Goal: Task Accomplishment & Management: Use online tool/utility

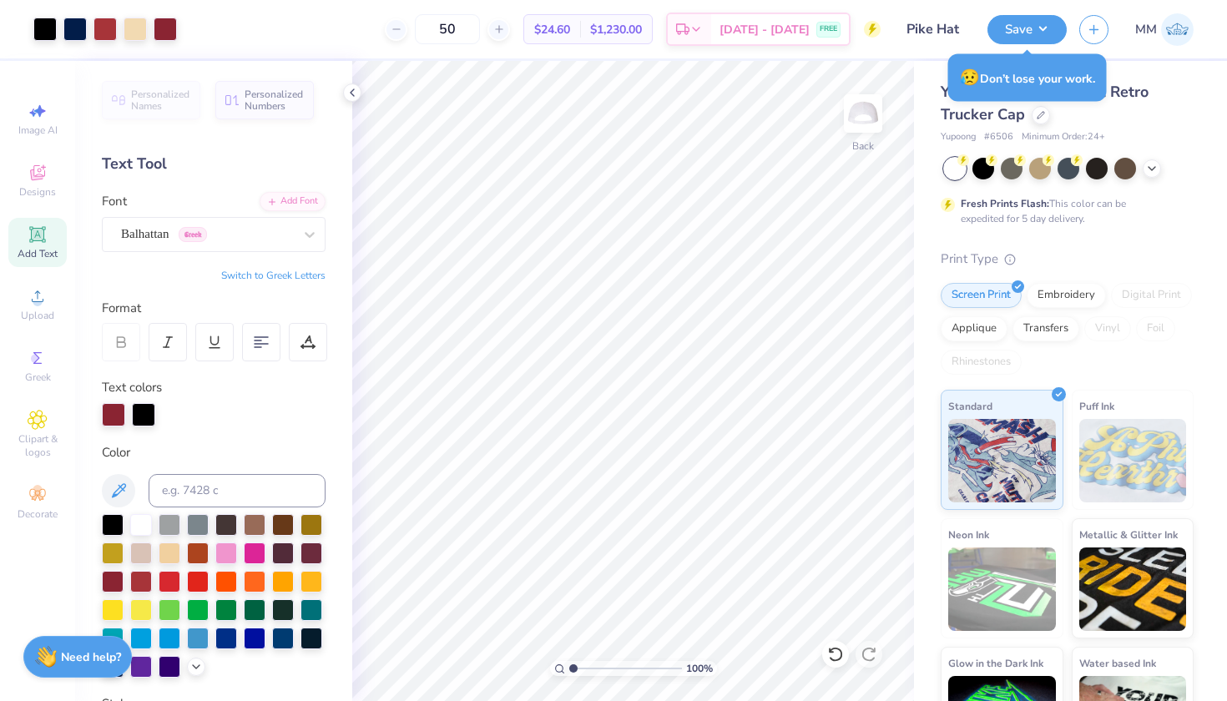
scroll to position [211, 0]
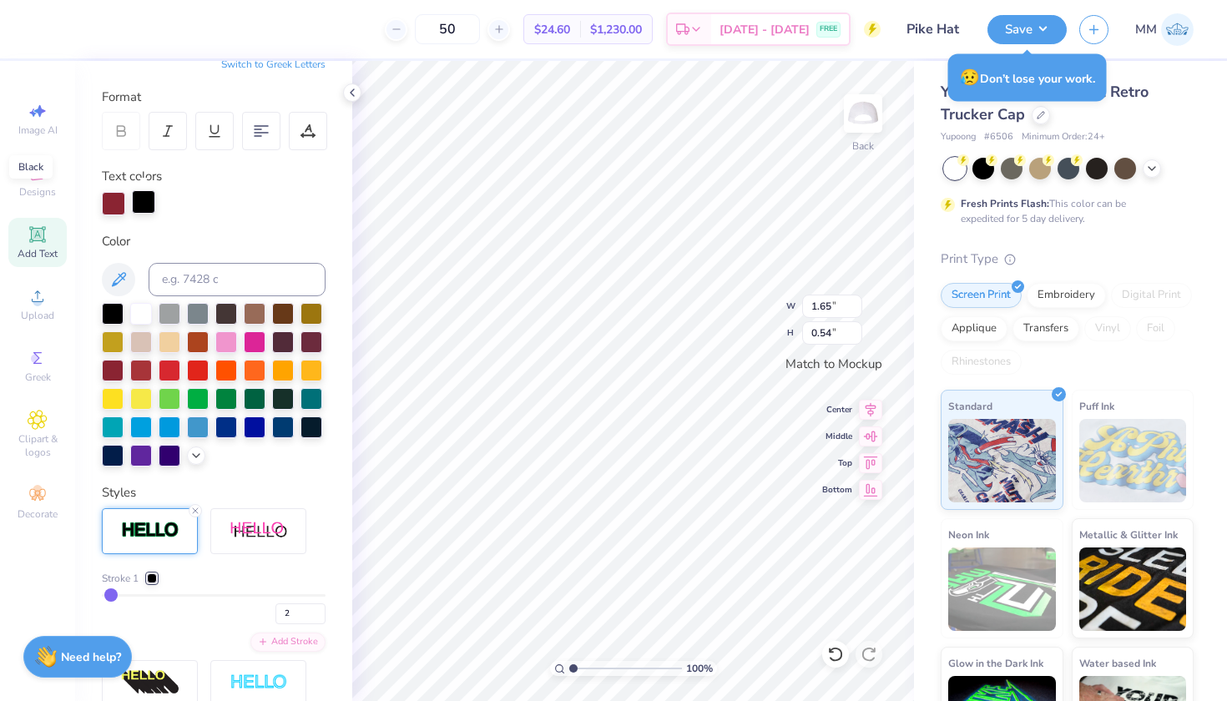
click at [140, 195] on div at bounding box center [143, 201] width 23 height 23
click at [140, 196] on div at bounding box center [143, 203] width 23 height 23
click at [140, 196] on div at bounding box center [143, 201] width 23 height 23
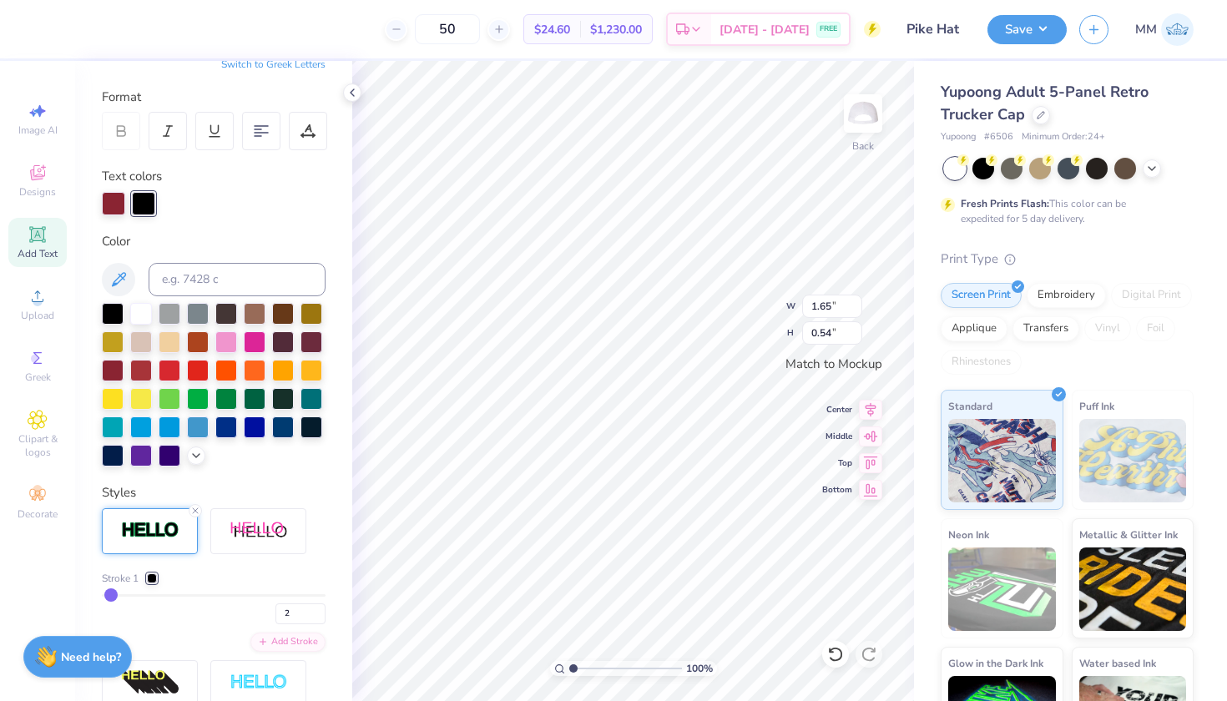
drag, startPoint x: 140, startPoint y: 196, endPoint x: 150, endPoint y: 218, distance: 23.9
click at [151, 218] on div "Personalized Names Personalized Numbers Text Tool Add Font Font Balhattan Greek…" at bounding box center [213, 381] width 277 height 640
click at [143, 192] on div at bounding box center [143, 203] width 23 height 23
click at [136, 335] on div at bounding box center [141, 341] width 22 height 22
click at [149, 201] on div at bounding box center [143, 201] width 23 height 23
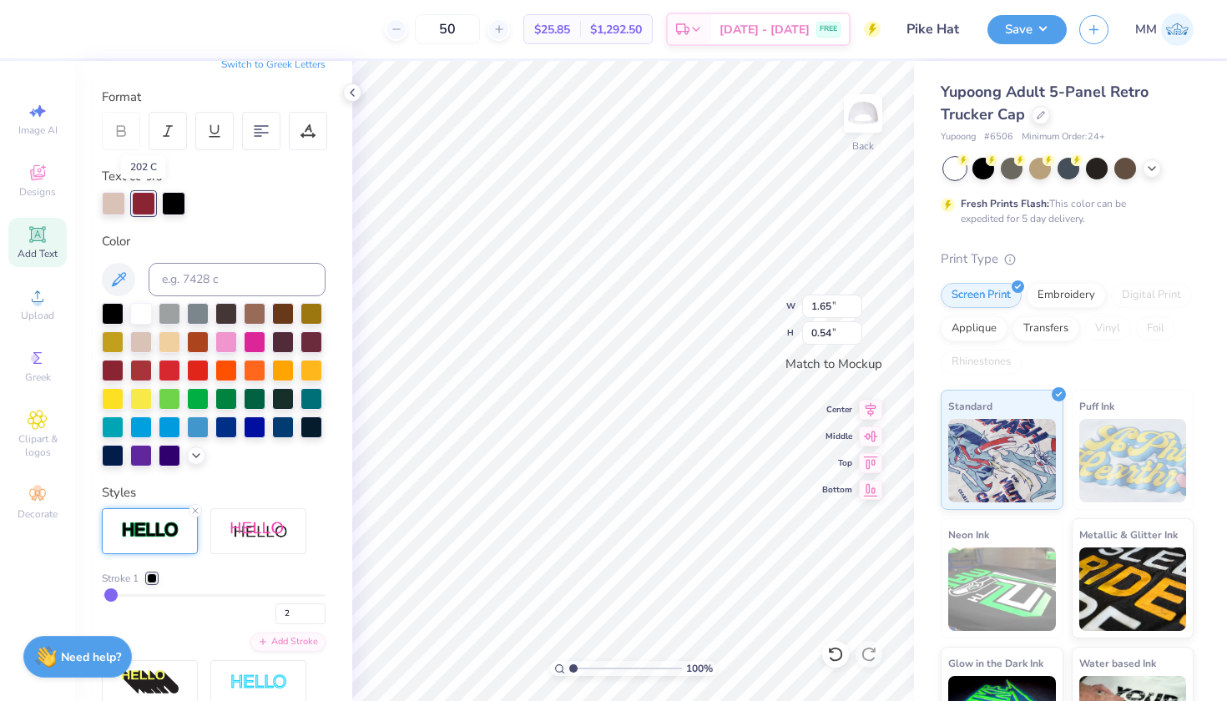
click at [141, 202] on div at bounding box center [143, 203] width 23 height 23
drag, startPoint x: 164, startPoint y: 202, endPoint x: 187, endPoint y: 327, distance: 127.2
click at [187, 328] on div "Personalized Names Personalized Numbers Text Tool Add Font Font Balhattan Greek…" at bounding box center [213, 381] width 277 height 640
click at [187, 186] on div "Text colors" at bounding box center [214, 191] width 224 height 48
click at [115, 194] on div at bounding box center [113, 201] width 23 height 23
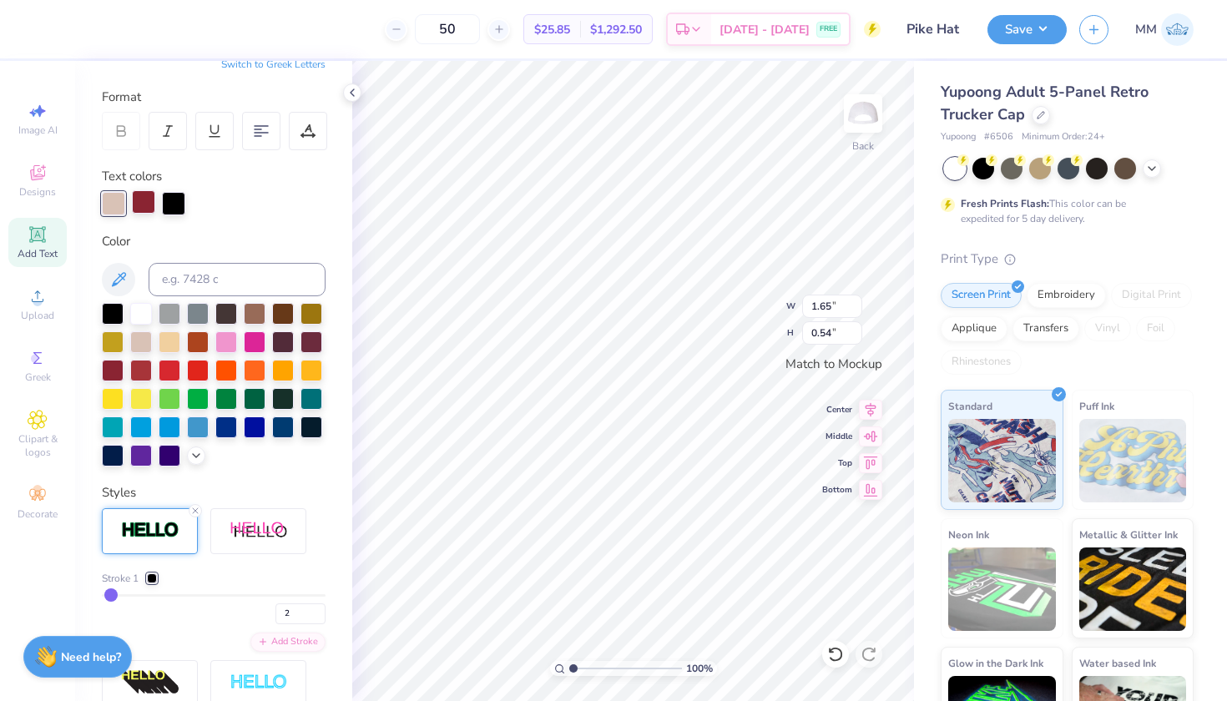
click at [142, 200] on div at bounding box center [143, 201] width 23 height 23
type input "3.01"
type input "1.98"
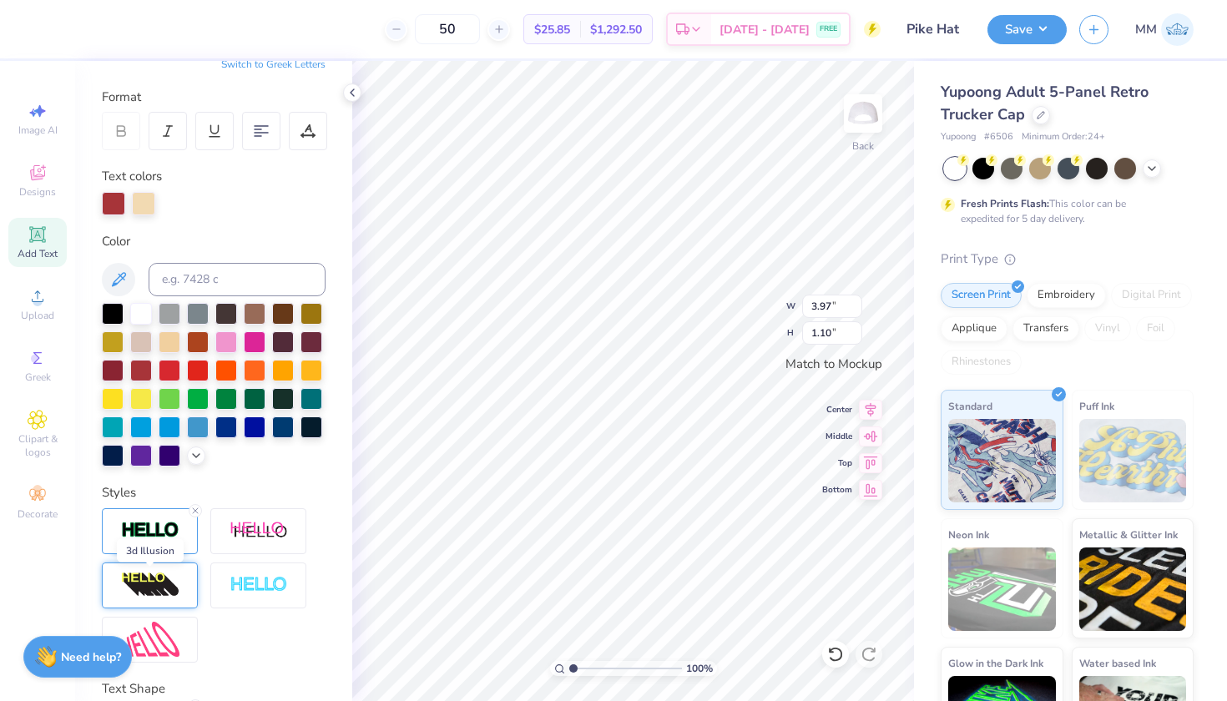
click at [154, 572] on img at bounding box center [150, 585] width 58 height 27
type input "3.98"
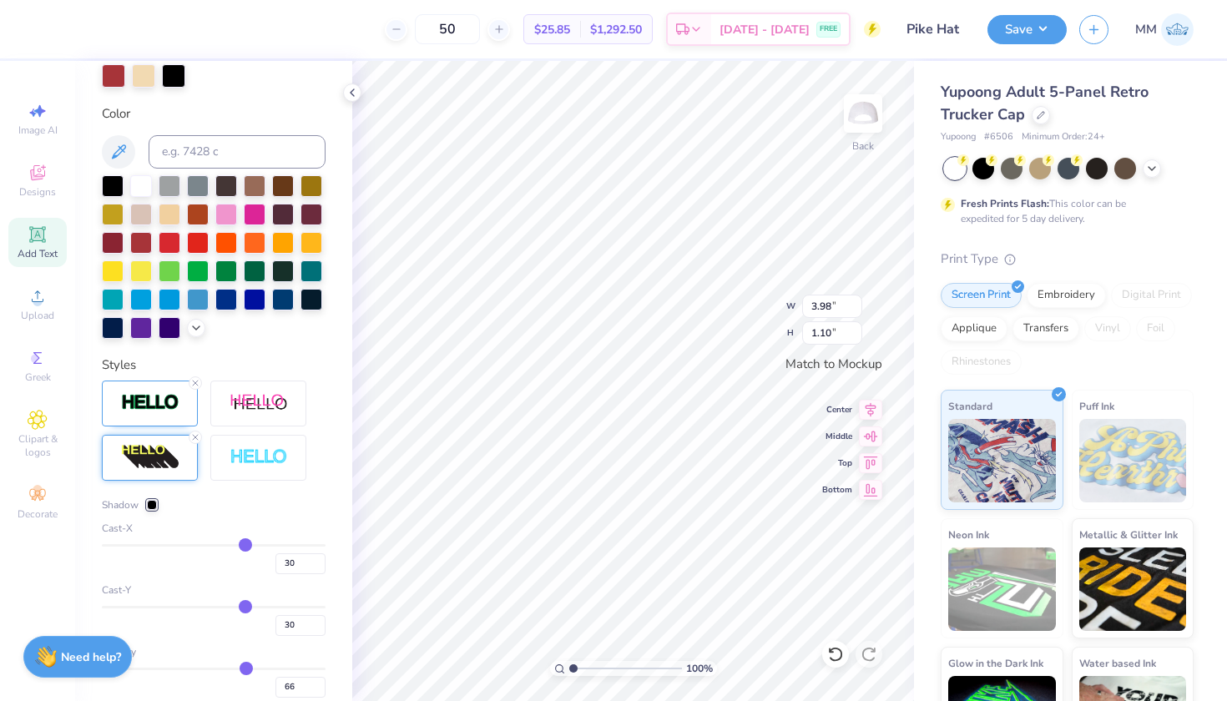
scroll to position [369, 0]
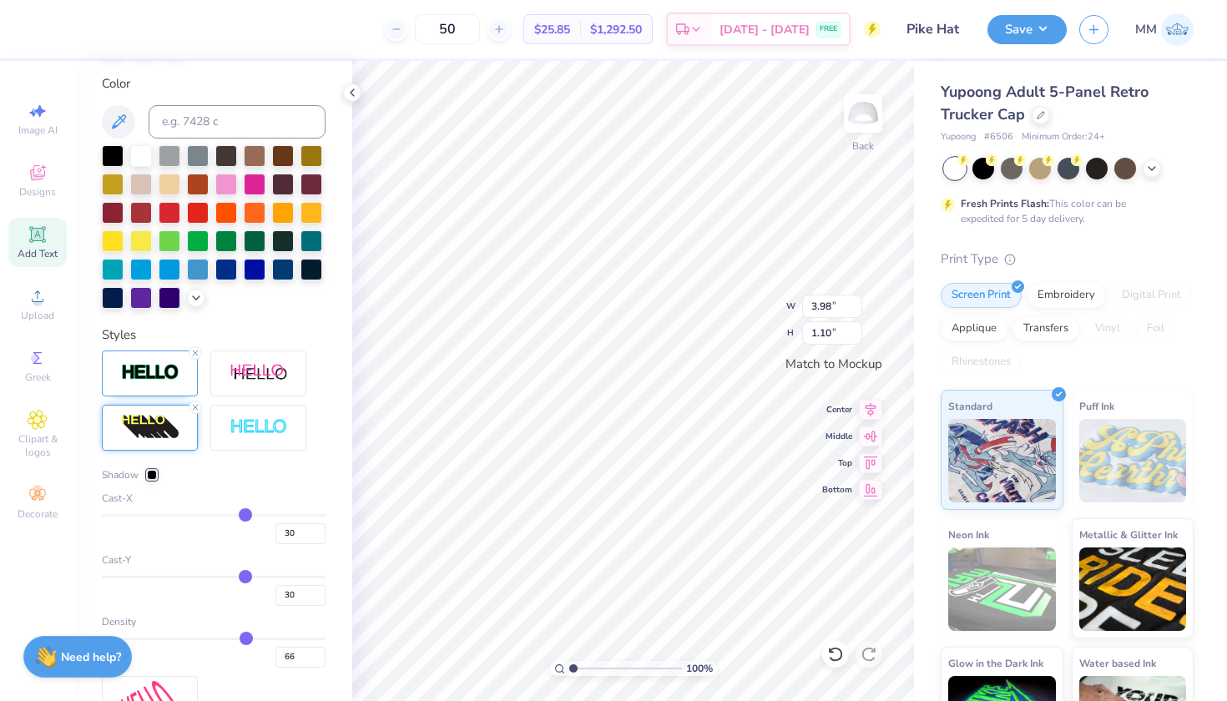
type input "31"
type input "27"
type input "17"
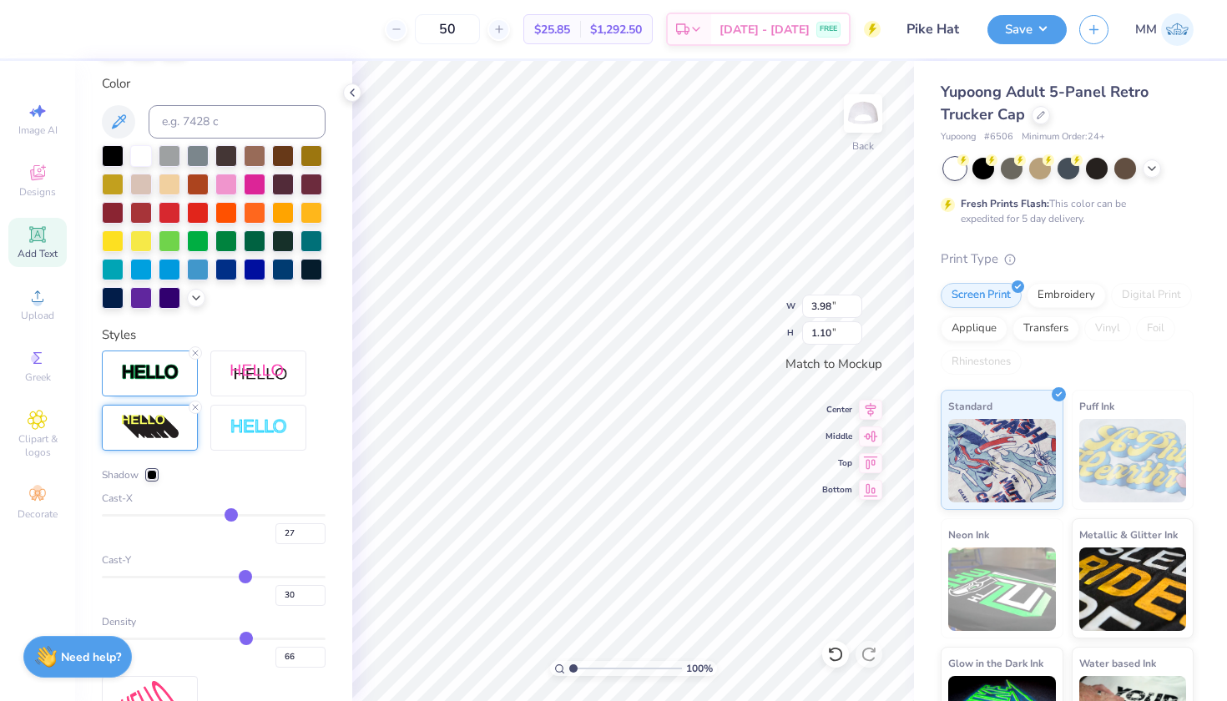
type input "17"
type input "3"
type input "-10"
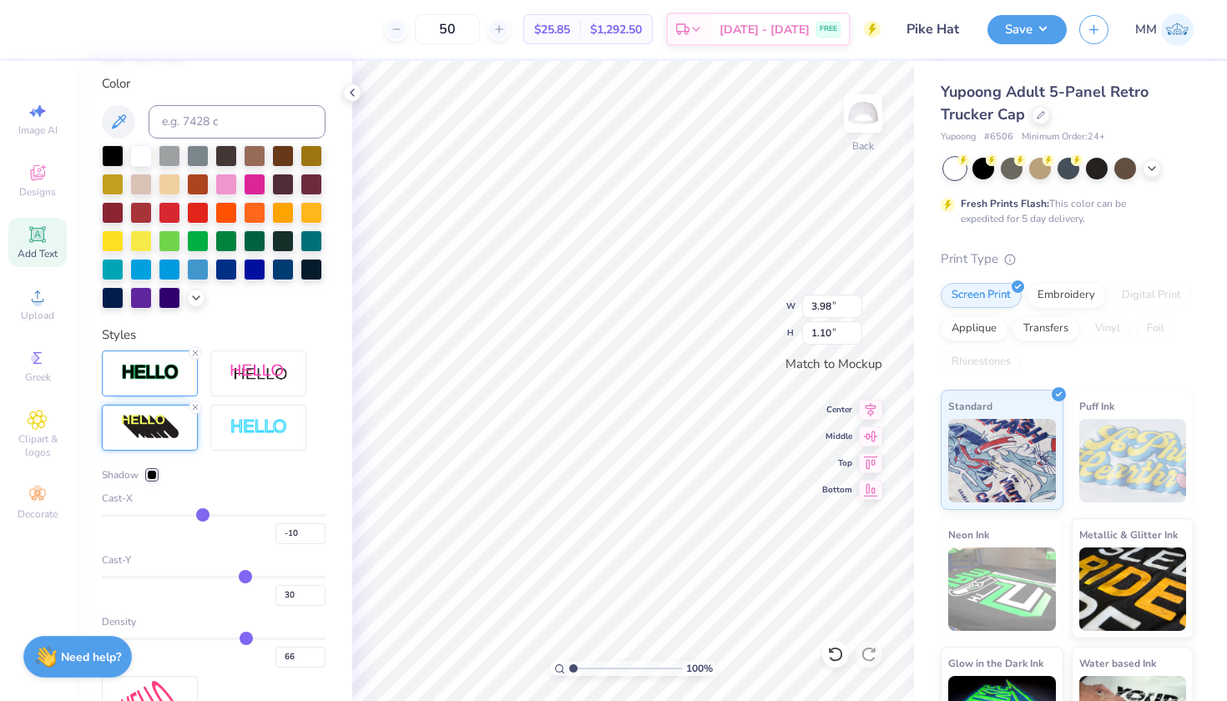
type input "-23"
type input "-34"
type input "-41"
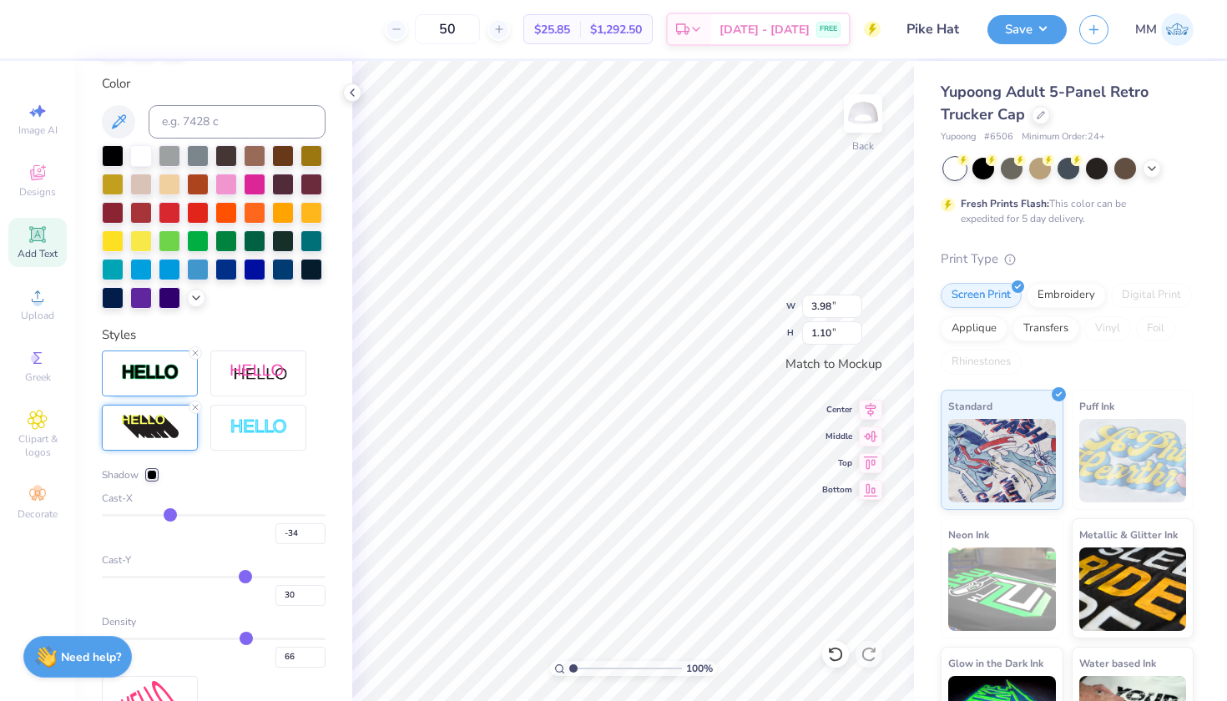
type input "-41"
type input "-45"
type input "-48"
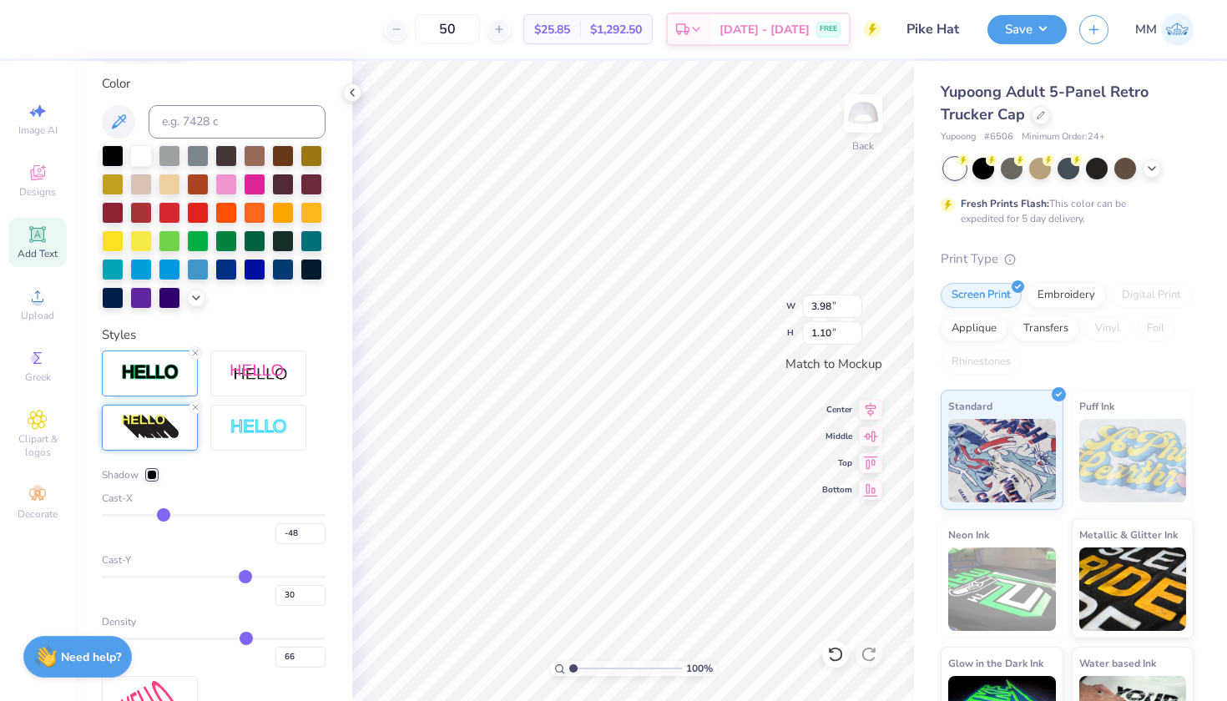
type input "-51"
type input "-53"
type input "-55"
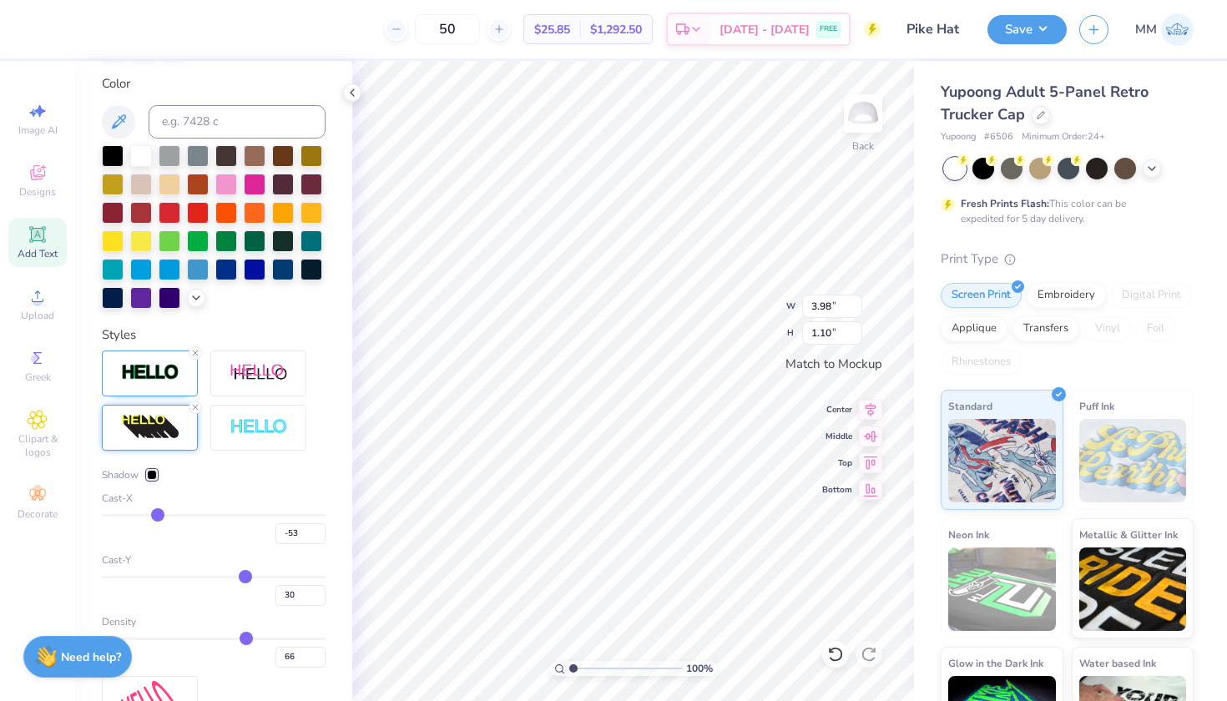
type input "-55"
type input "-56"
type input "-57"
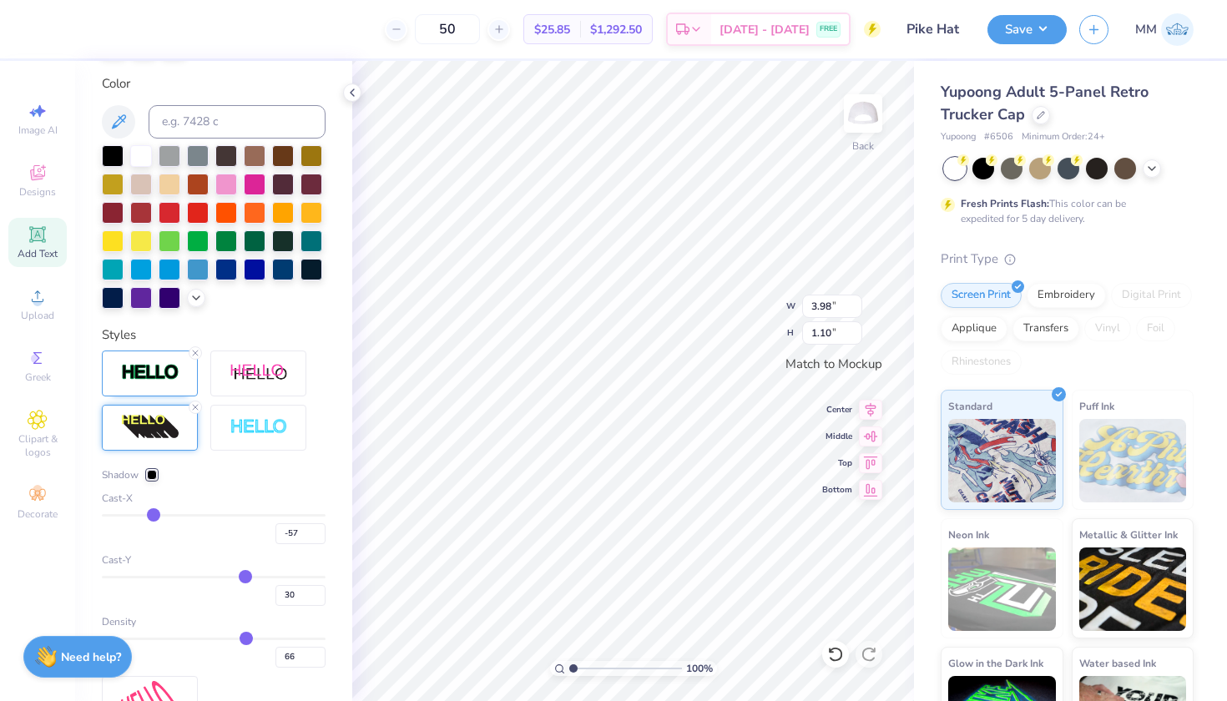
type input "-58"
type input "-59"
type input "-60"
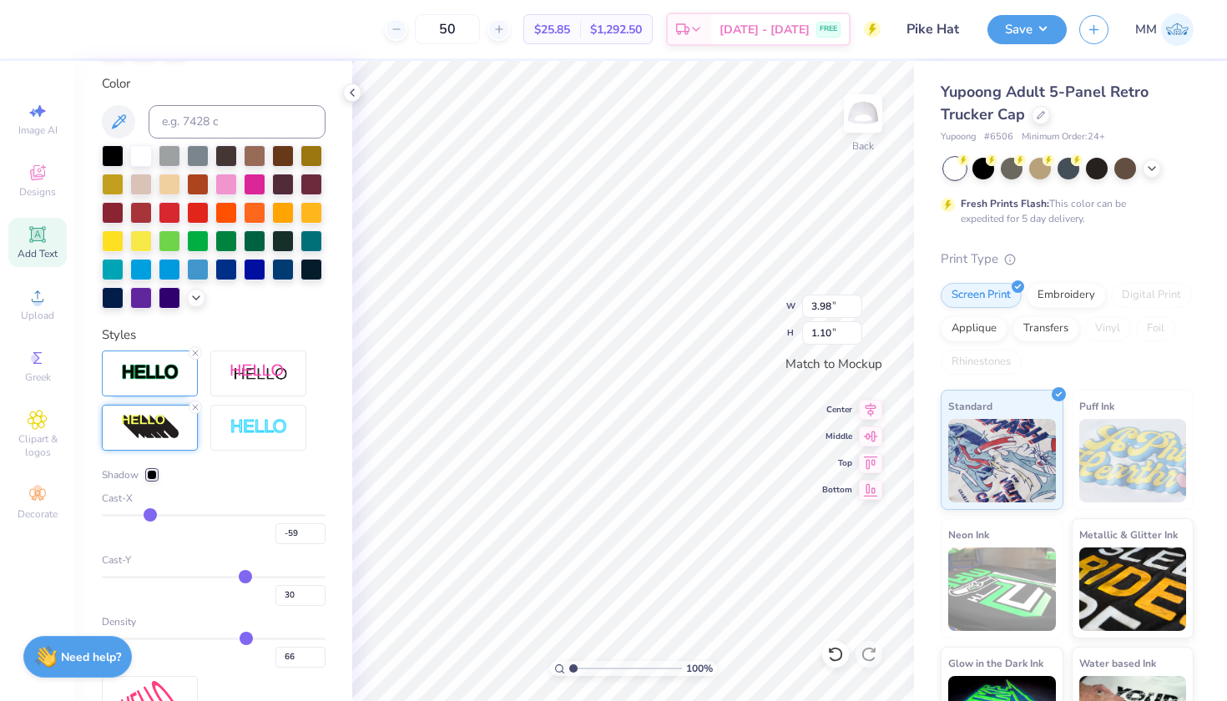
type input "-60"
type input "-61"
type input "-62"
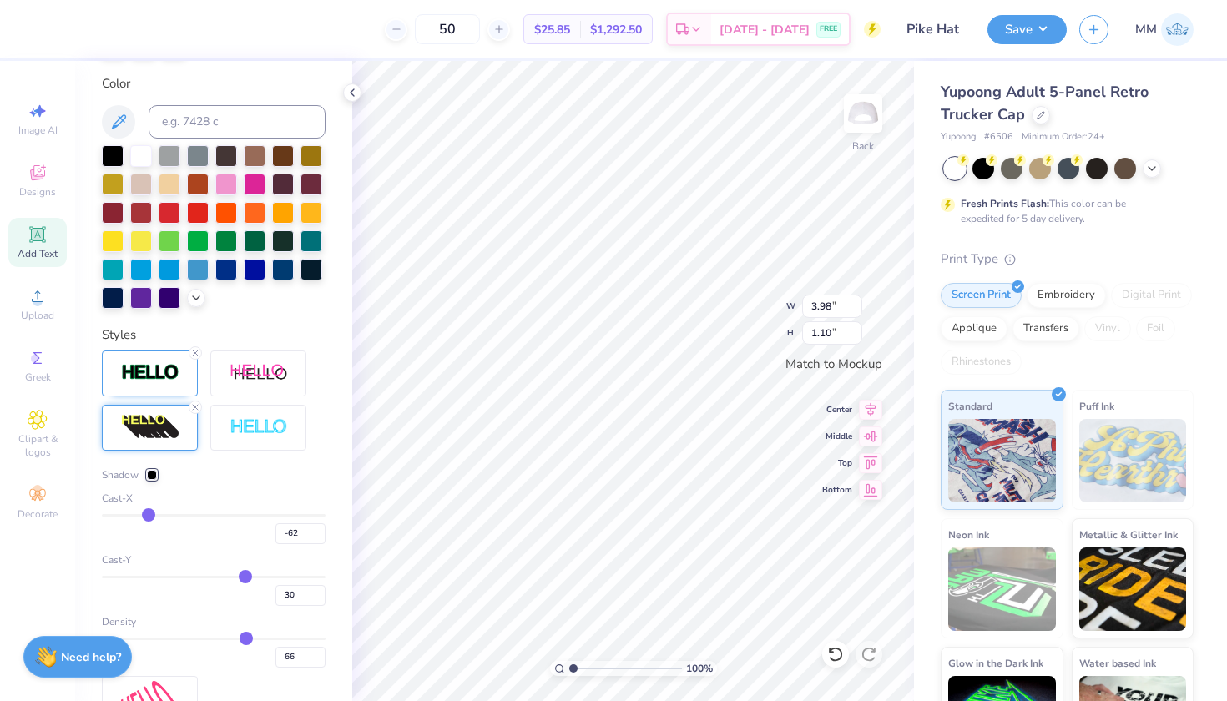
type input "-63"
type input "-64"
type input "-66"
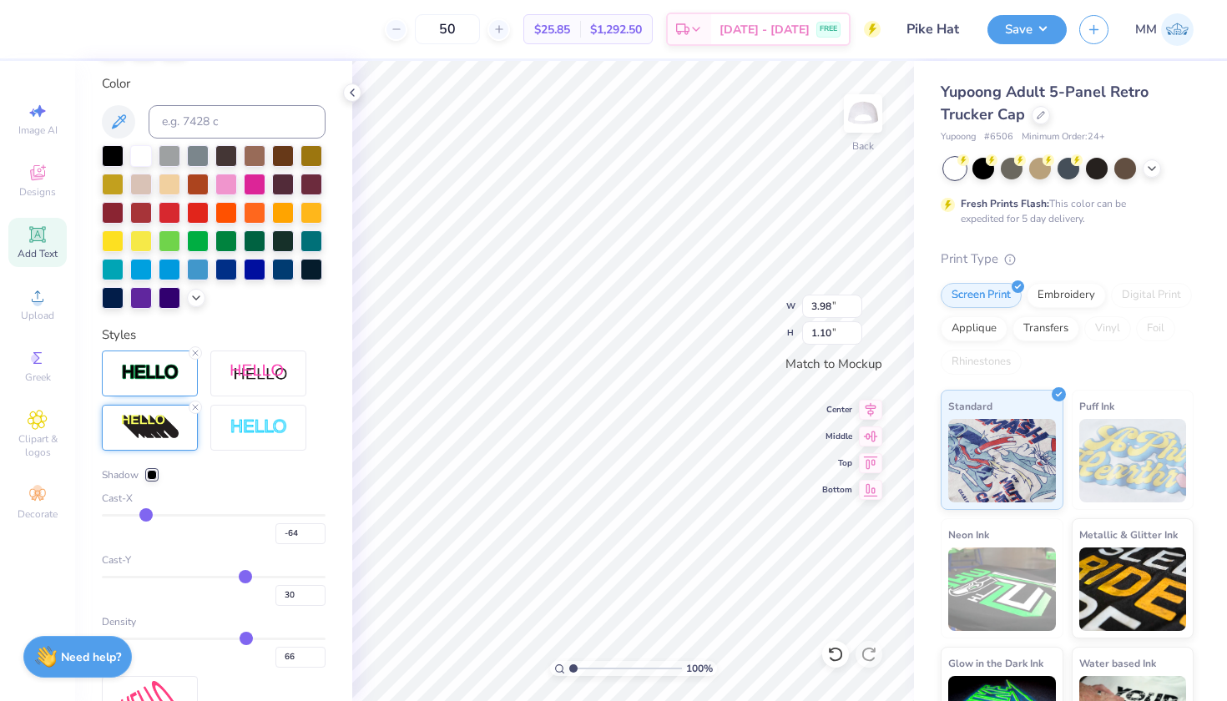
type input "-66"
type input "-67"
type input "-68"
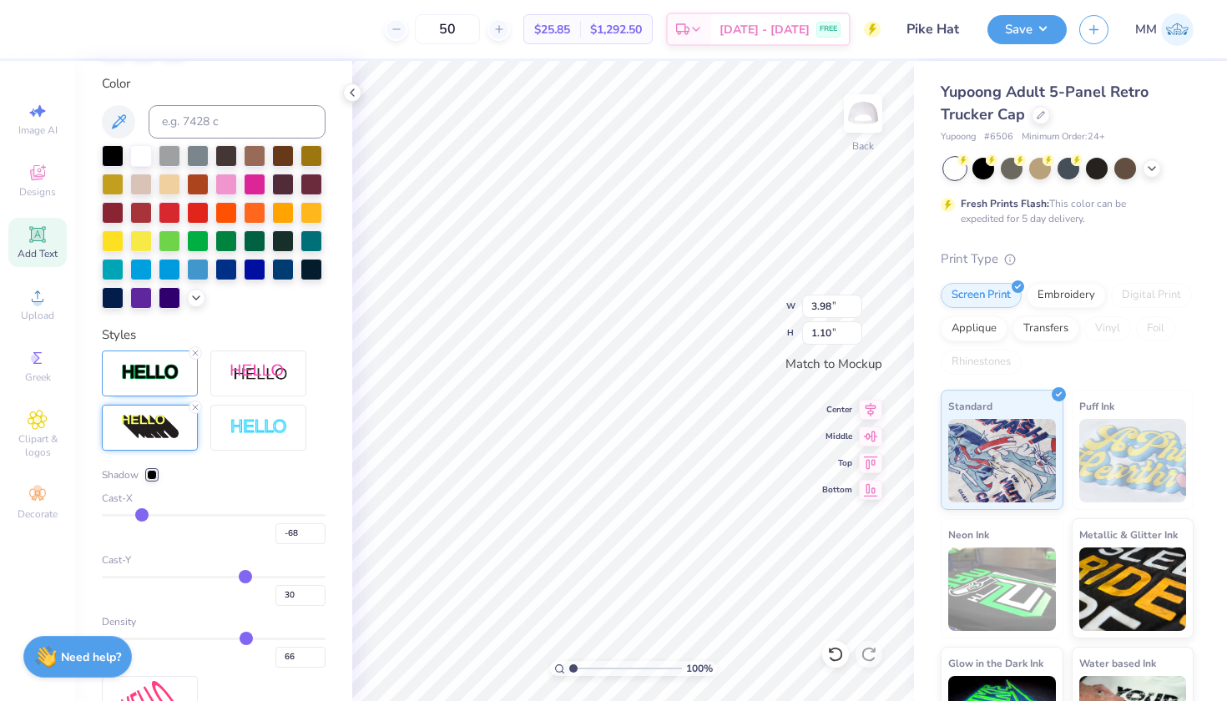
type input "-69"
type input "-71"
type input "-73"
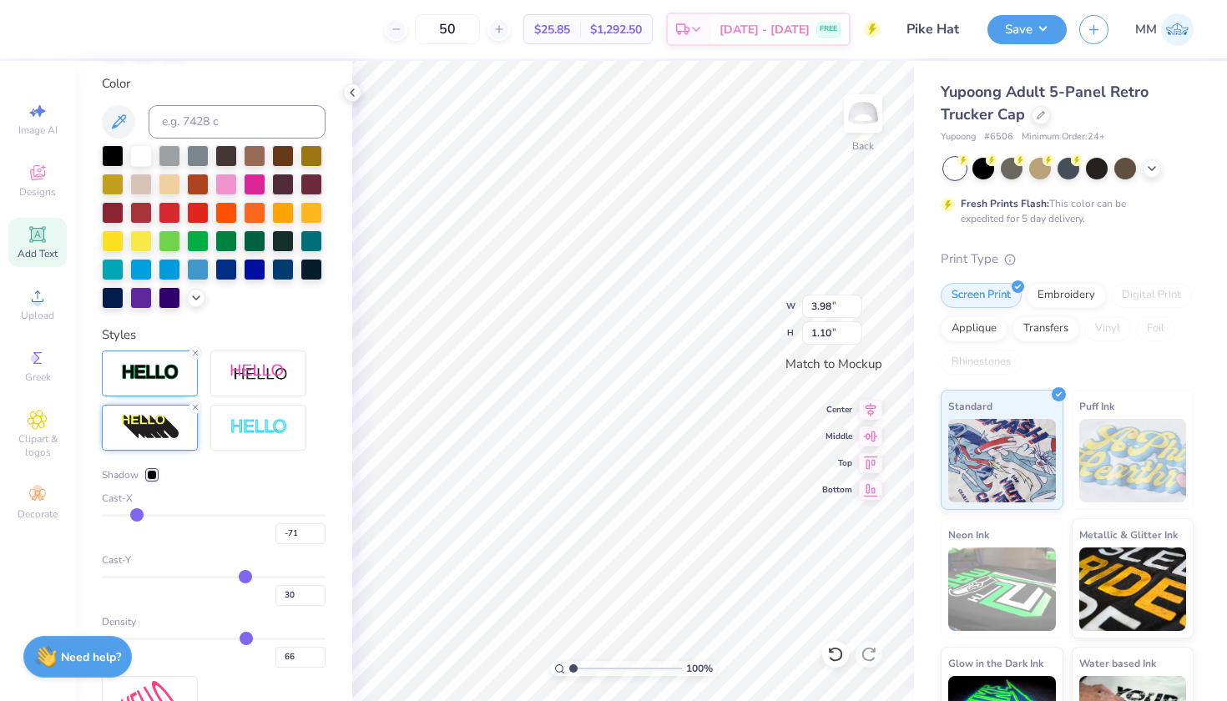
type input "-73"
type input "-75"
type input "-77"
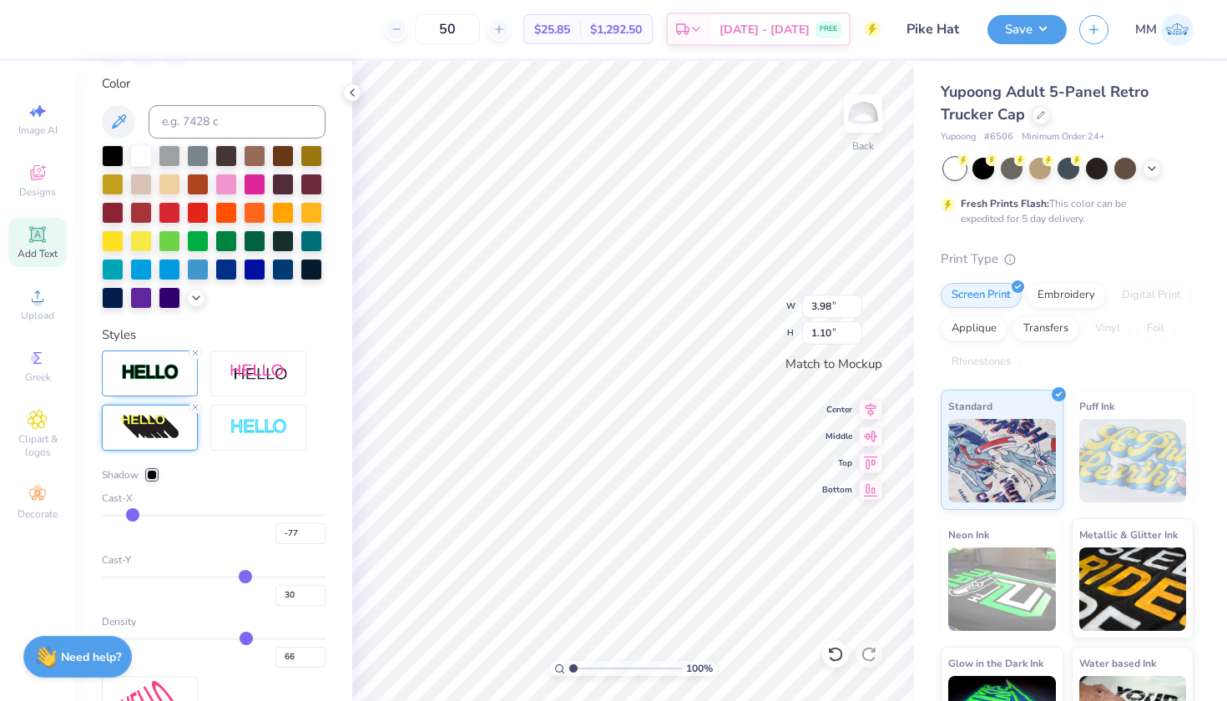
type input "-78"
type input "-79"
type input "-80"
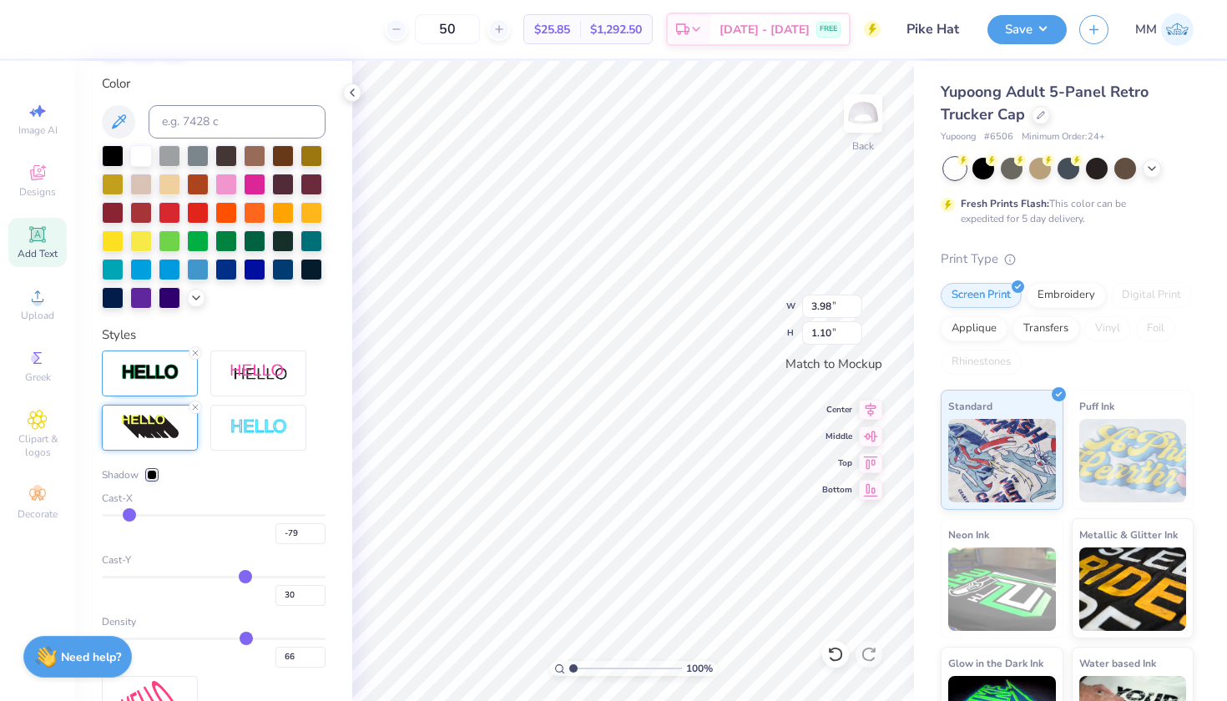
type input "-80"
type input "-81"
type input "-82"
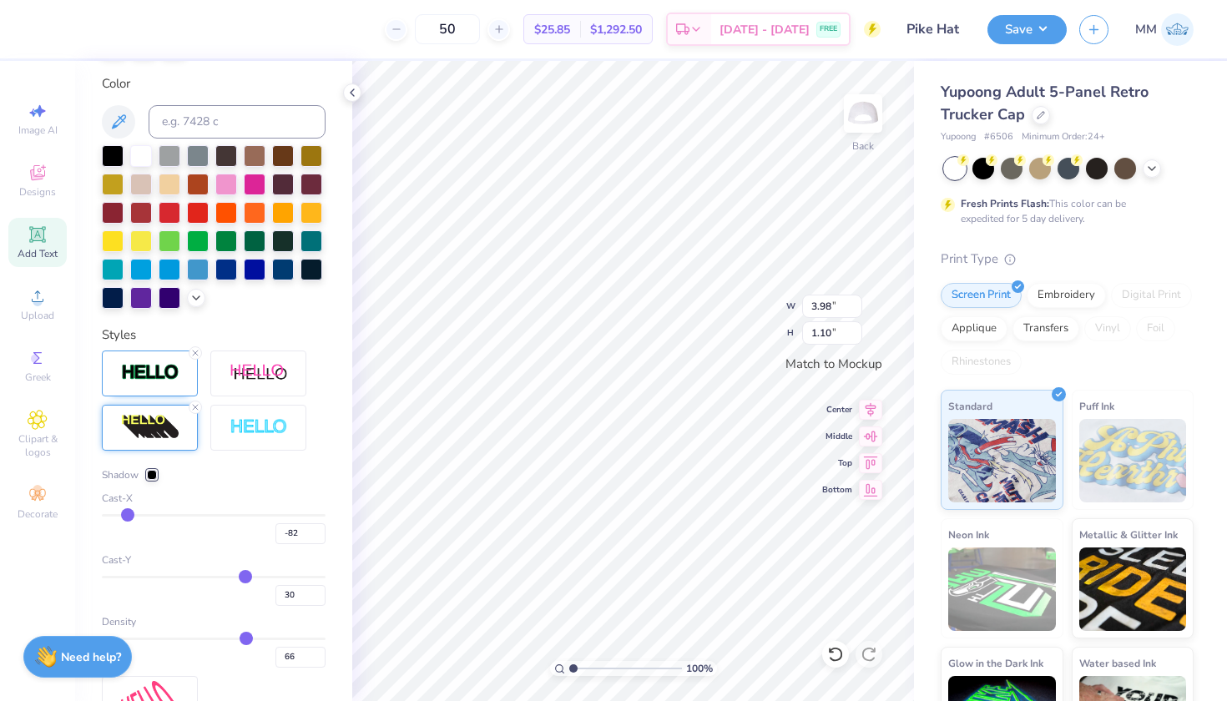
type input "-83"
type input "-82"
type input "-81"
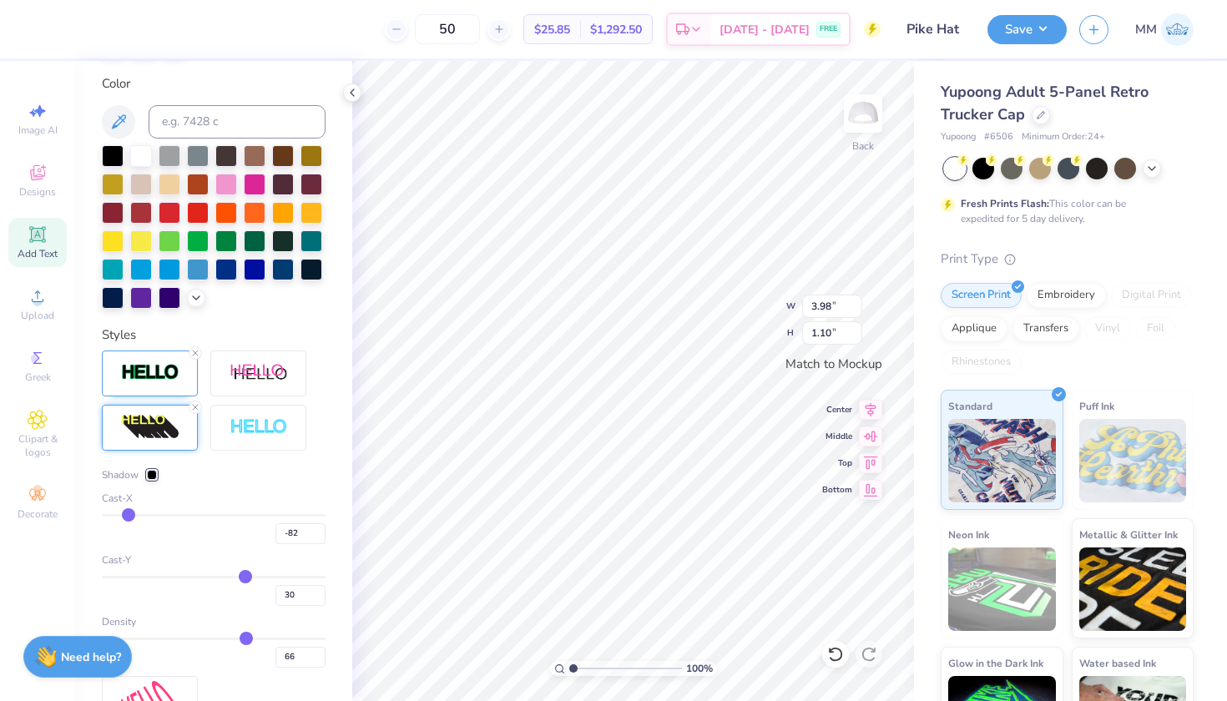
type input "-81"
type input "-80"
type input "-79"
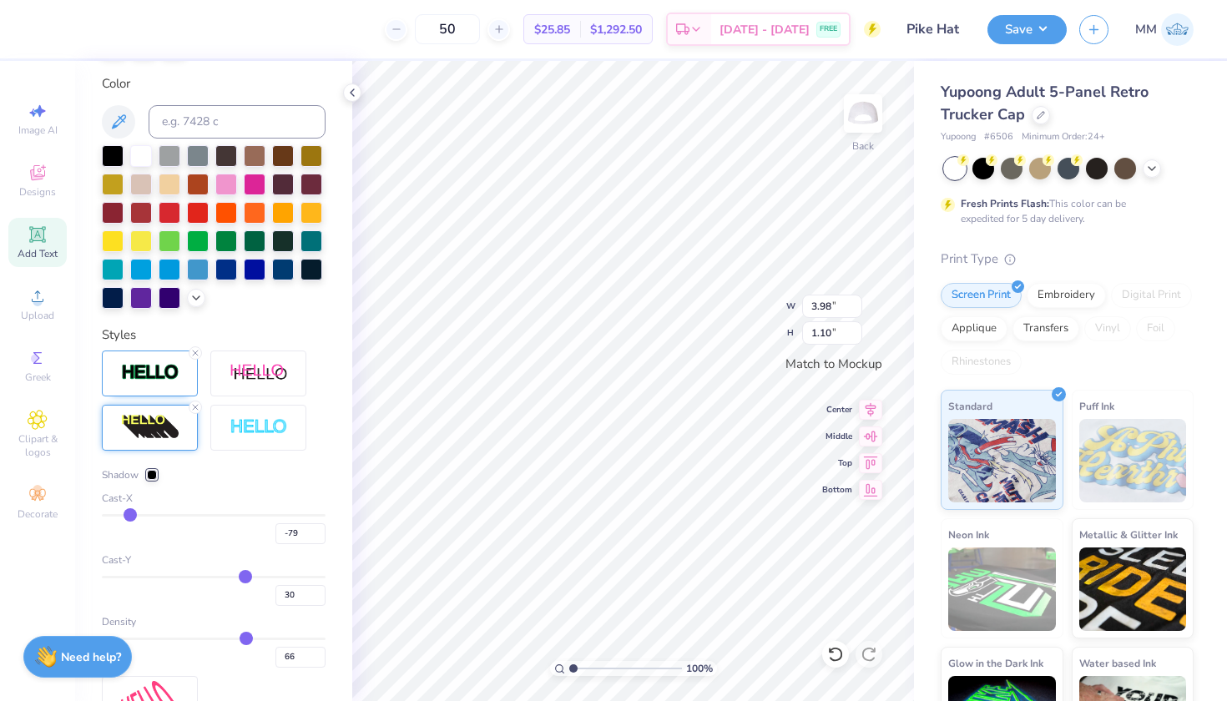
type input "-77"
type input "-73"
type input "-68"
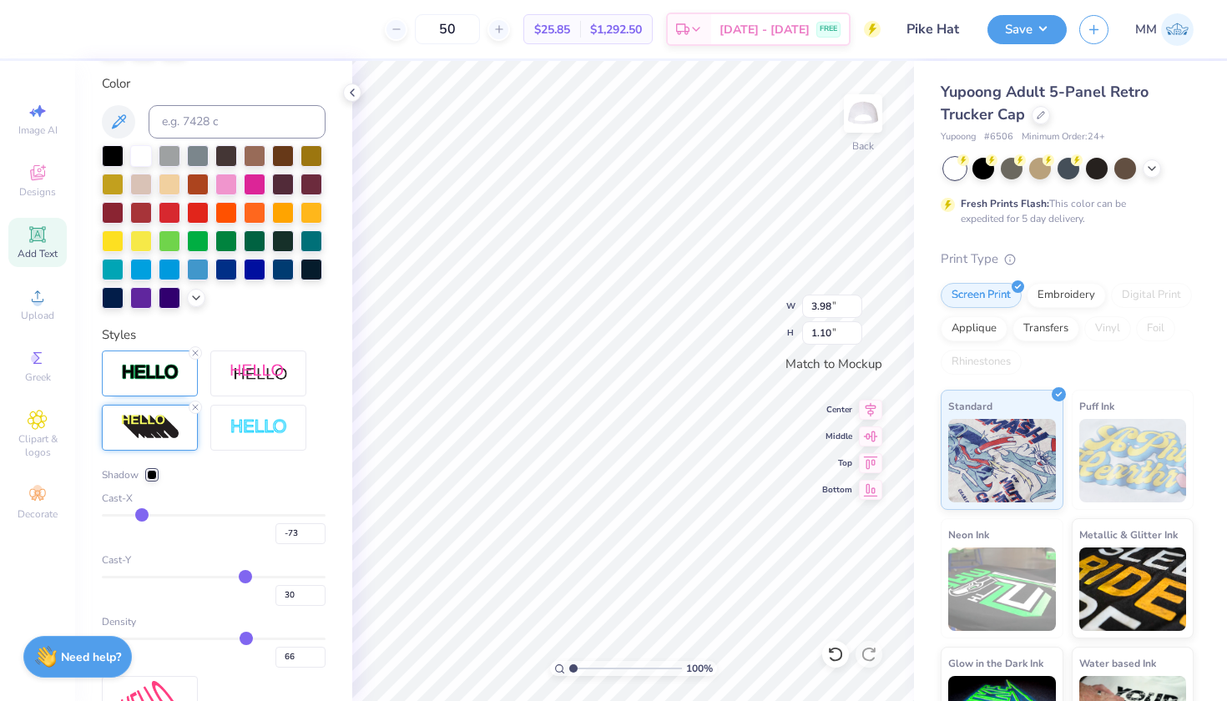
type input "-68"
type input "-63"
type input "-59"
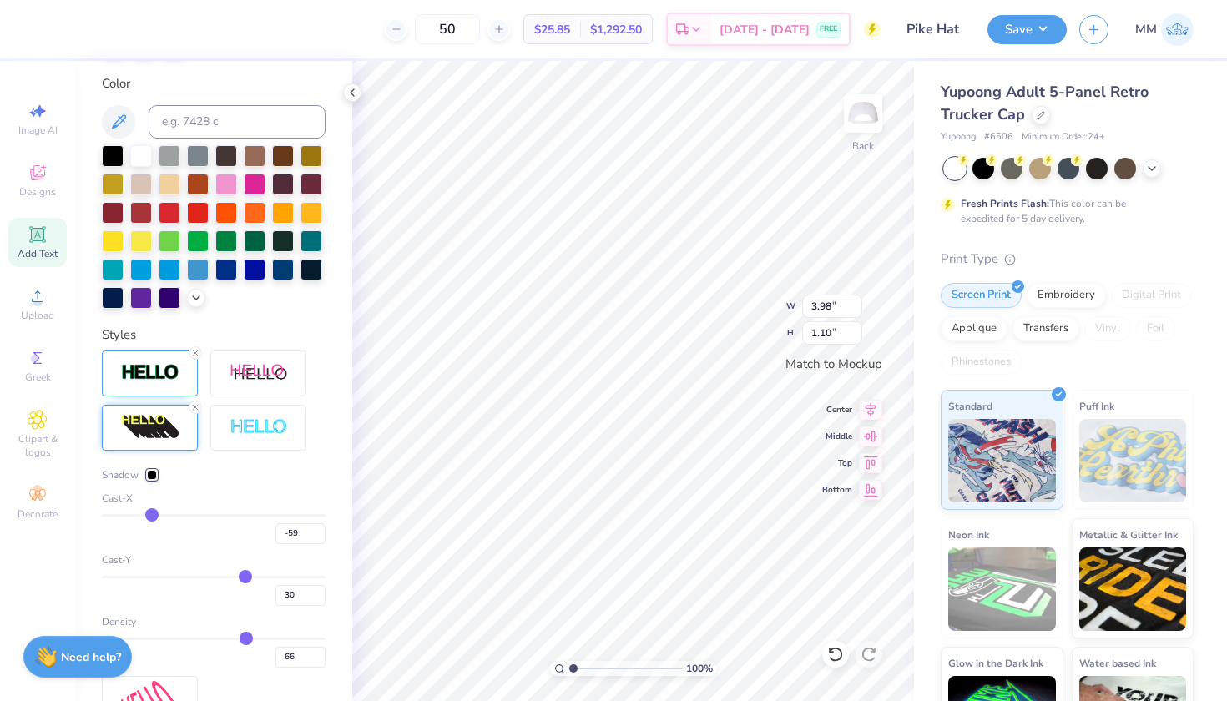
type input "-56"
type input "-53"
type input "-52"
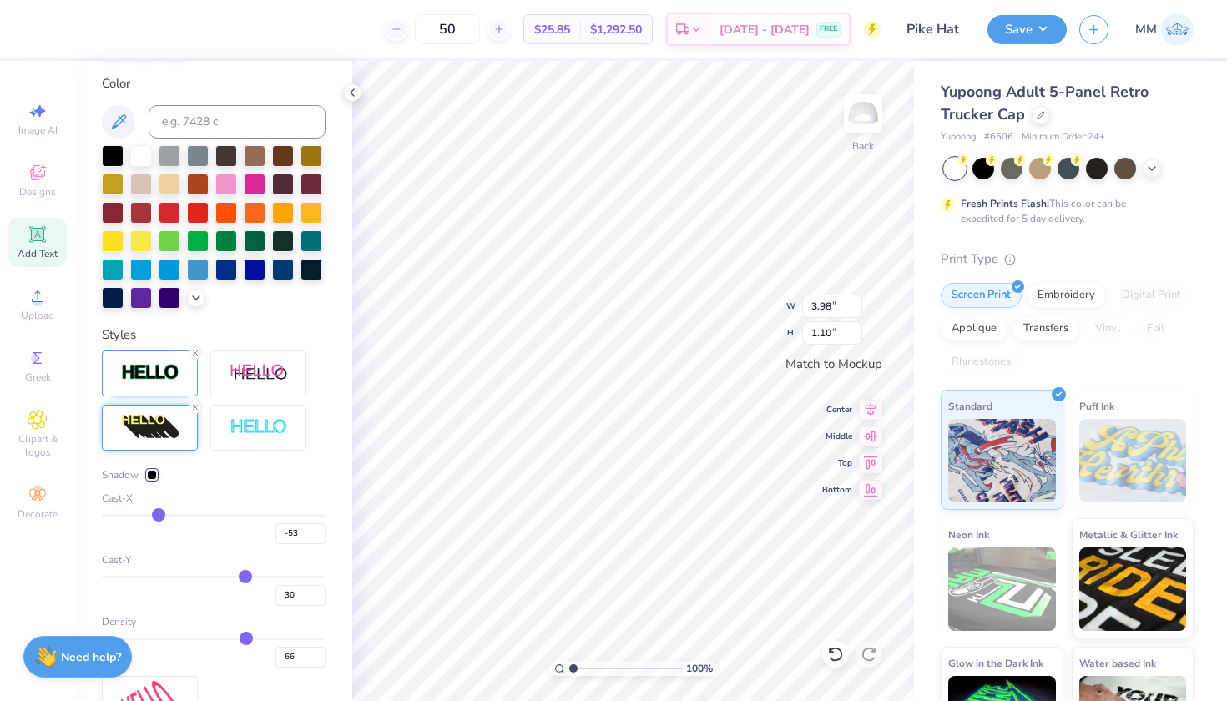
type input "-52"
type input "-51"
type input "-50"
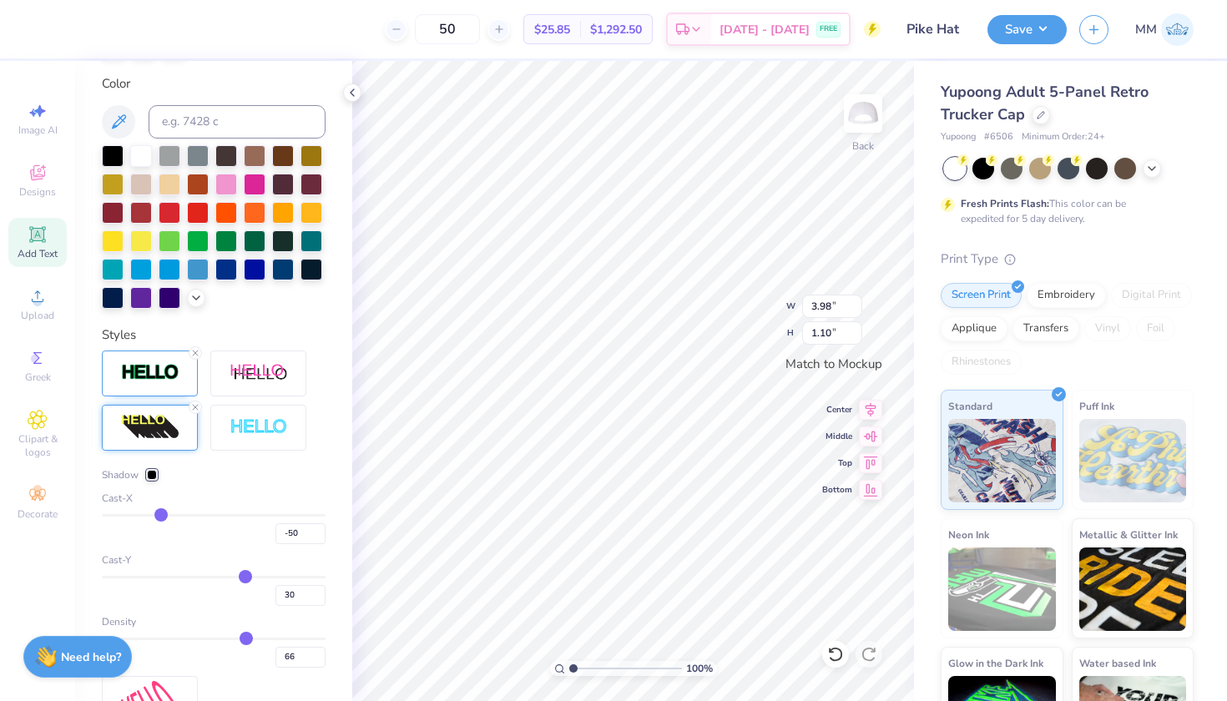
type input "-49"
type input "-48"
type input "-47"
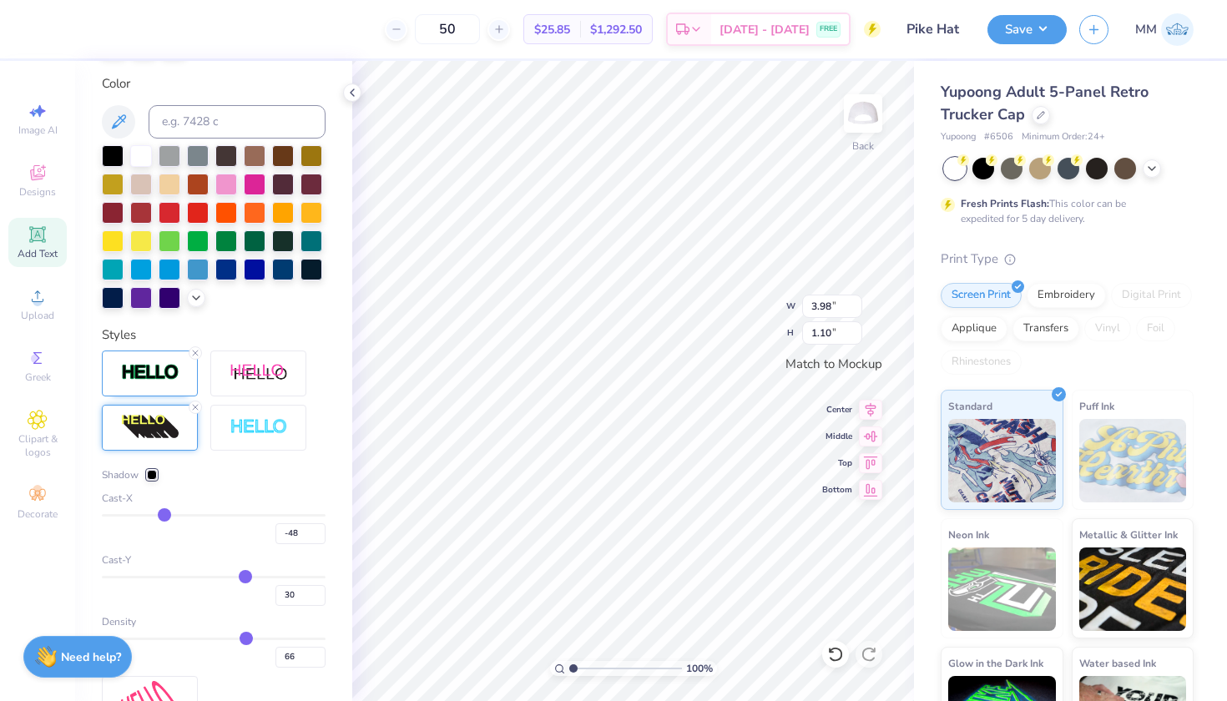
type input "-47"
type input "-46"
type input "-45"
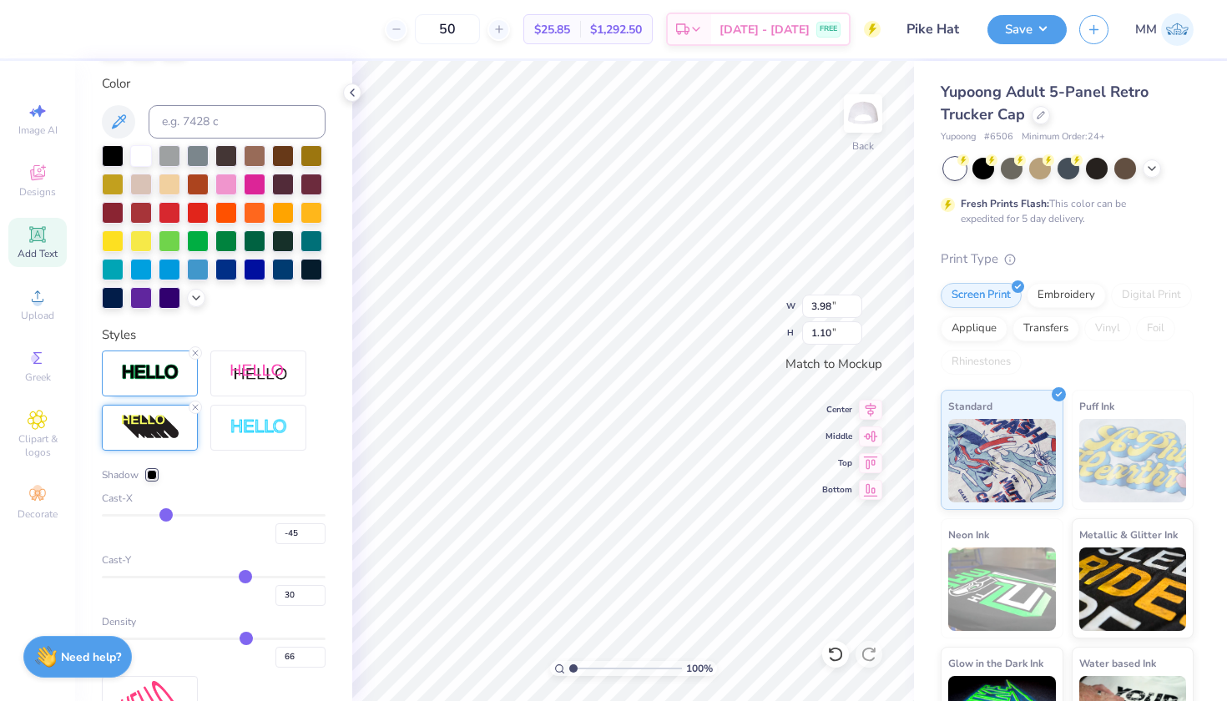
type input "-44"
type input "-43"
type input "-42"
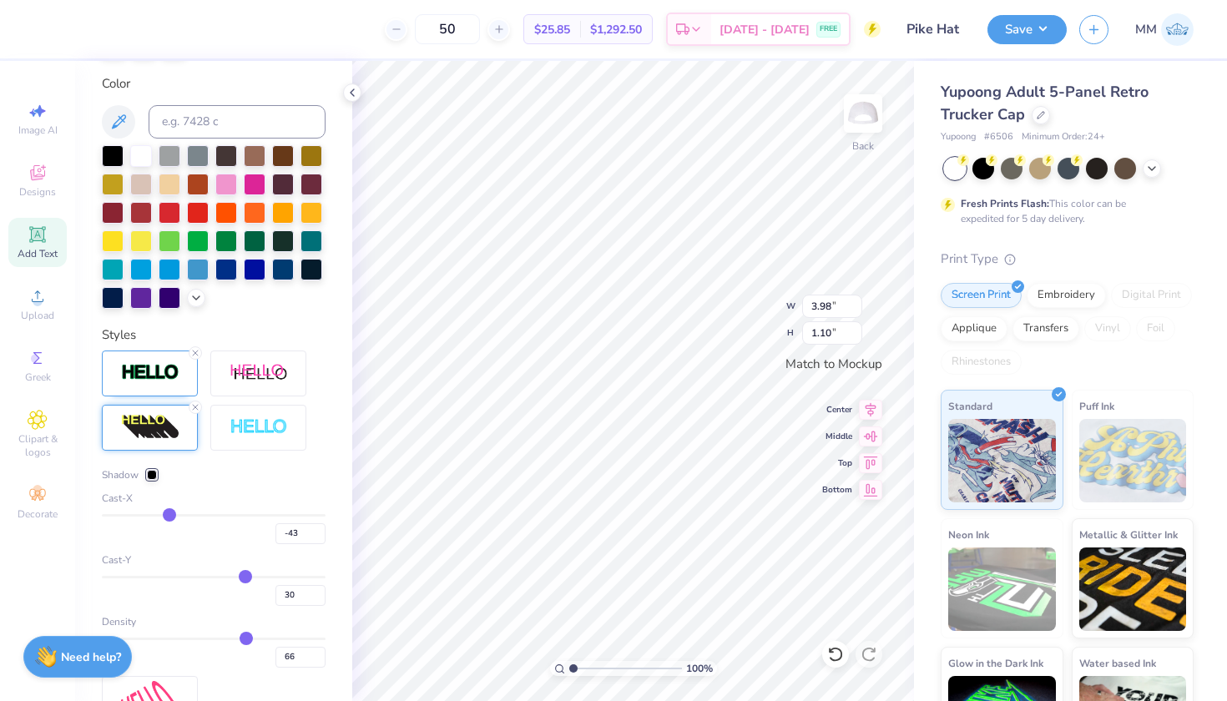
type input "-42"
type input "-40"
type input "-38"
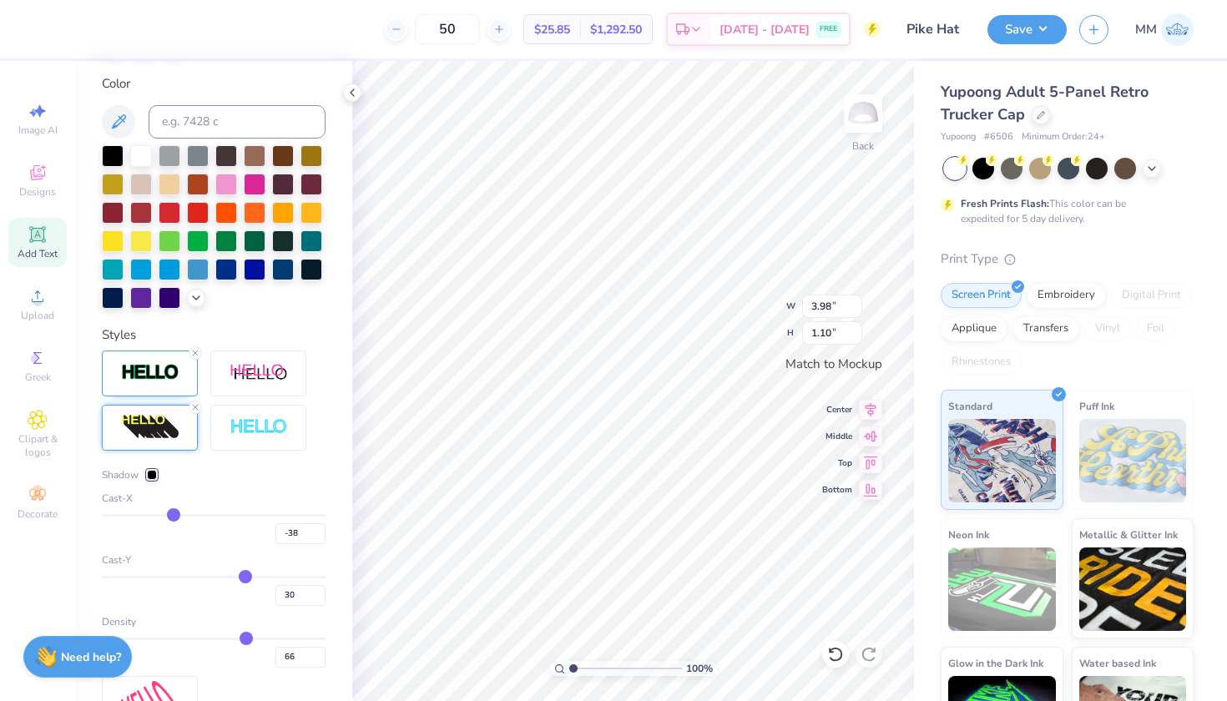
type input "-37"
type input "-36"
type input "-35"
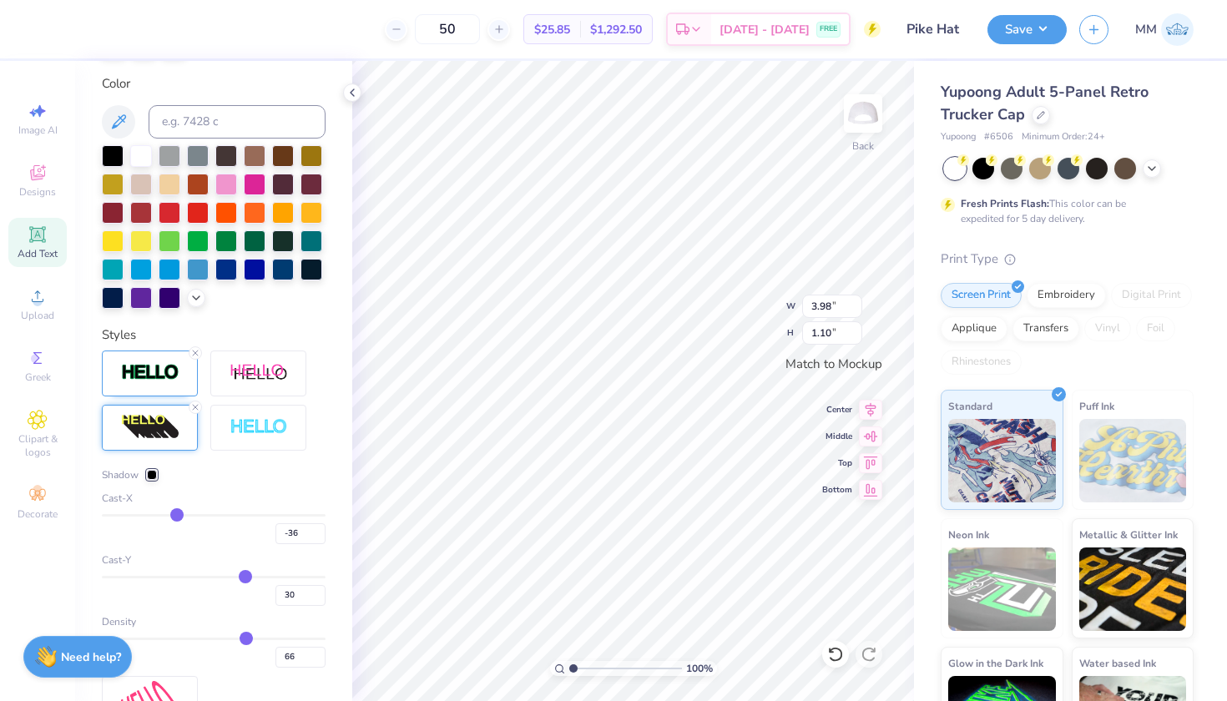
type input "-35"
type input "-34"
type input "-33"
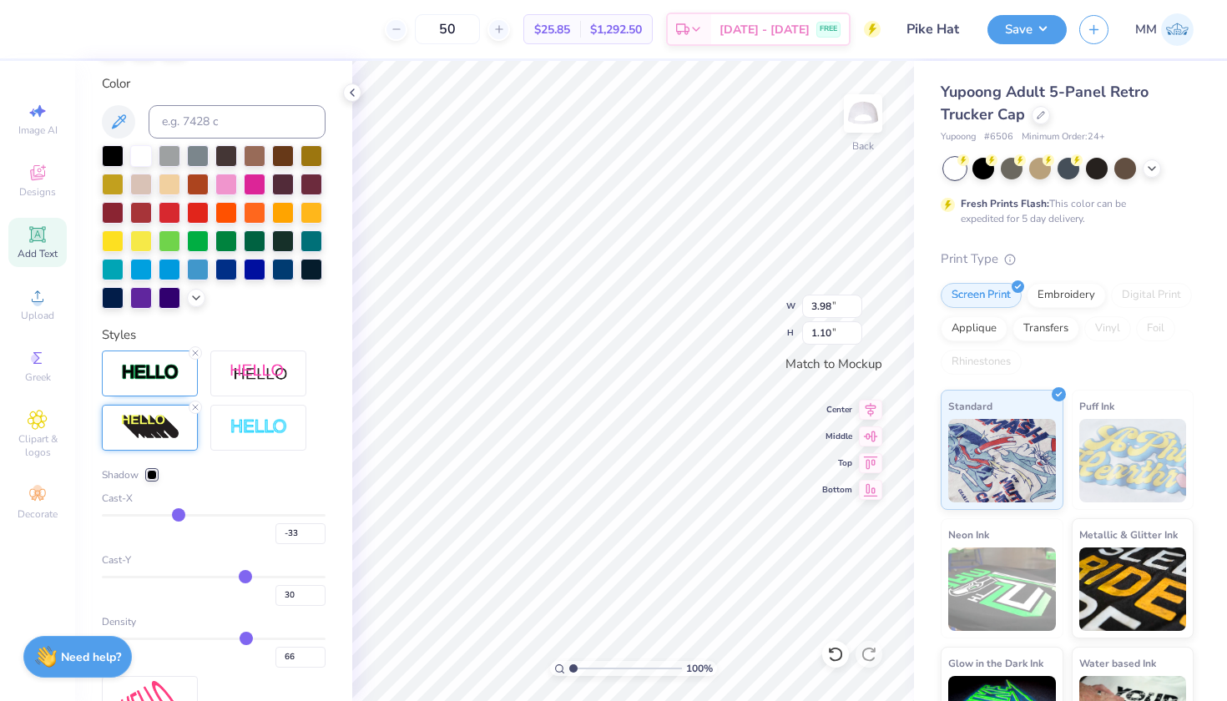
type input "-32"
type input "-30"
type input "-29"
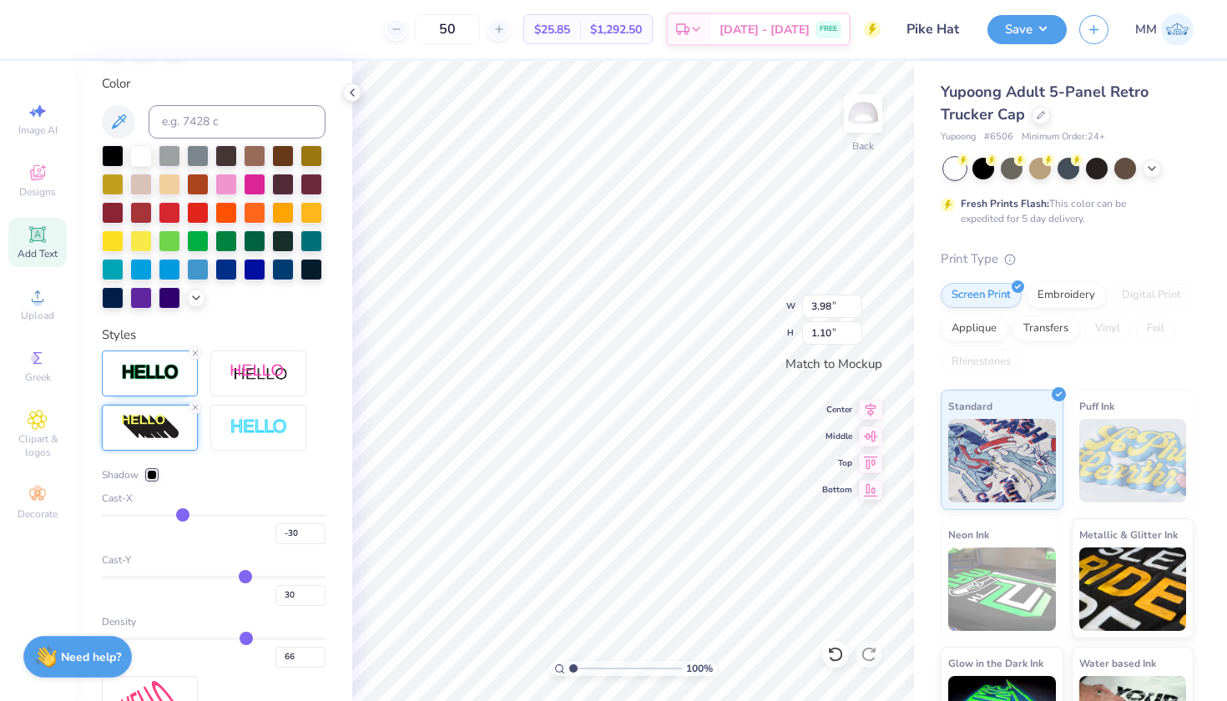
type input "-29"
type input "-27"
type input "-26"
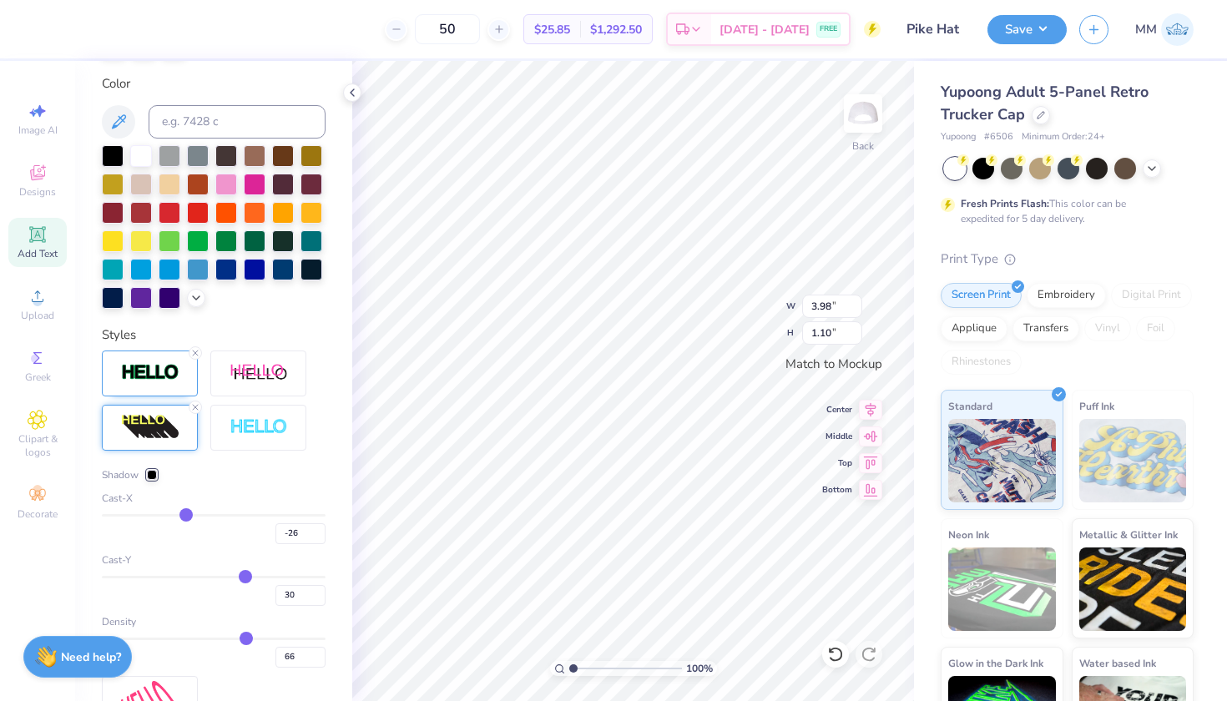
type input "-25"
drag, startPoint x: 247, startPoint y: 513, endPoint x: 188, endPoint y: 512, distance: 59.3
type input "-25"
click at [188, 514] on input "range" at bounding box center [214, 515] width 224 height 3
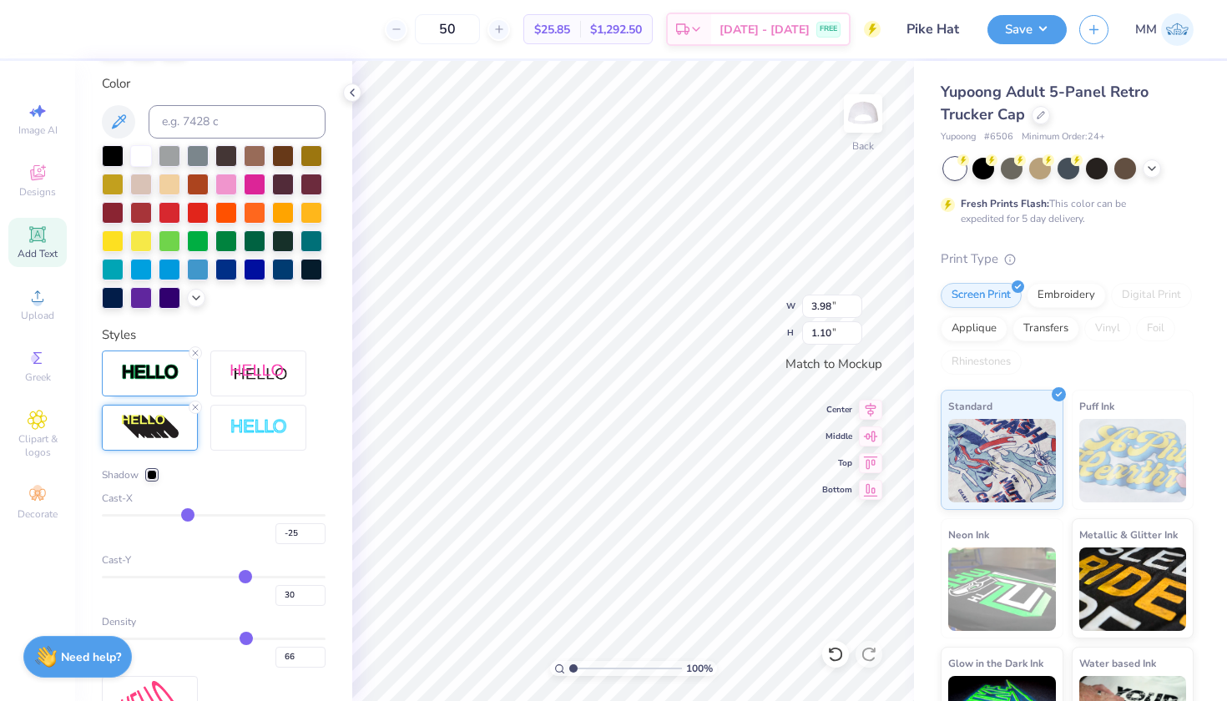
type input "3.84"
type input "1.08"
type input "-24"
type input "-22"
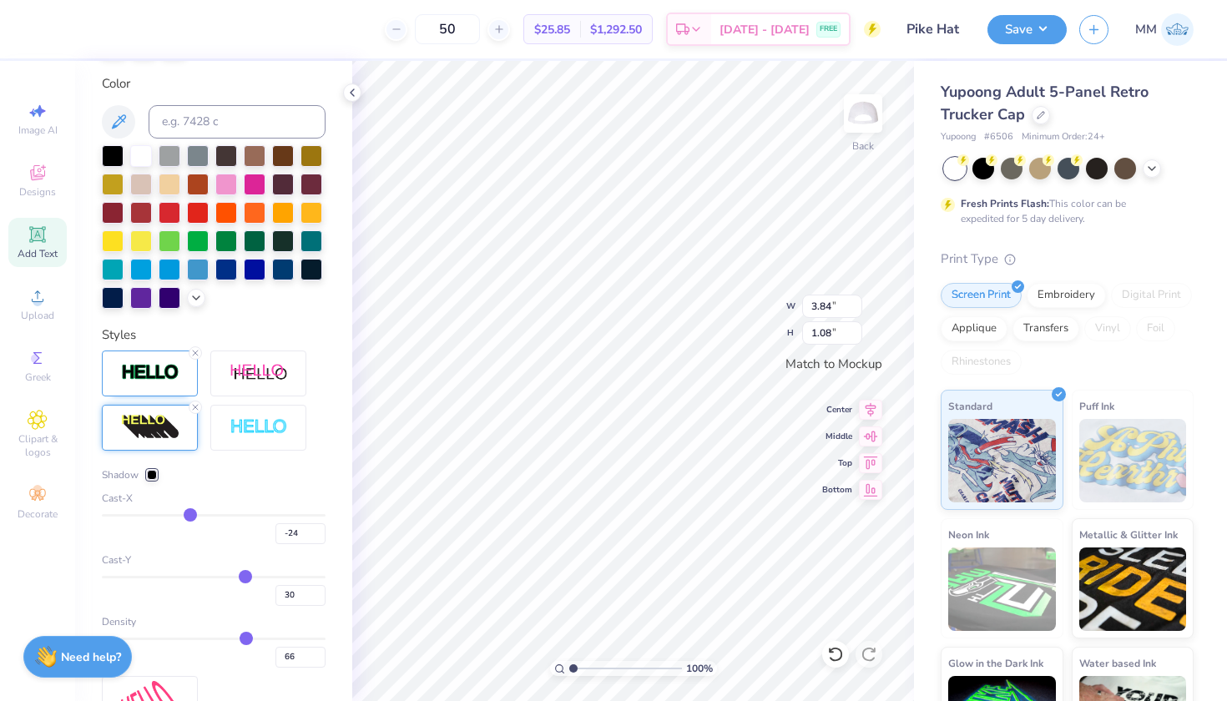
type input "-22"
type input "-21"
type input "-19"
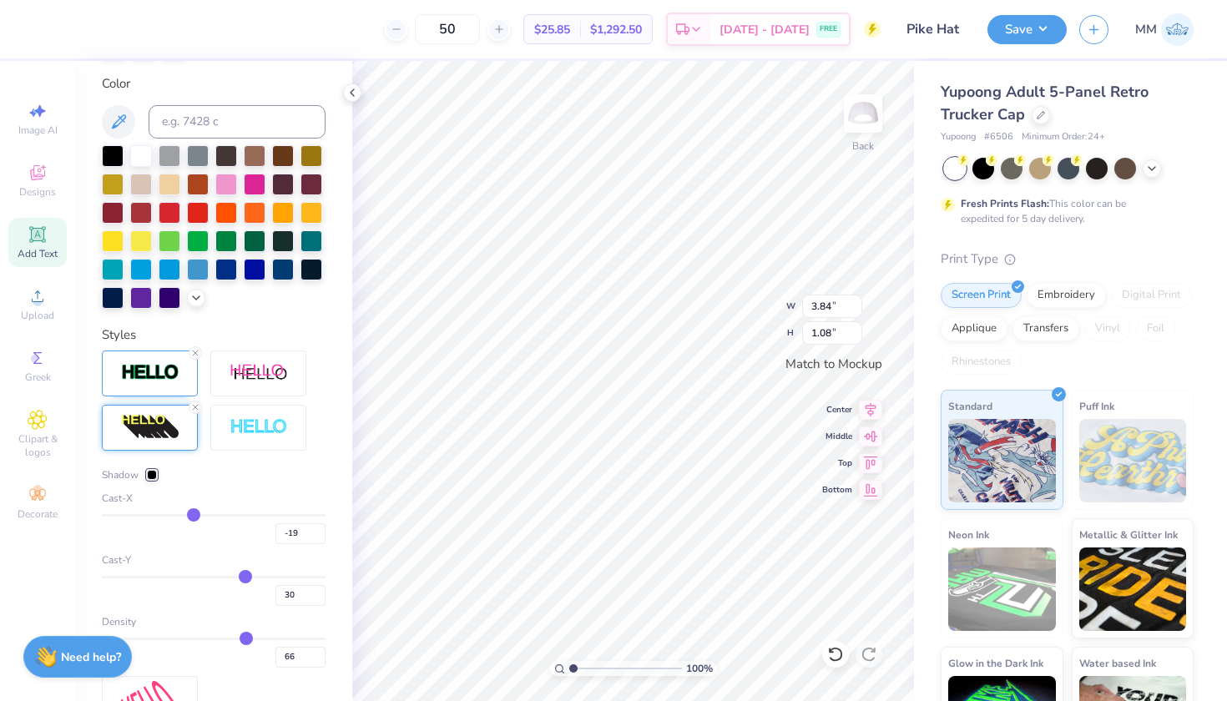
type input "-17"
type input "-16"
type input "-15"
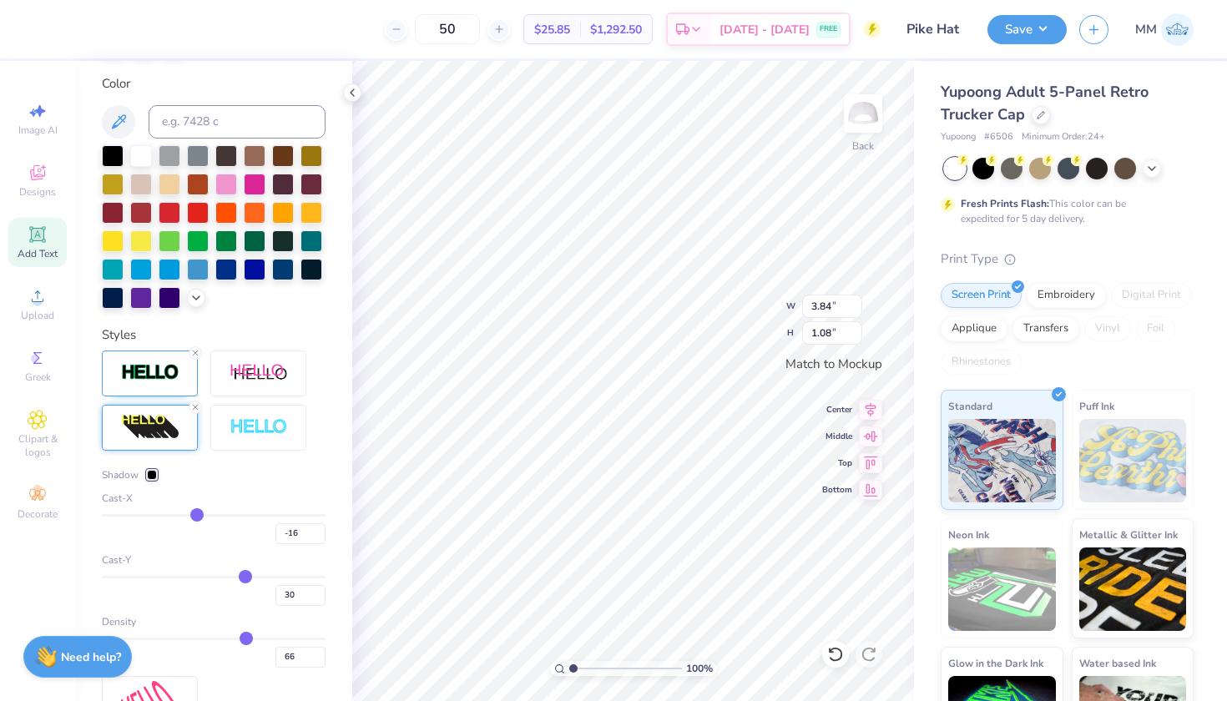
type input "-15"
type input "-14"
type input "-13"
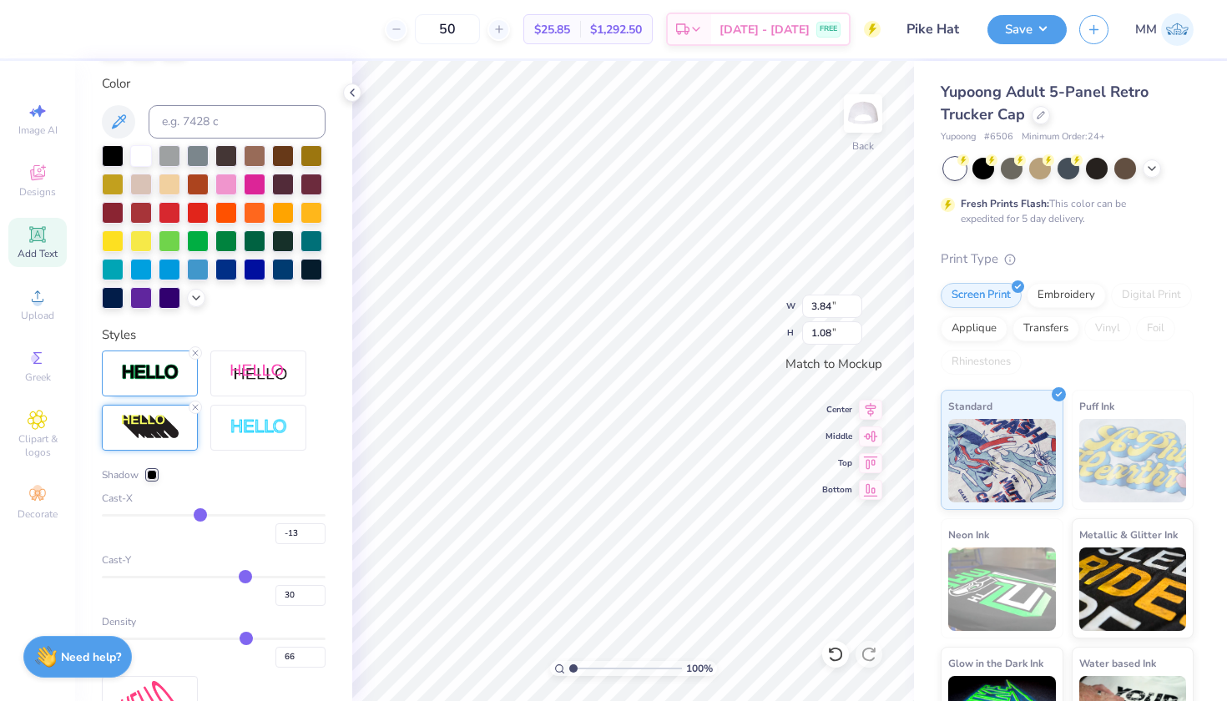
type input "-12"
type input "-11"
type input "-10"
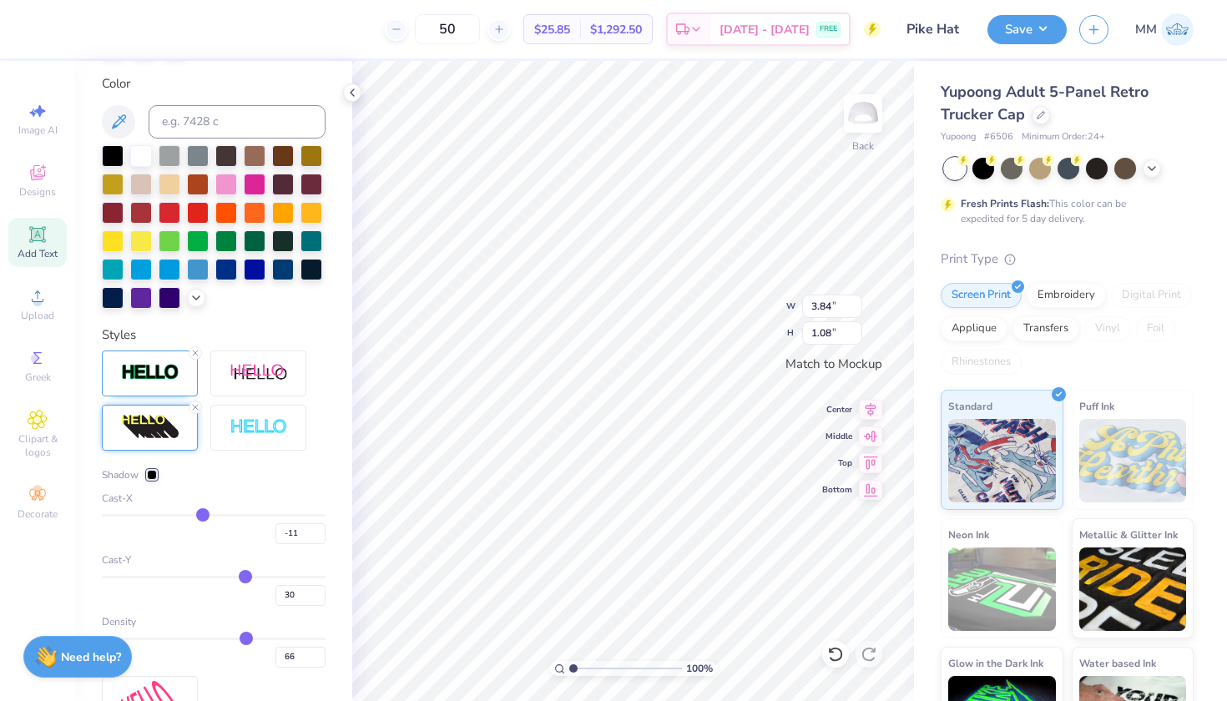
type input "-10"
type input "-9"
type input "-8"
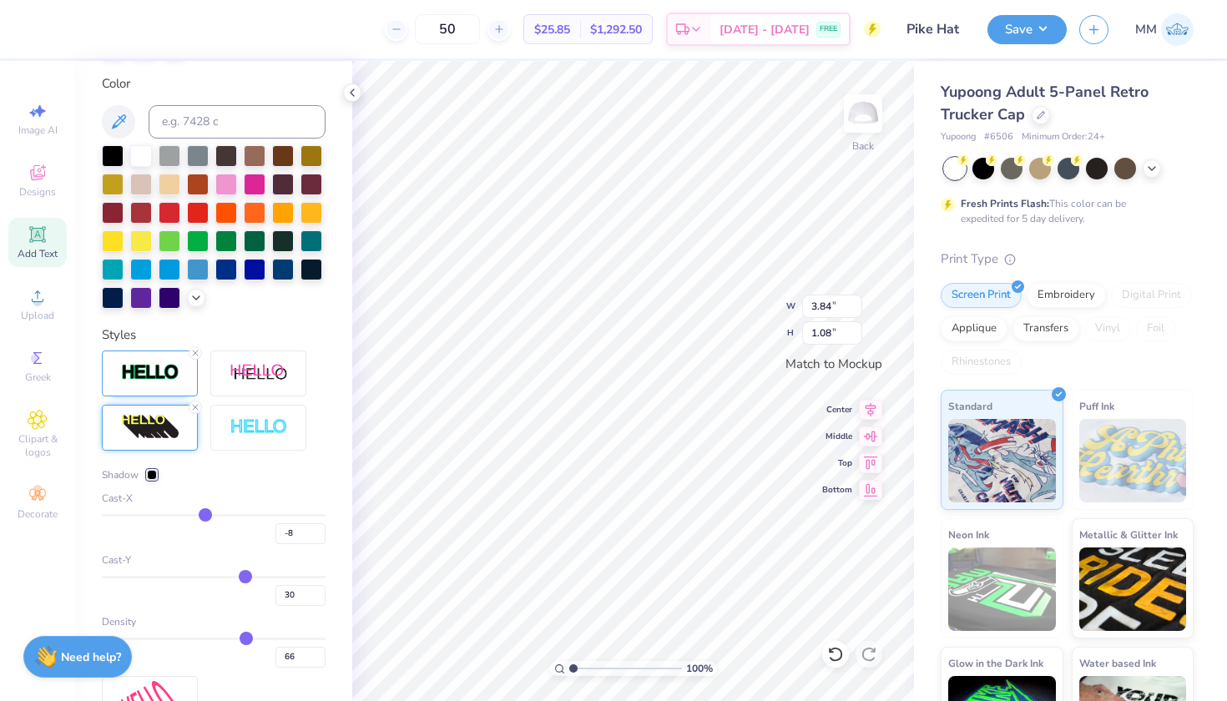
type input "-7"
type input "-6"
type input "-5"
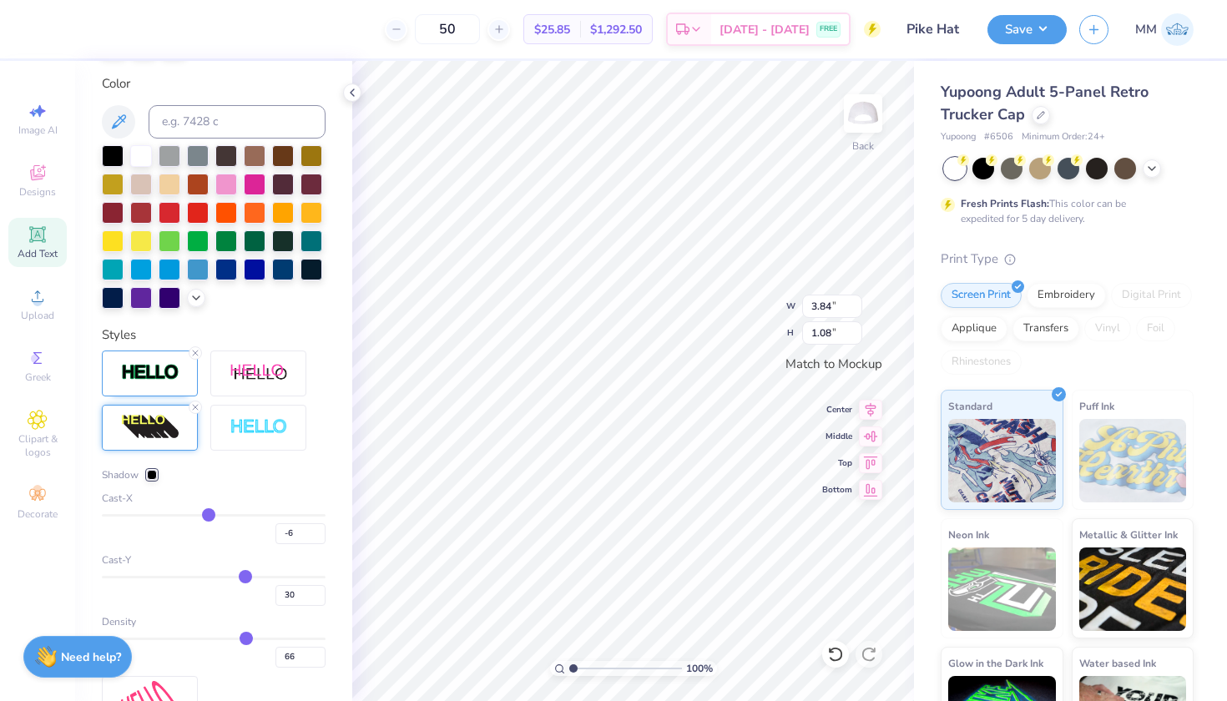
type input "-5"
type input "-4"
drag, startPoint x: 189, startPoint y: 513, endPoint x: 209, endPoint y: 513, distance: 20.9
type input "-4"
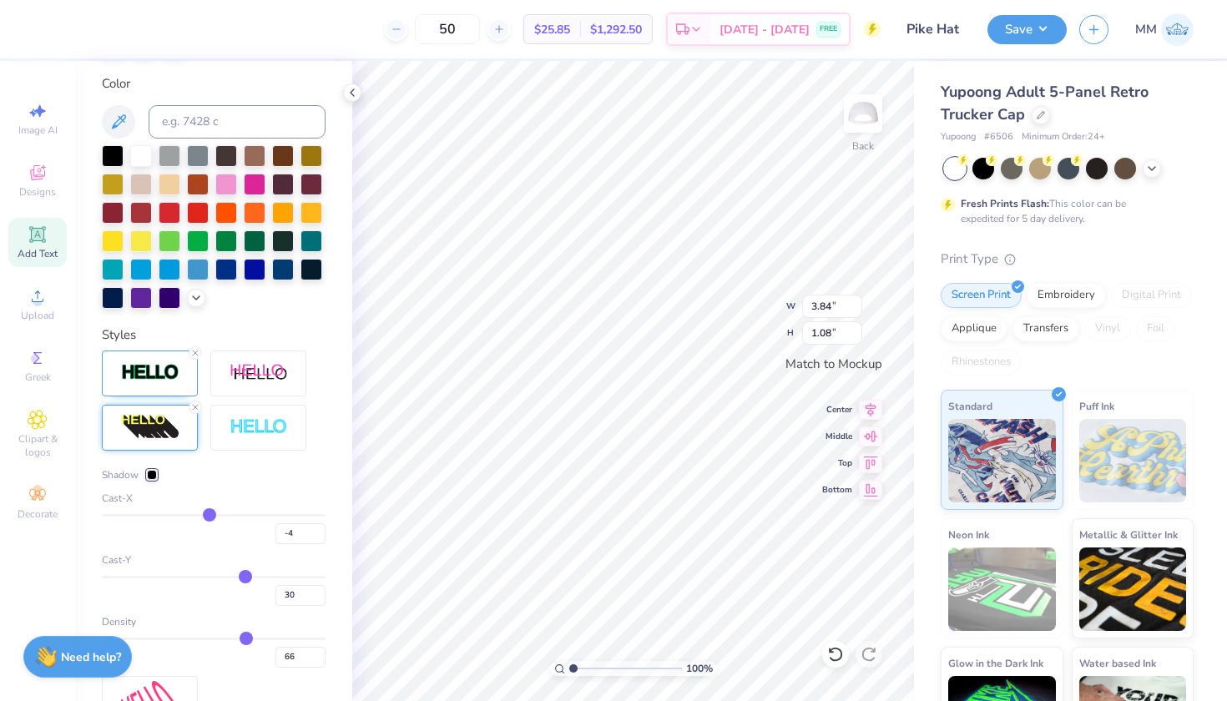
click at [209, 514] on input "range" at bounding box center [214, 515] width 224 height 3
type input "3.19"
type input "1.09"
type input "-2"
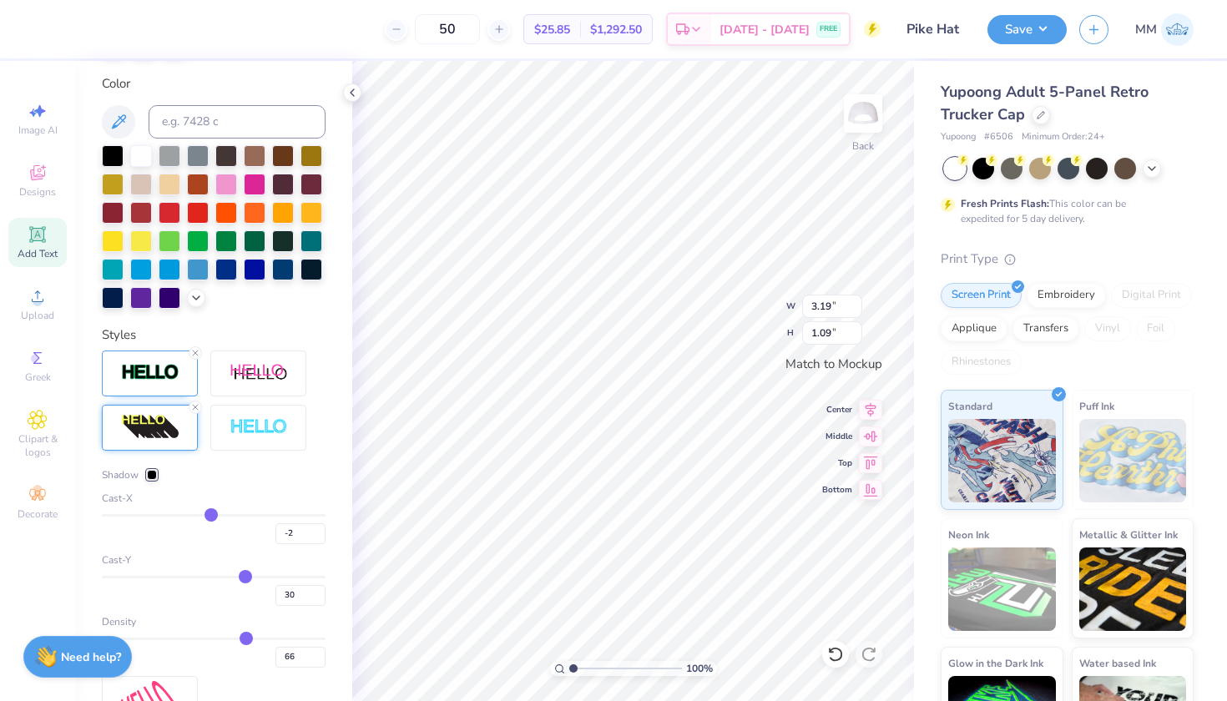
type input "-1"
type input "0"
type input "2"
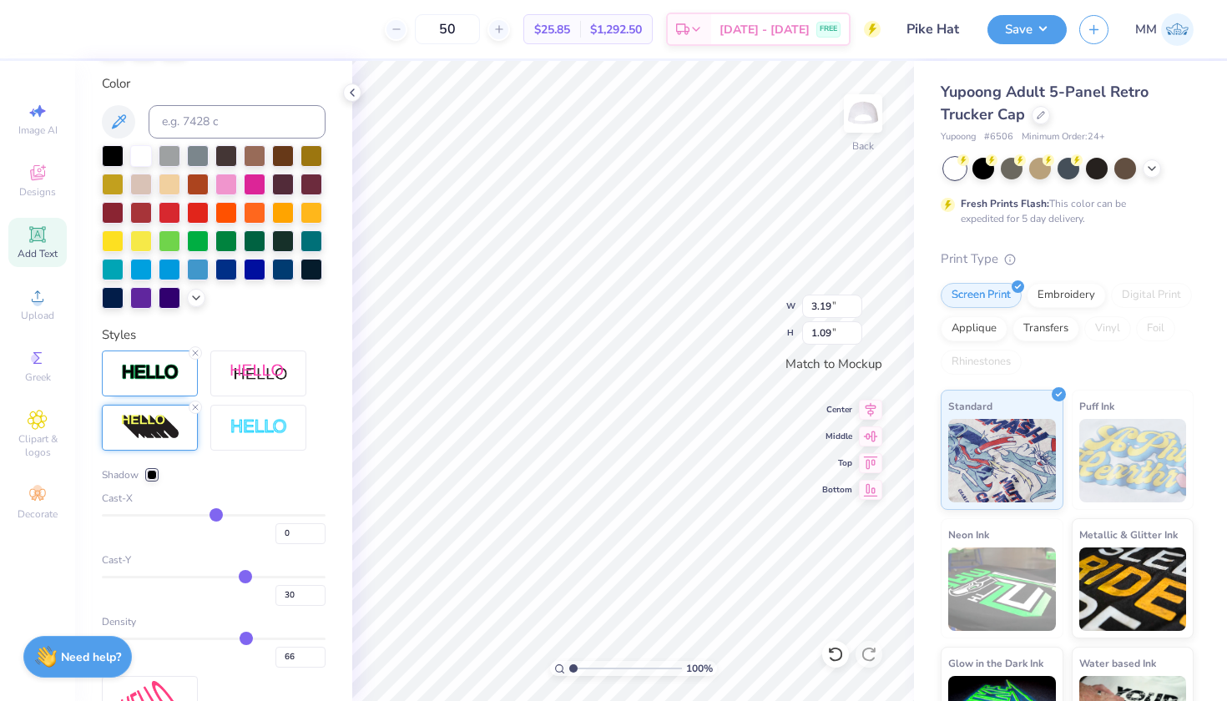
type input "2"
type input "3"
type input "4"
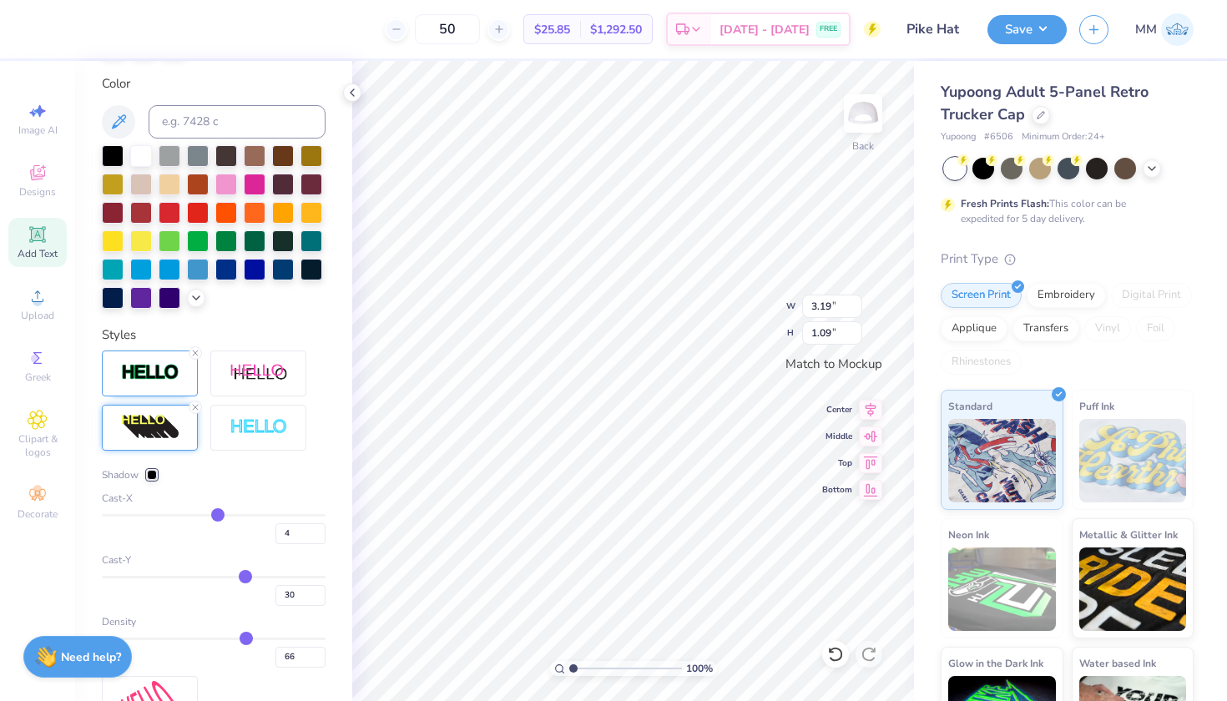
type input "5"
click at [216, 514] on input "range" at bounding box center [214, 515] width 224 height 3
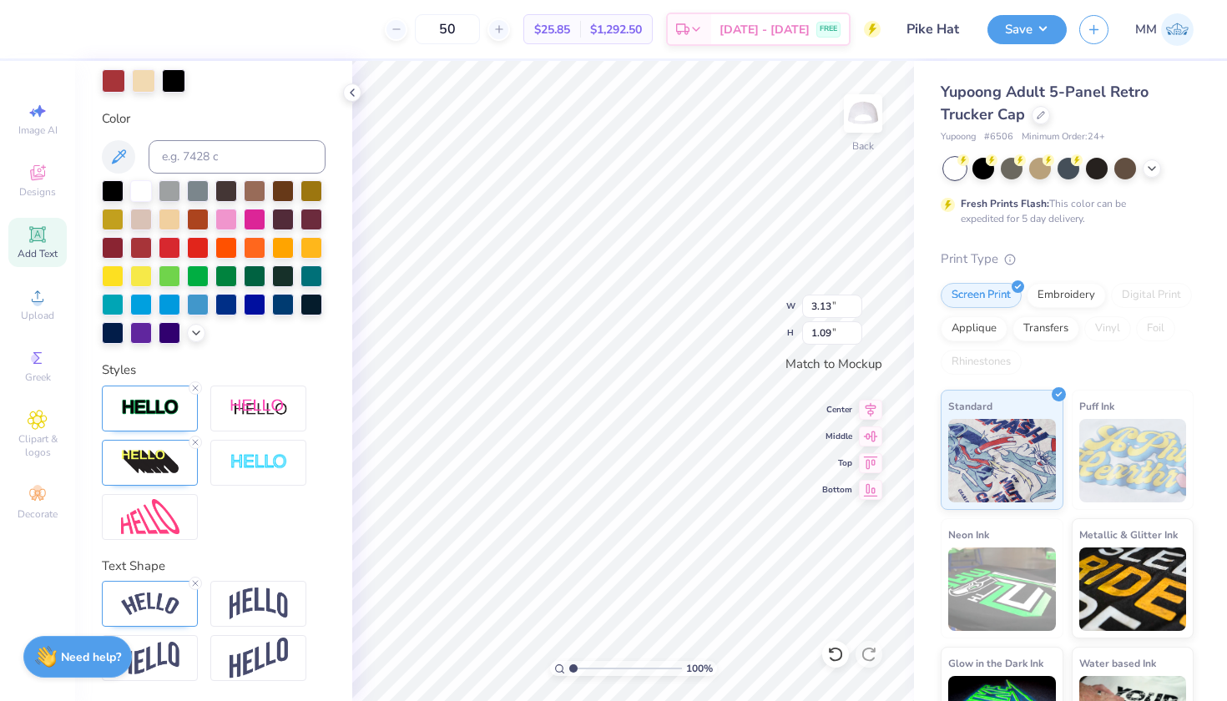
scroll to position [0, 3]
click at [126, 457] on img at bounding box center [150, 462] width 58 height 27
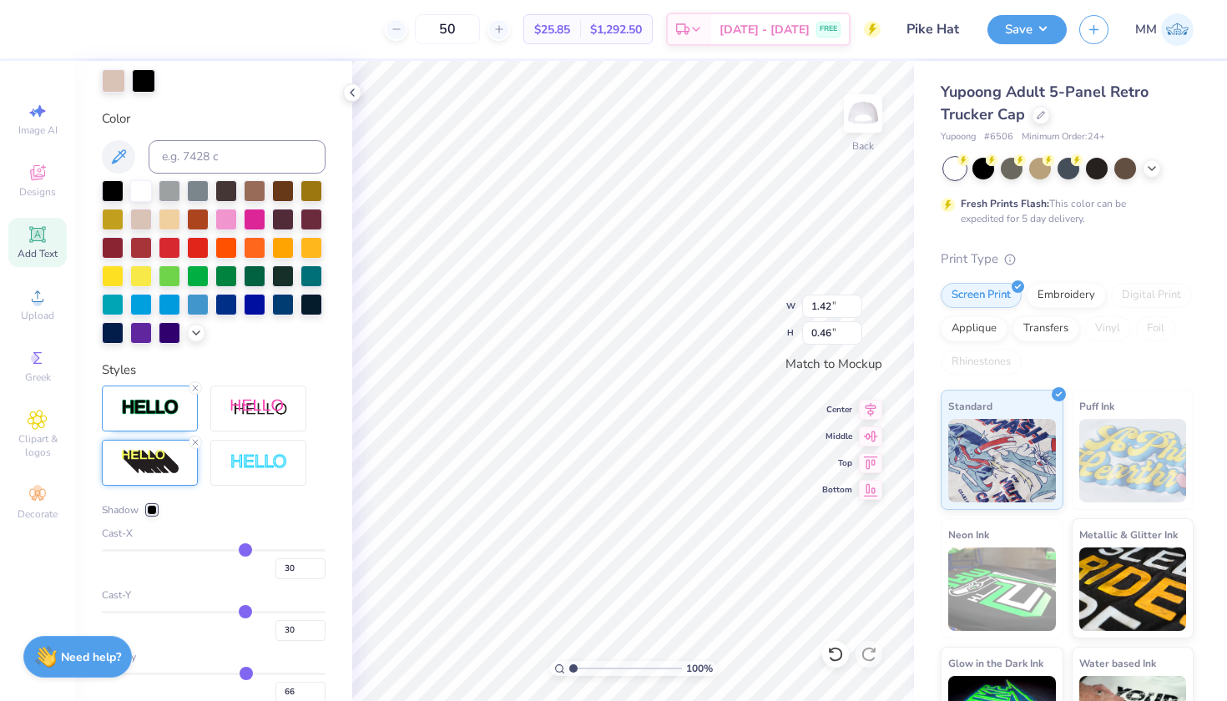
scroll to position [0, 1]
drag, startPoint x: 245, startPoint y: 547, endPoint x: 216, endPoint y: 548, distance: 28.4
click at [216, 549] on input "range" at bounding box center [214, 550] width 224 height 3
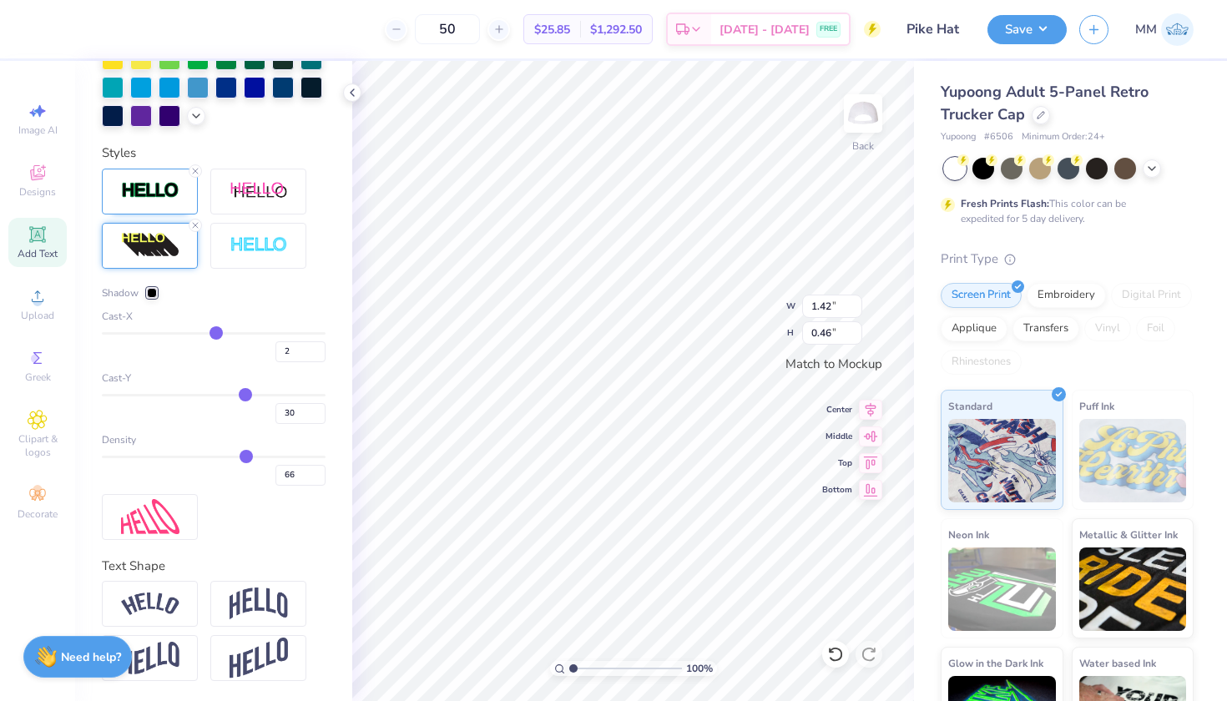
scroll to position [551, 0]
click at [171, 589] on div at bounding box center [150, 604] width 96 height 46
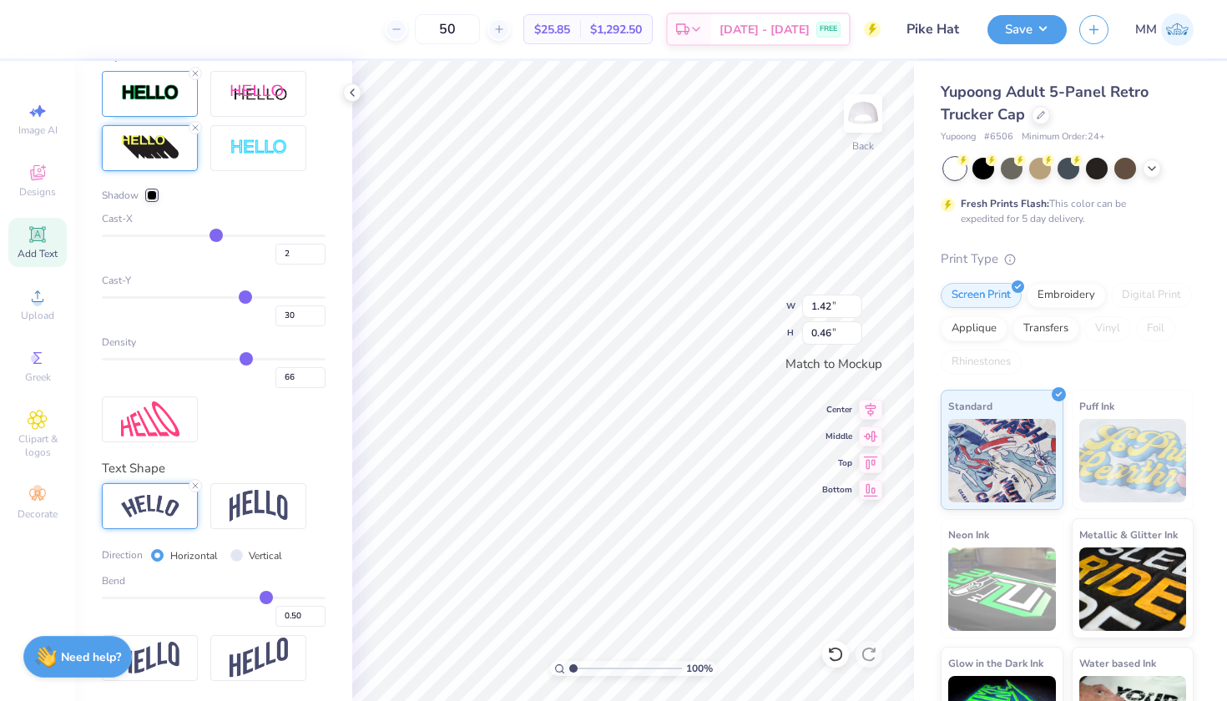
scroll to position [648, 0]
drag, startPoint x: 265, startPoint y: 594, endPoint x: 210, endPoint y: 593, distance: 54.3
click at [210, 597] on input "range" at bounding box center [214, 598] width 224 height 3
drag, startPoint x: 209, startPoint y: 597, endPoint x: 167, endPoint y: 590, distance: 42.3
click at [167, 590] on div "Bend -0.44" at bounding box center [214, 599] width 224 height 53
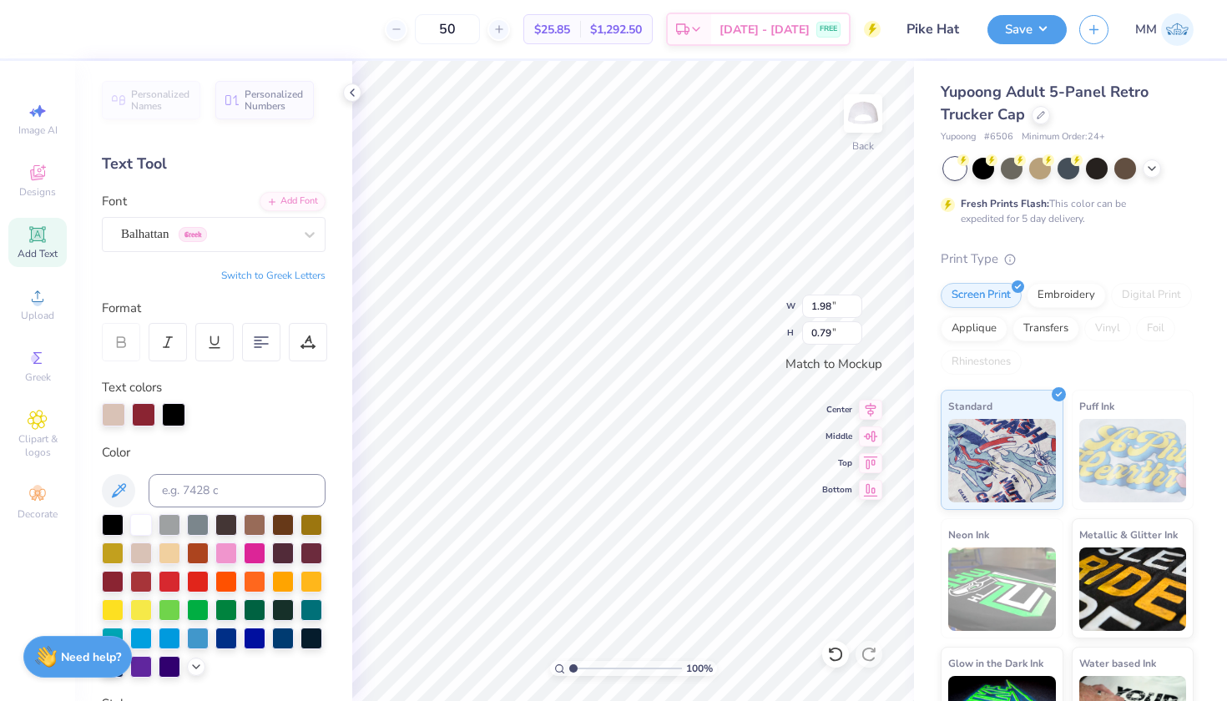
scroll to position [0, 0]
click at [139, 416] on div at bounding box center [143, 412] width 23 height 23
click at [138, 410] on div at bounding box center [143, 414] width 23 height 23
click at [103, 410] on div at bounding box center [113, 412] width 23 height 23
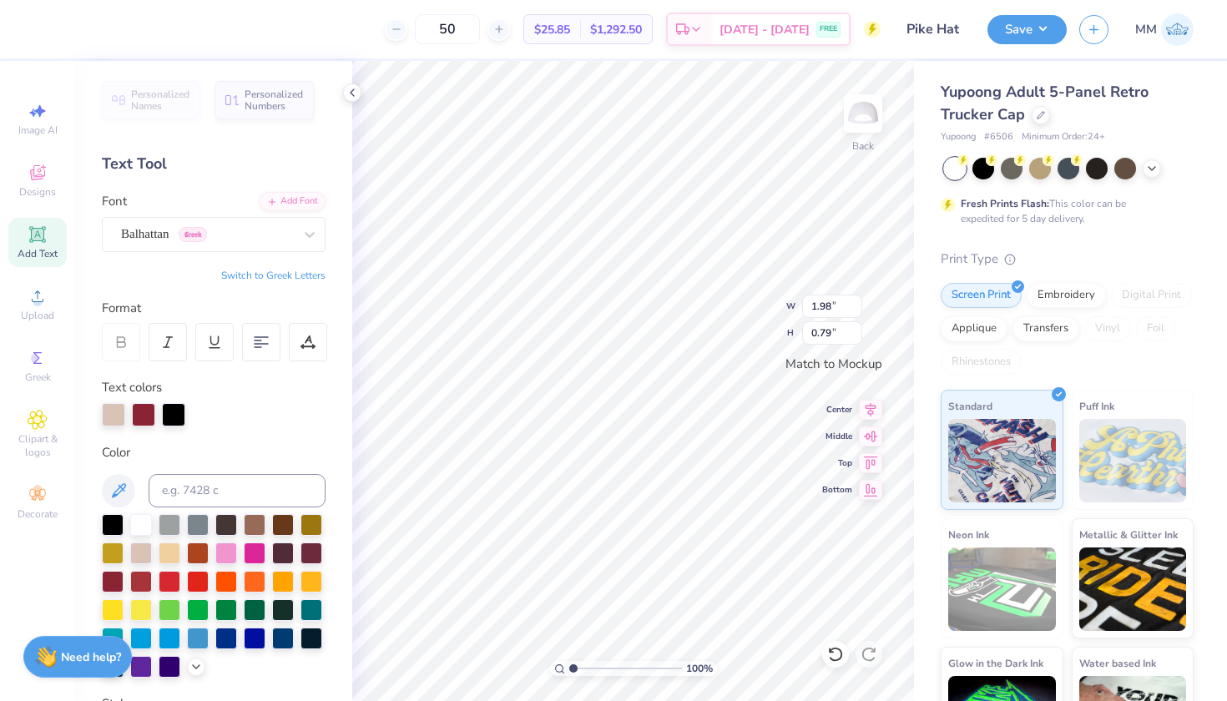
click at [149, 416] on div at bounding box center [143, 414] width 23 height 23
click at [140, 415] on div at bounding box center [143, 414] width 23 height 23
click at [113, 580] on div at bounding box center [113, 580] width 22 height 22
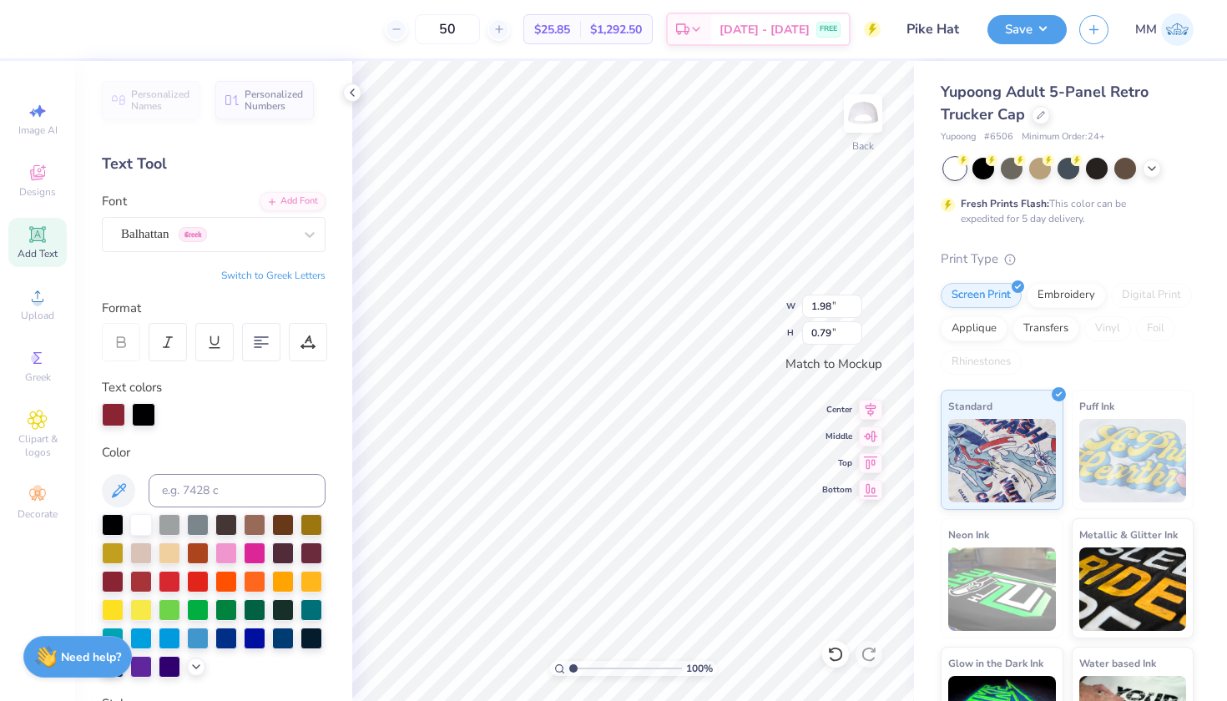
click at [149, 414] on div at bounding box center [143, 414] width 23 height 23
click at [169, 552] on div at bounding box center [170, 552] width 22 height 22
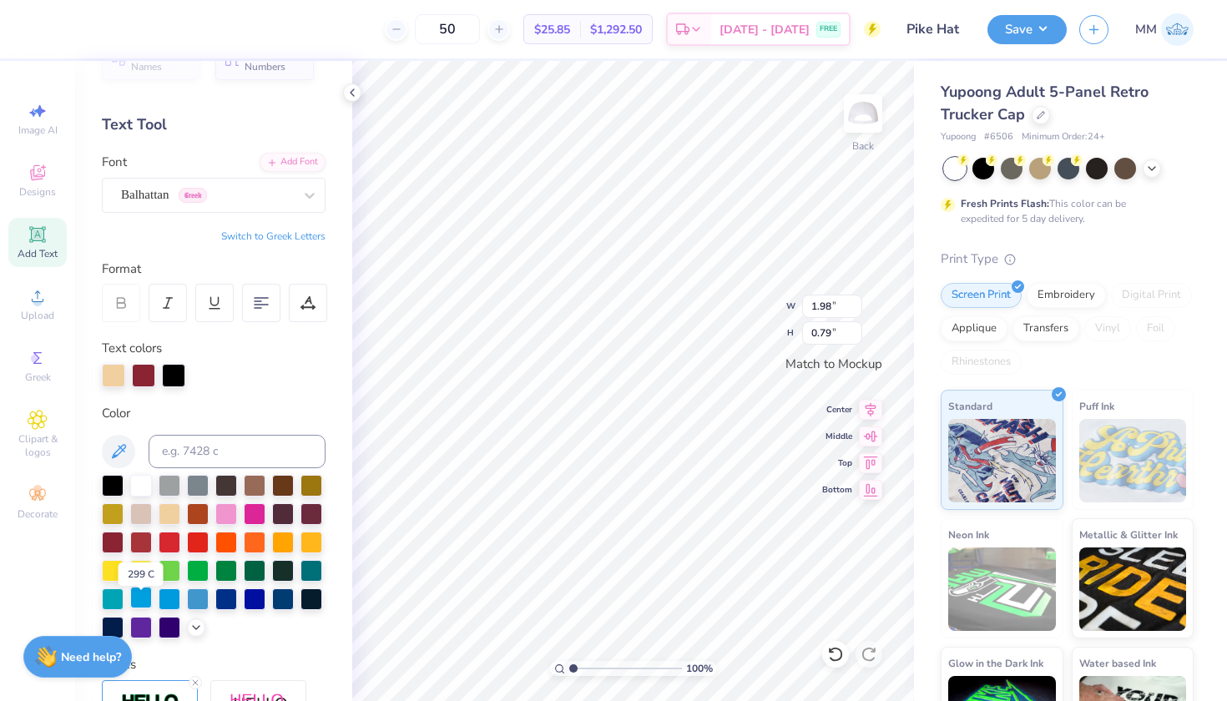
scroll to position [44, 0]
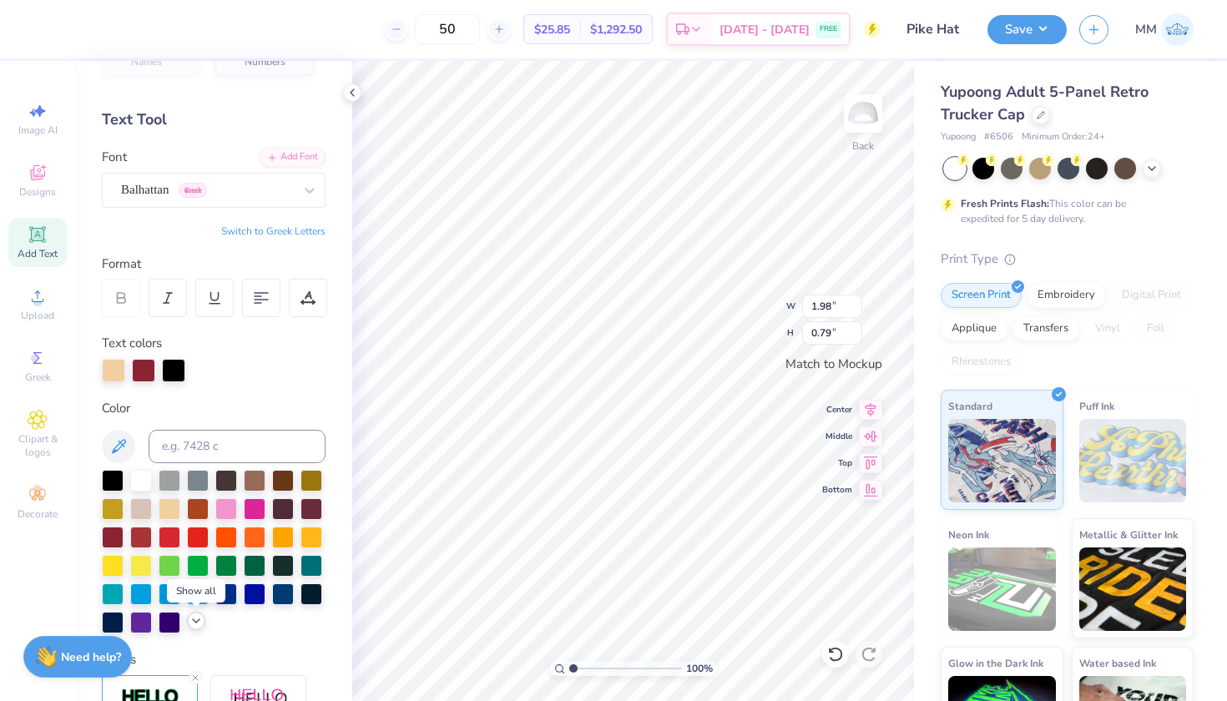
click at [189, 618] on icon at bounding box center [195, 620] width 13 height 13
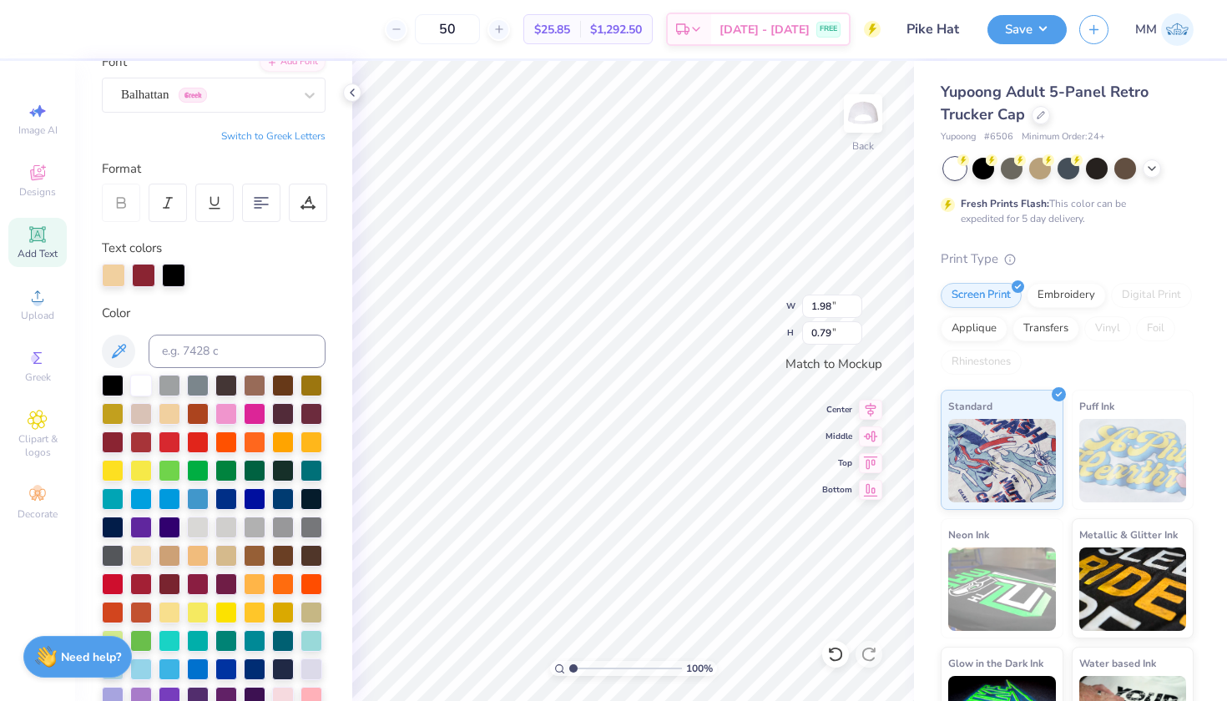
scroll to position [147, 0]
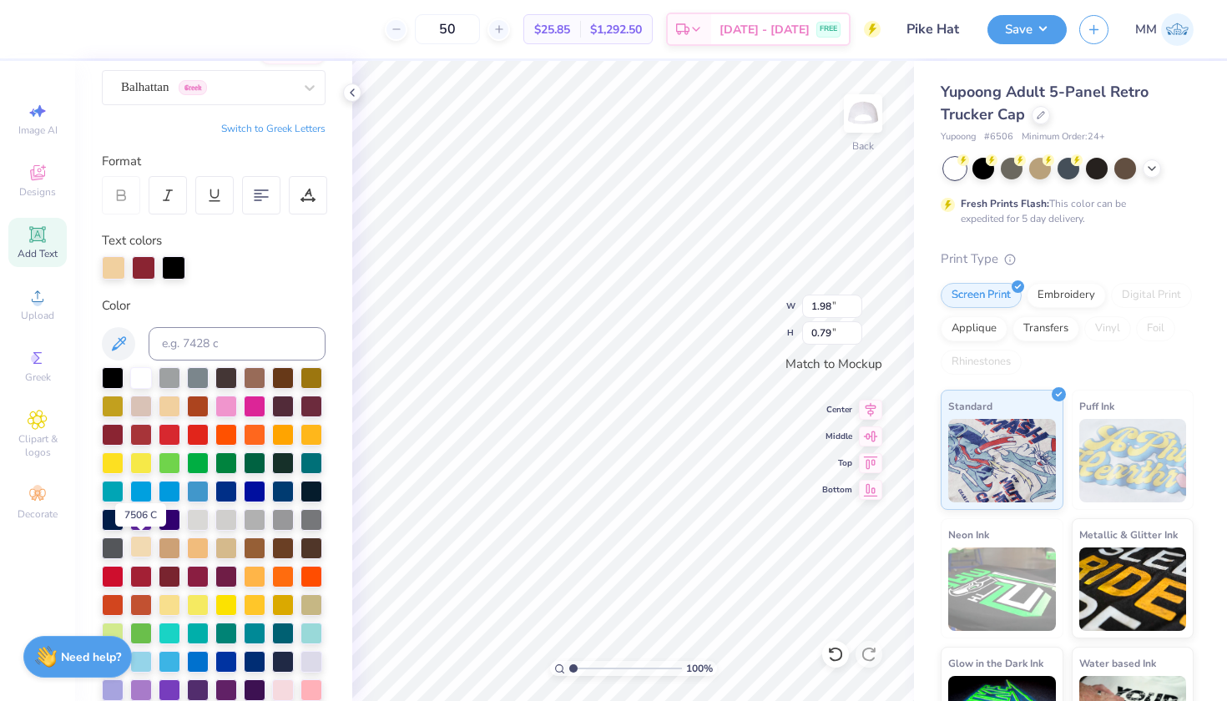
click at [140, 543] on div at bounding box center [141, 547] width 22 height 22
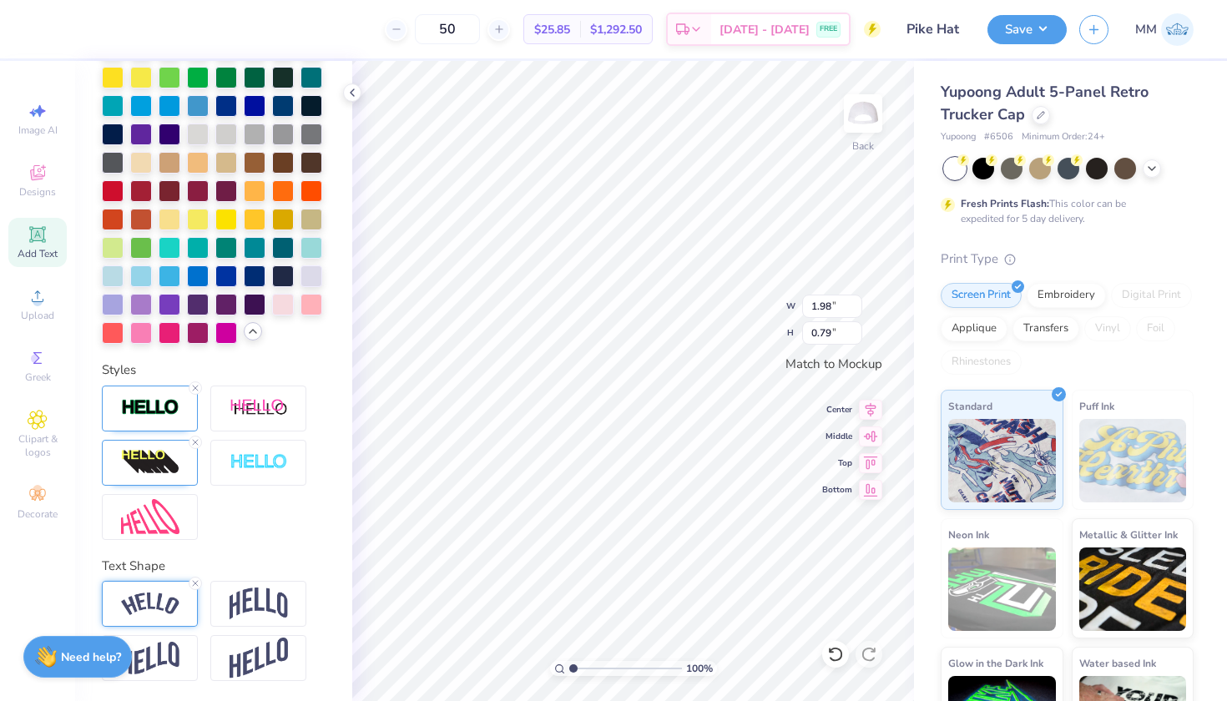
scroll to position [532, 0]
click at [169, 601] on img at bounding box center [150, 604] width 58 height 23
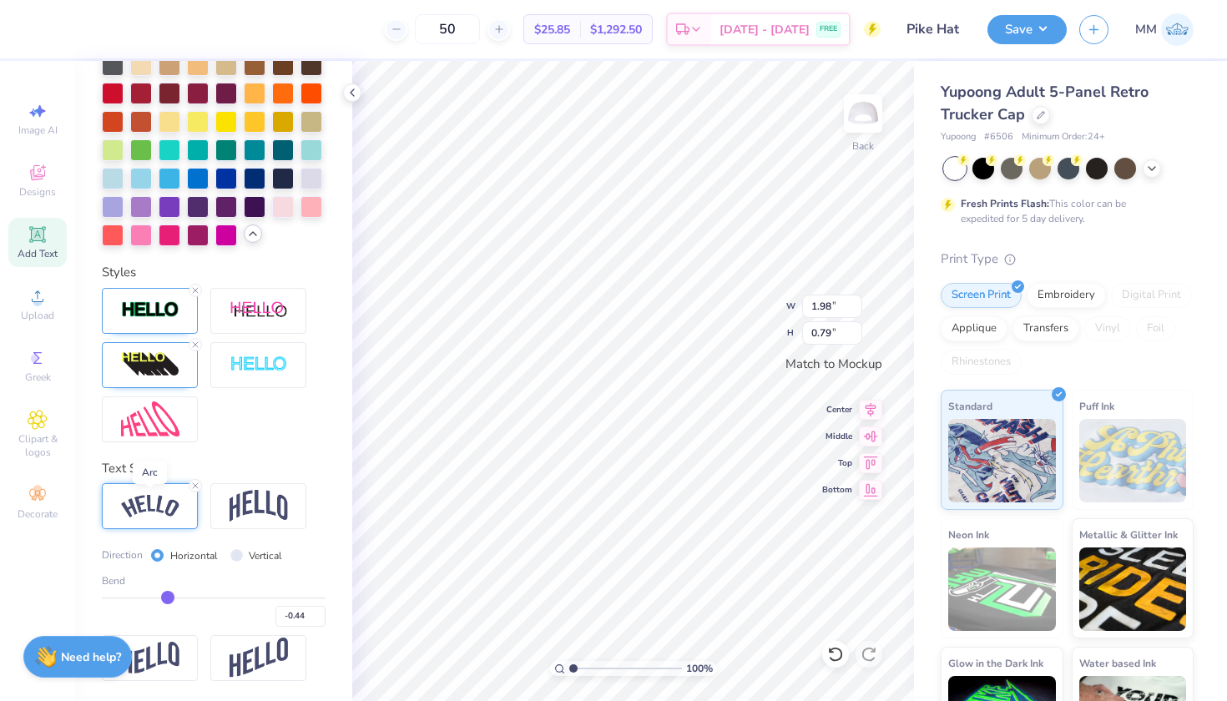
scroll to position [630, 0]
click at [163, 597] on input "range" at bounding box center [214, 598] width 224 height 3
click at [184, 594] on div "Bend -0.48" at bounding box center [214, 599] width 224 height 53
click at [172, 597] on input "range" at bounding box center [214, 598] width 224 height 3
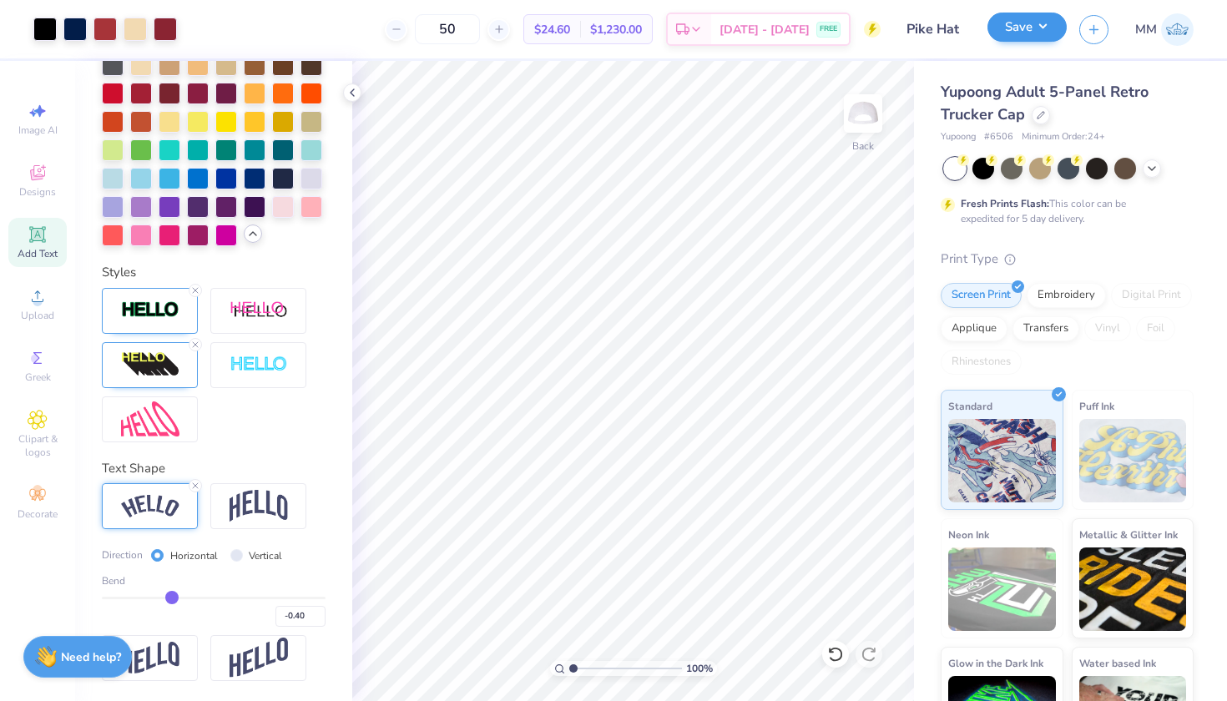
click at [1013, 25] on button "Save" at bounding box center [1026, 27] width 79 height 29
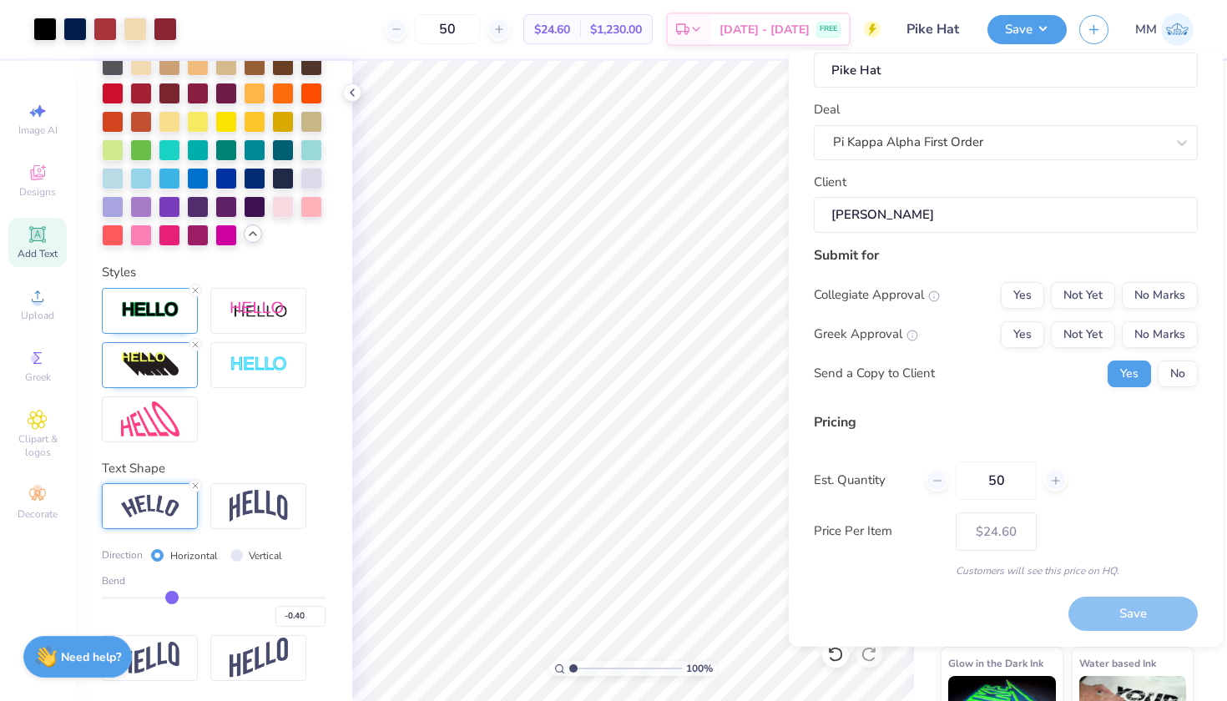
scroll to position [39, 0]
click at [1077, 285] on button "Not Yet" at bounding box center [1083, 295] width 64 height 27
click at [1037, 325] on button "Yes" at bounding box center [1022, 334] width 43 height 27
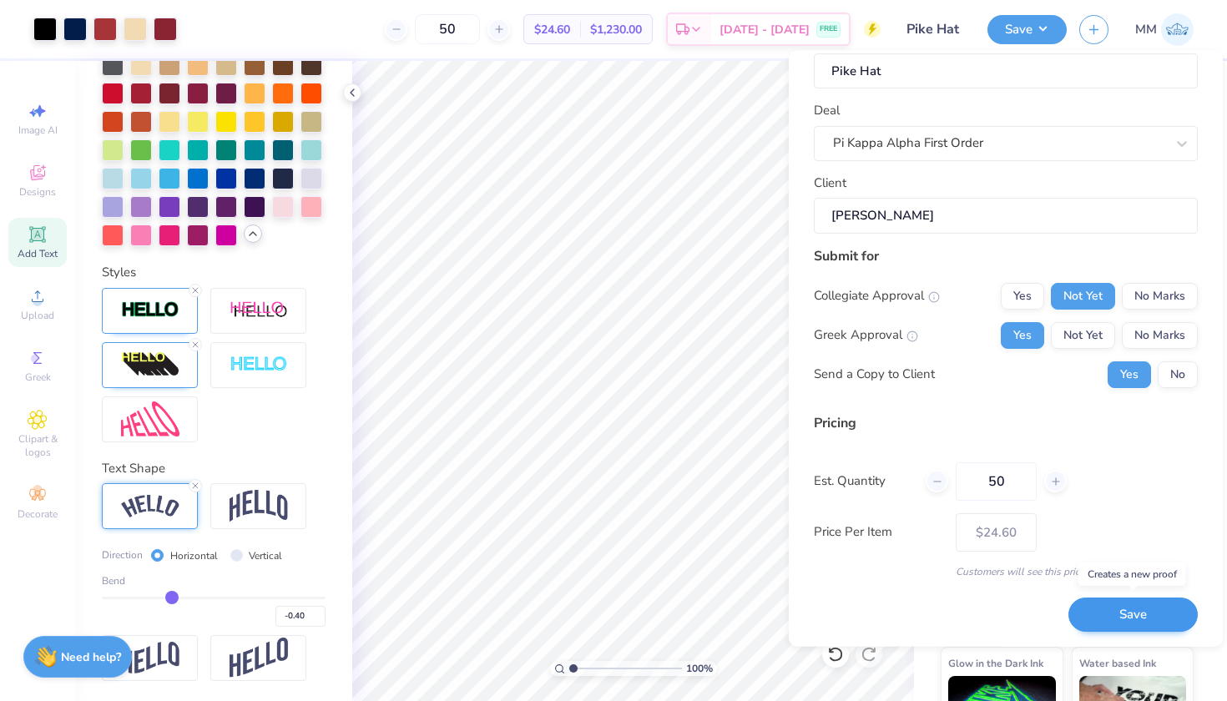
click at [1130, 604] on button "Save" at bounding box center [1132, 615] width 129 height 34
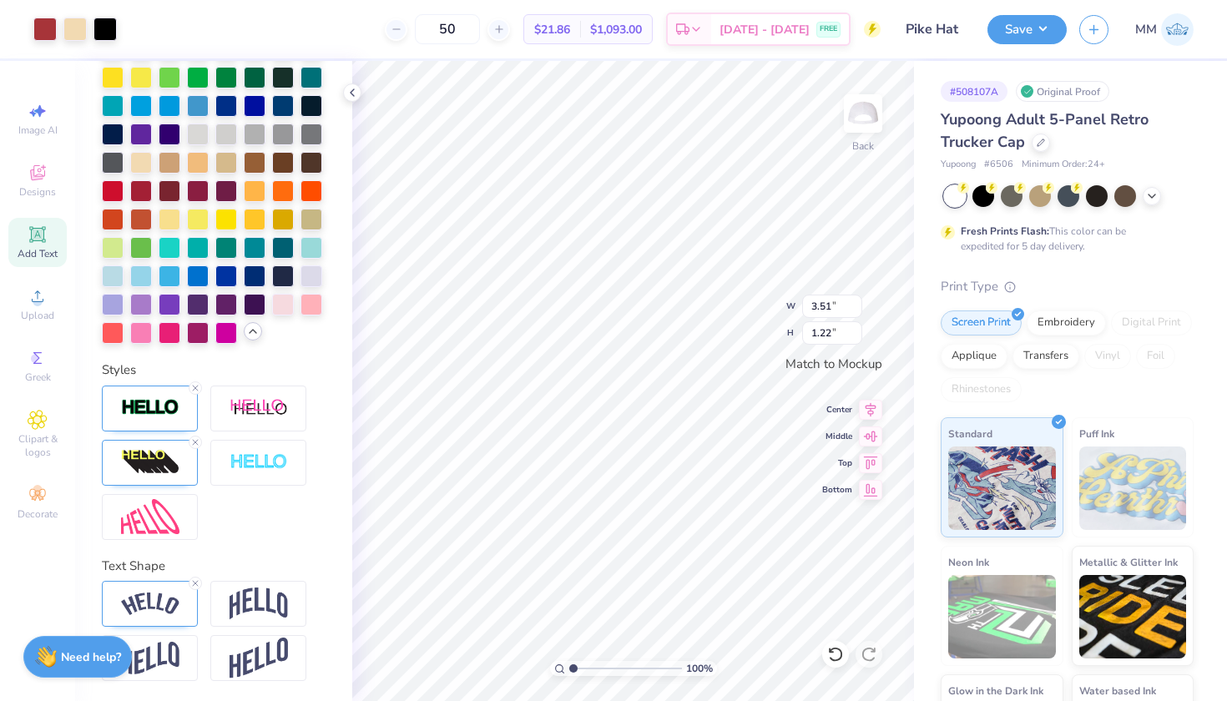
scroll to position [532, 0]
click at [154, 460] on img at bounding box center [150, 462] width 58 height 27
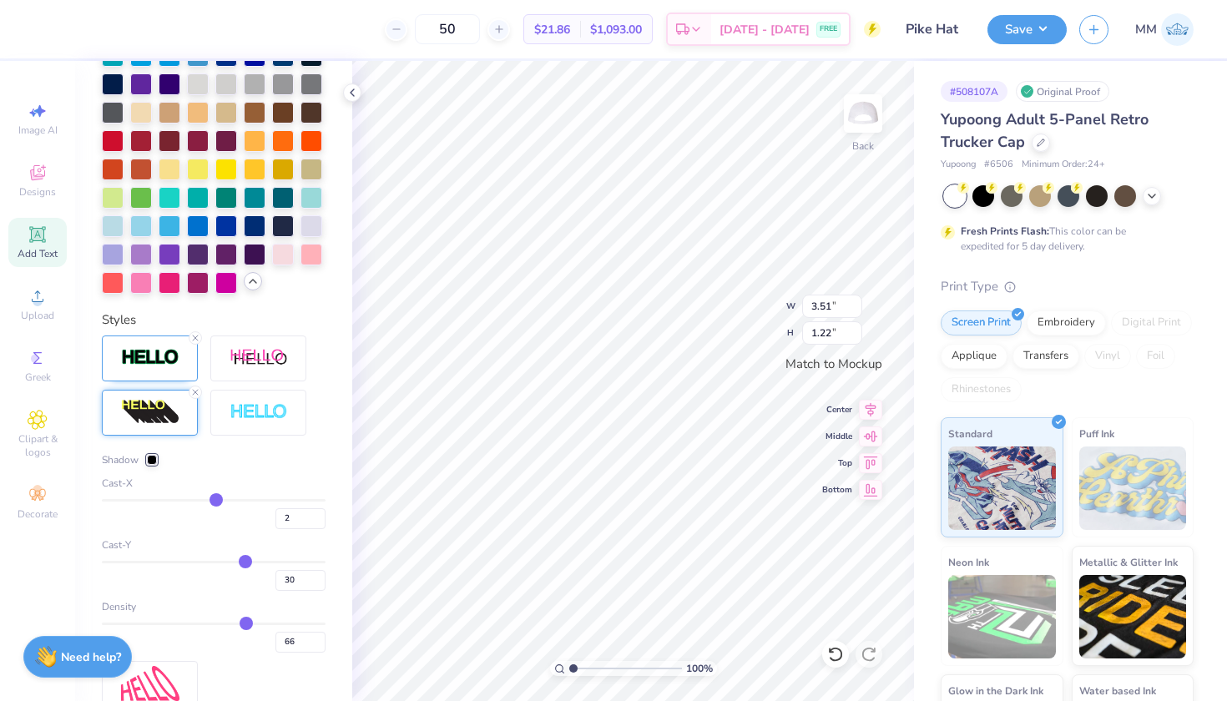
scroll to position [593, 0]
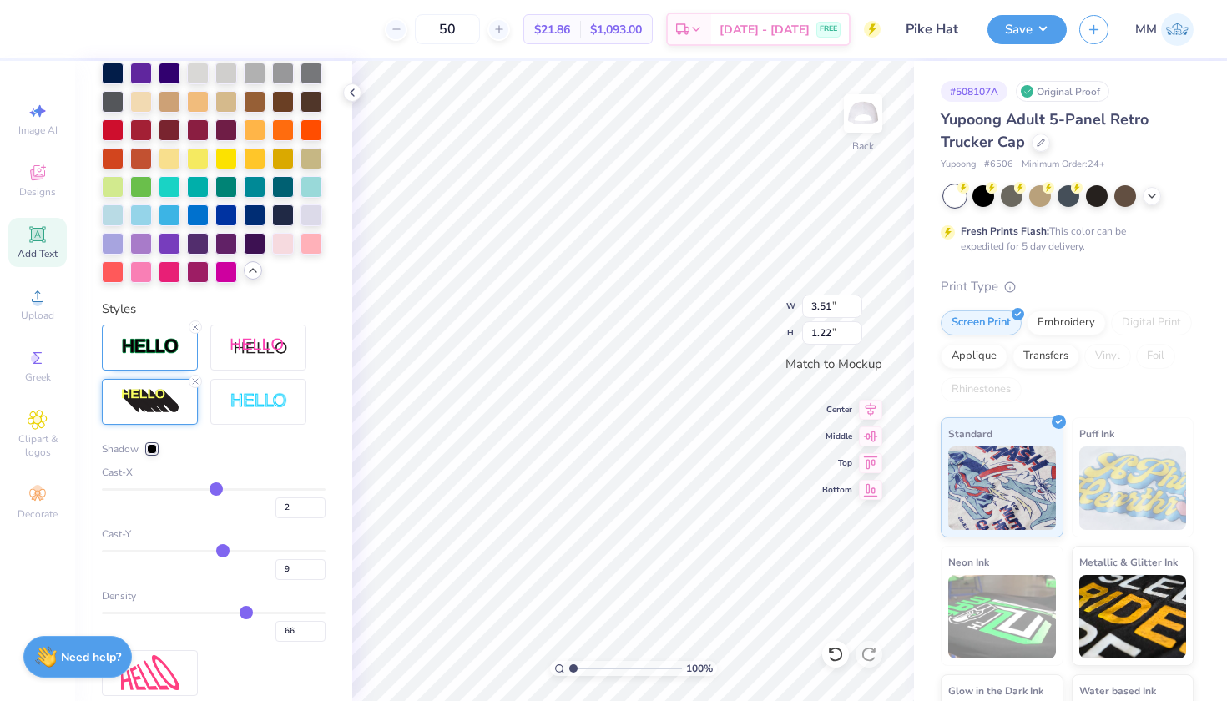
drag, startPoint x: 244, startPoint y: 549, endPoint x: 223, endPoint y: 552, distance: 21.0
click at [223, 552] on input "range" at bounding box center [214, 551] width 224 height 3
click at [224, 552] on input "range" at bounding box center [214, 551] width 224 height 3
drag, startPoint x: 247, startPoint y: 614, endPoint x: 217, endPoint y: 613, distance: 30.1
click at [217, 613] on input "range" at bounding box center [214, 613] width 224 height 3
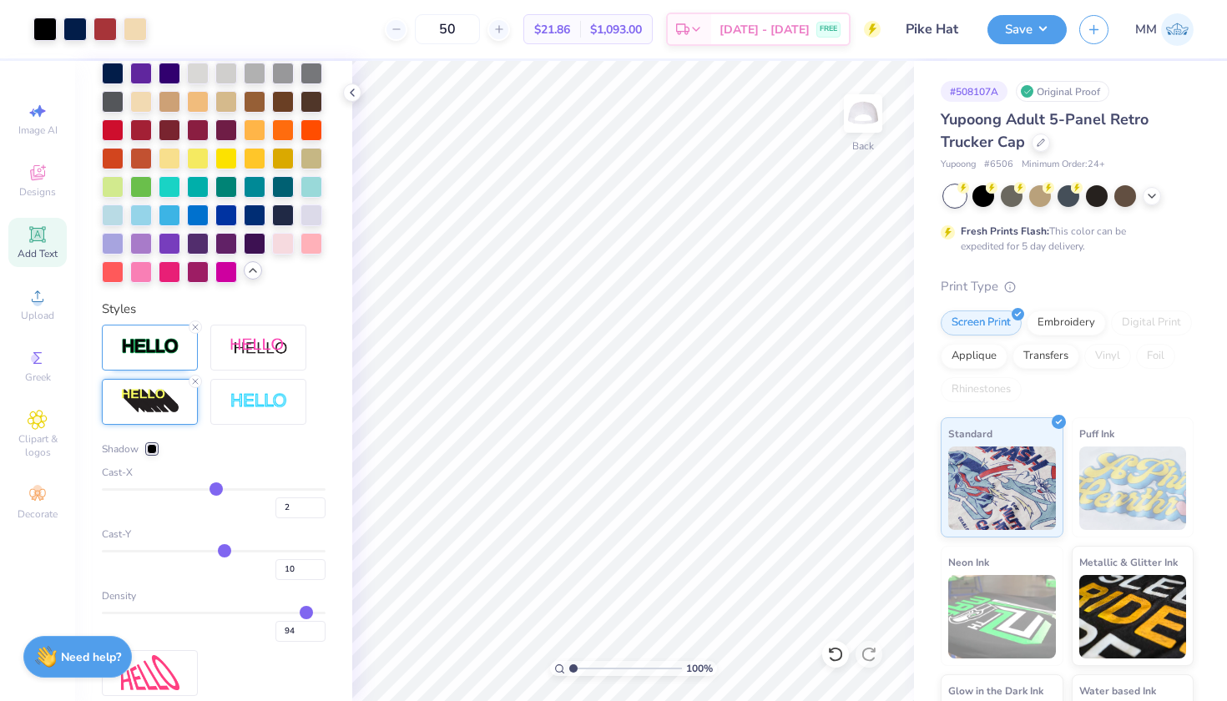
drag, startPoint x: 217, startPoint y: 614, endPoint x: 306, endPoint y: 620, distance: 89.5
click at [306, 620] on div "94" at bounding box center [214, 627] width 224 height 30
drag, startPoint x: 305, startPoint y: 608, endPoint x: 249, endPoint y: 608, distance: 56.7
click at [249, 612] on input "range" at bounding box center [214, 613] width 224 height 3
drag, startPoint x: 227, startPoint y: 547, endPoint x: 244, endPoint y: 547, distance: 16.7
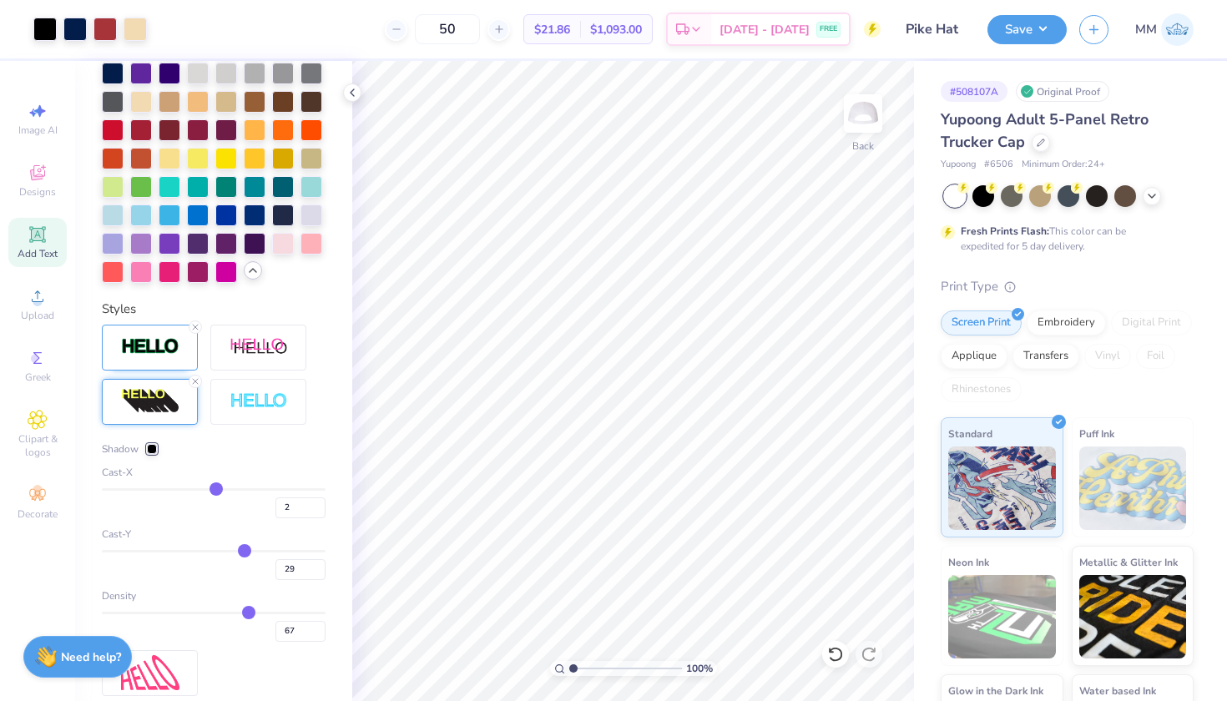
click at [244, 550] on input "range" at bounding box center [214, 551] width 224 height 3
drag, startPoint x: 244, startPoint y: 547, endPoint x: 229, endPoint y: 547, distance: 14.2
click at [229, 550] on input "range" at bounding box center [214, 551] width 224 height 3
click at [1001, 25] on button "Save" at bounding box center [1026, 27] width 79 height 29
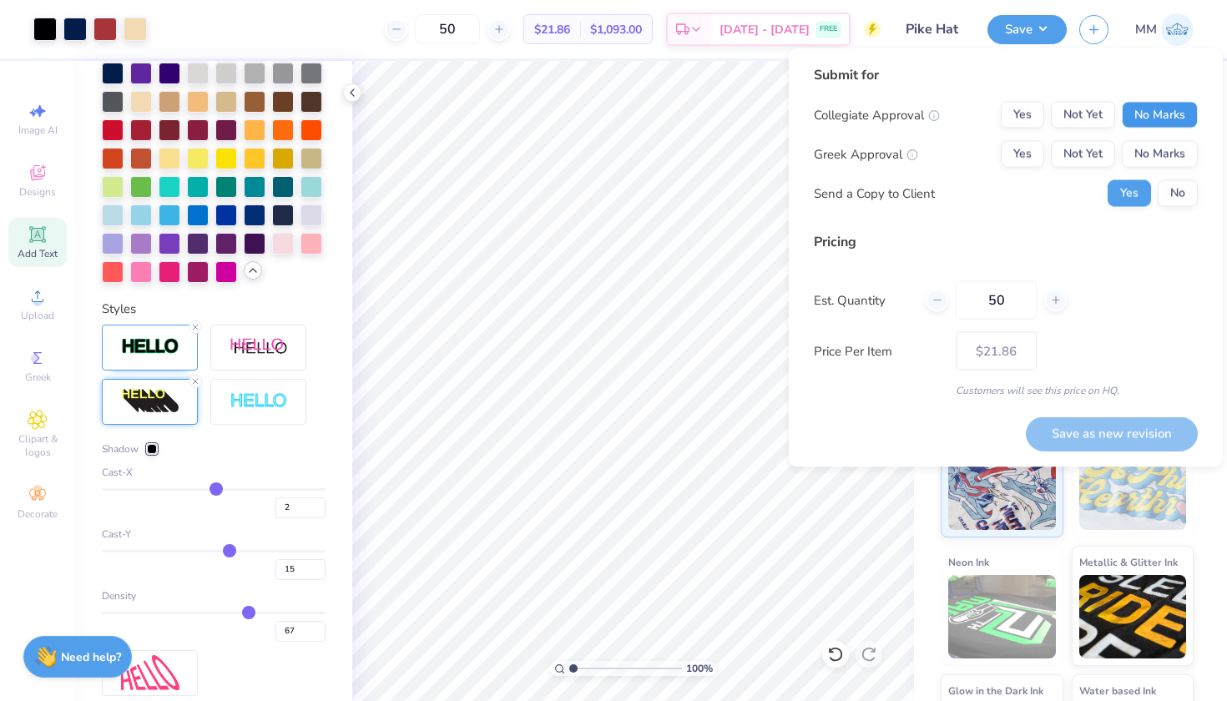
click at [1132, 111] on button "No Marks" at bounding box center [1160, 115] width 76 height 27
click at [1031, 161] on button "Yes" at bounding box center [1022, 154] width 43 height 27
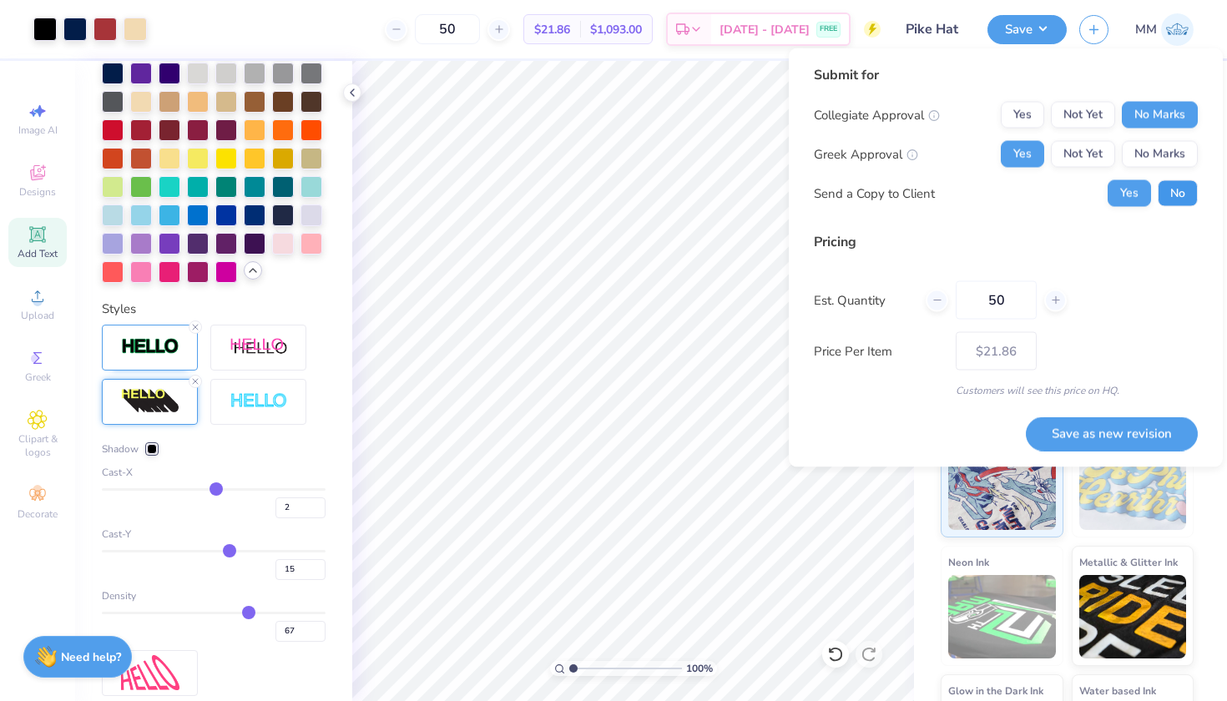
click at [1179, 188] on button "No" at bounding box center [1177, 193] width 40 height 27
click at [1085, 429] on button "Save as new revision" at bounding box center [1112, 433] width 172 height 34
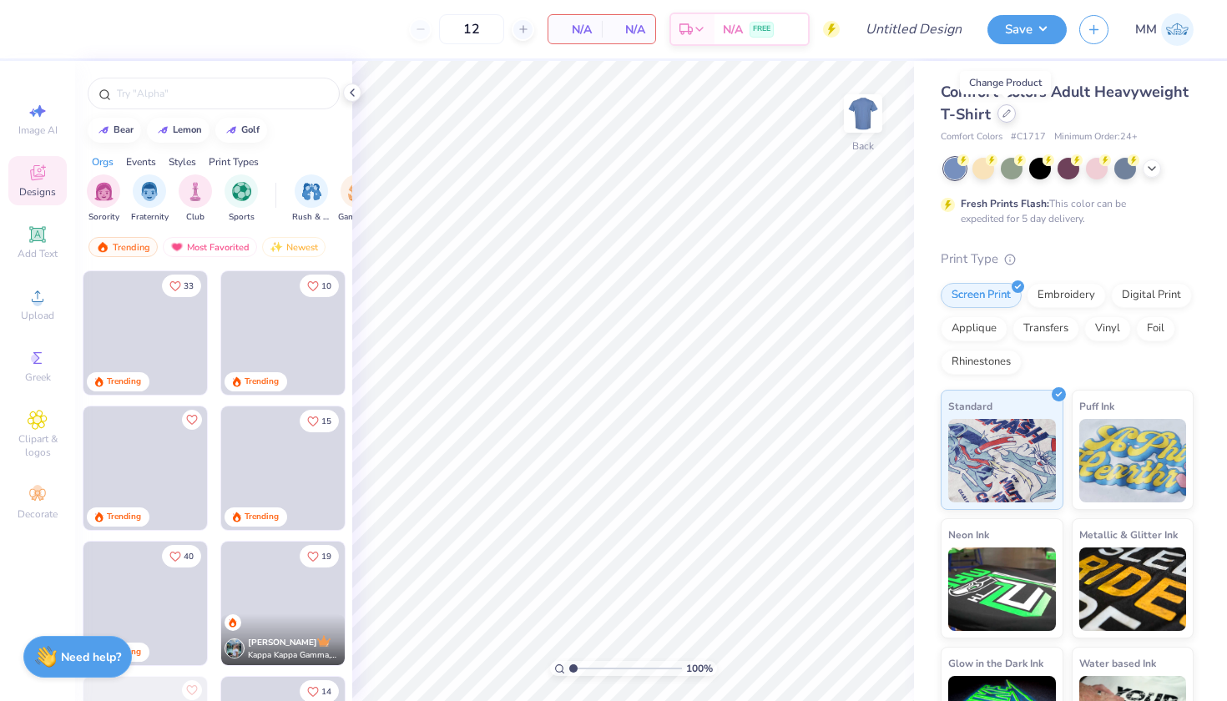
click at [1001, 118] on div at bounding box center [1006, 113] width 18 height 18
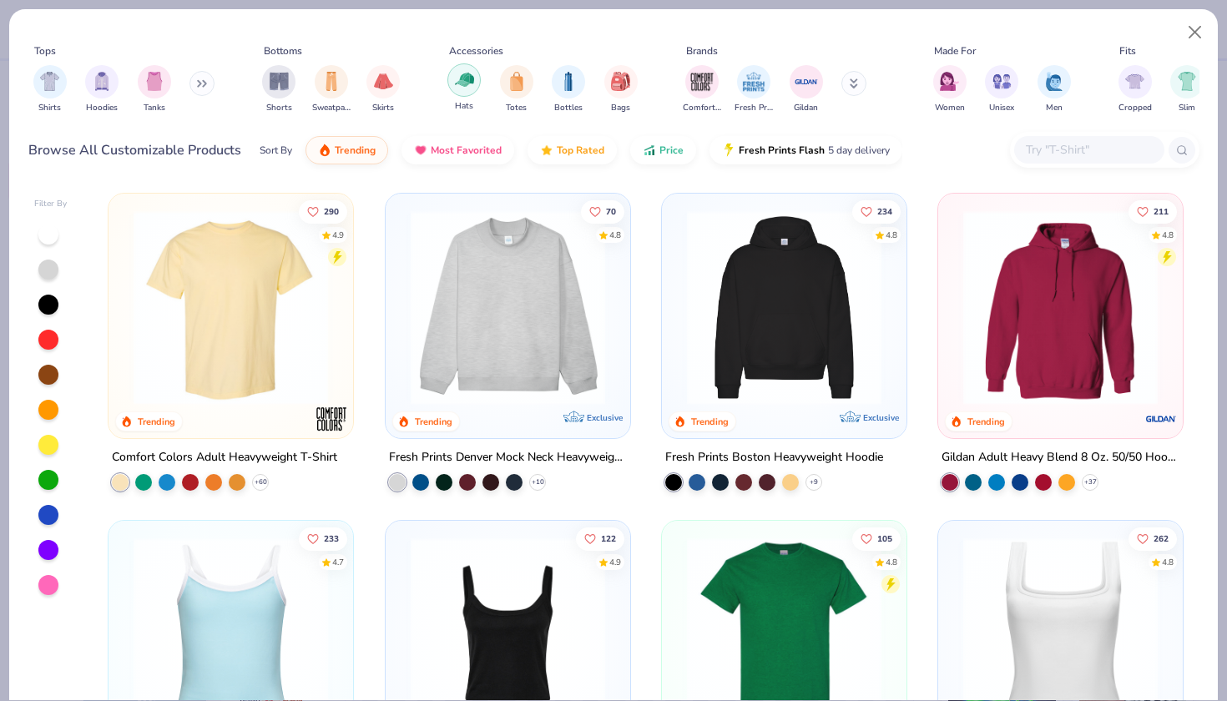
click at [466, 85] on img "filter for Hats" at bounding box center [464, 79] width 19 height 19
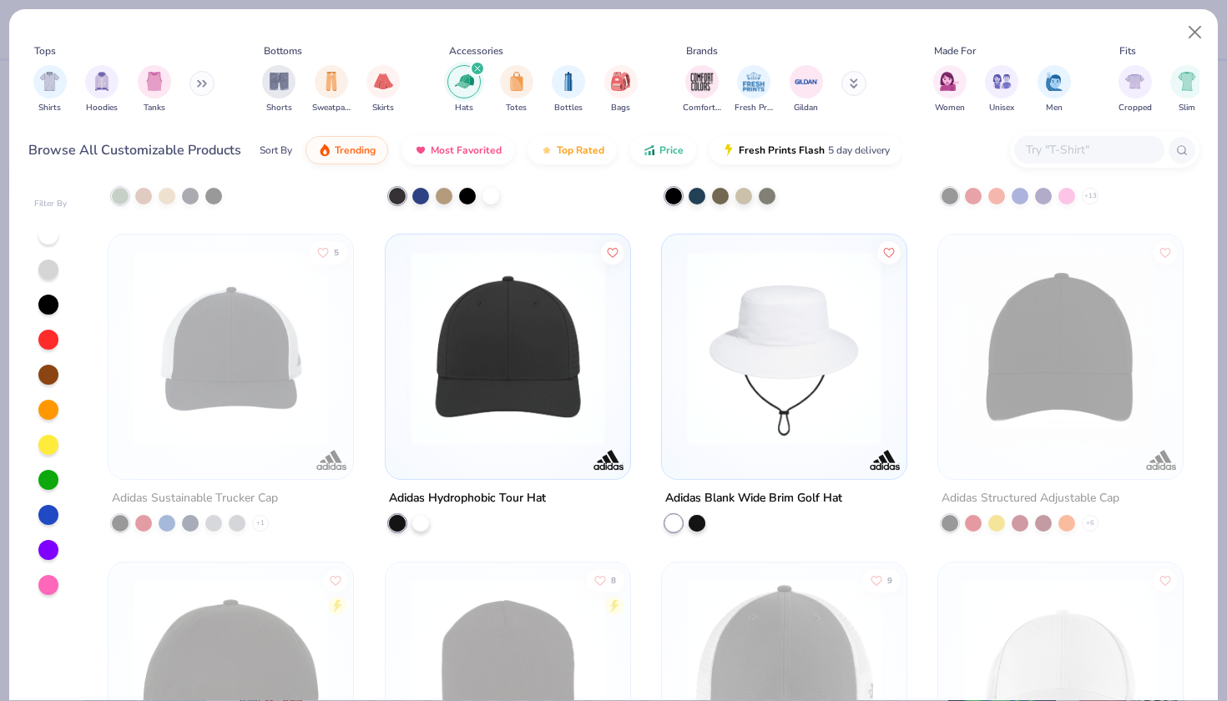
scroll to position [1594, 0]
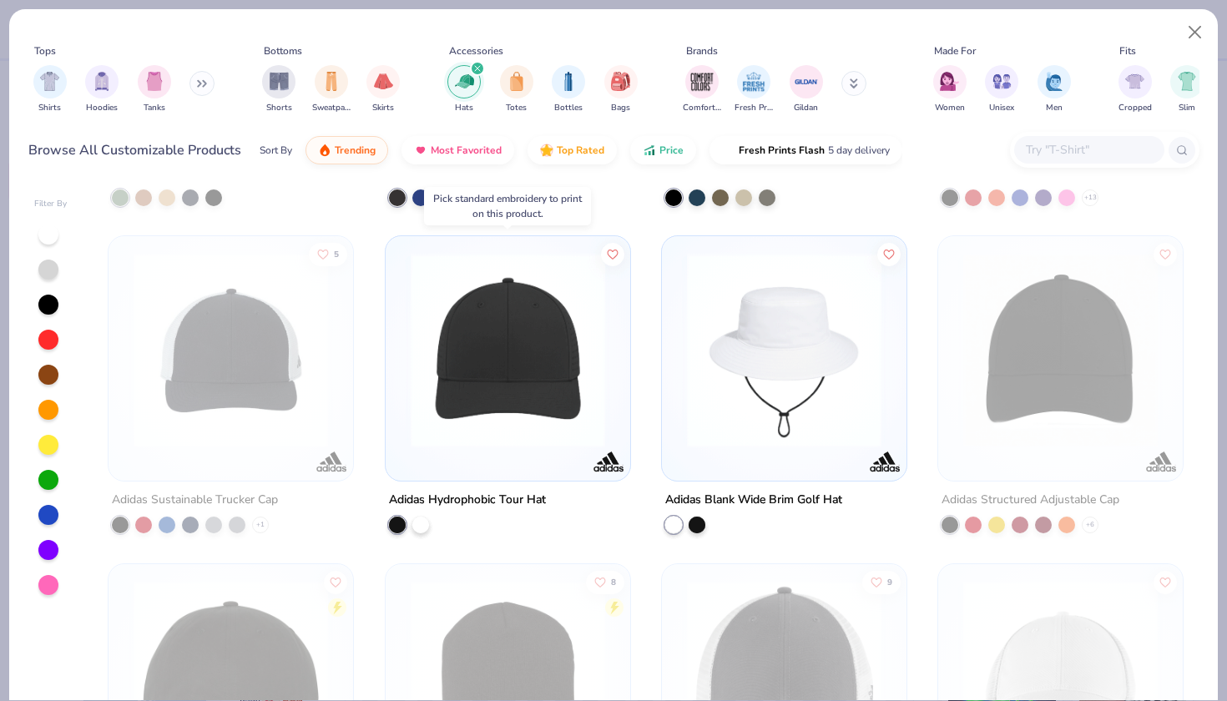
click at [603, 523] on div "Adidas Hydrophobic Tour Hat" at bounding box center [508, 511] width 246 height 43
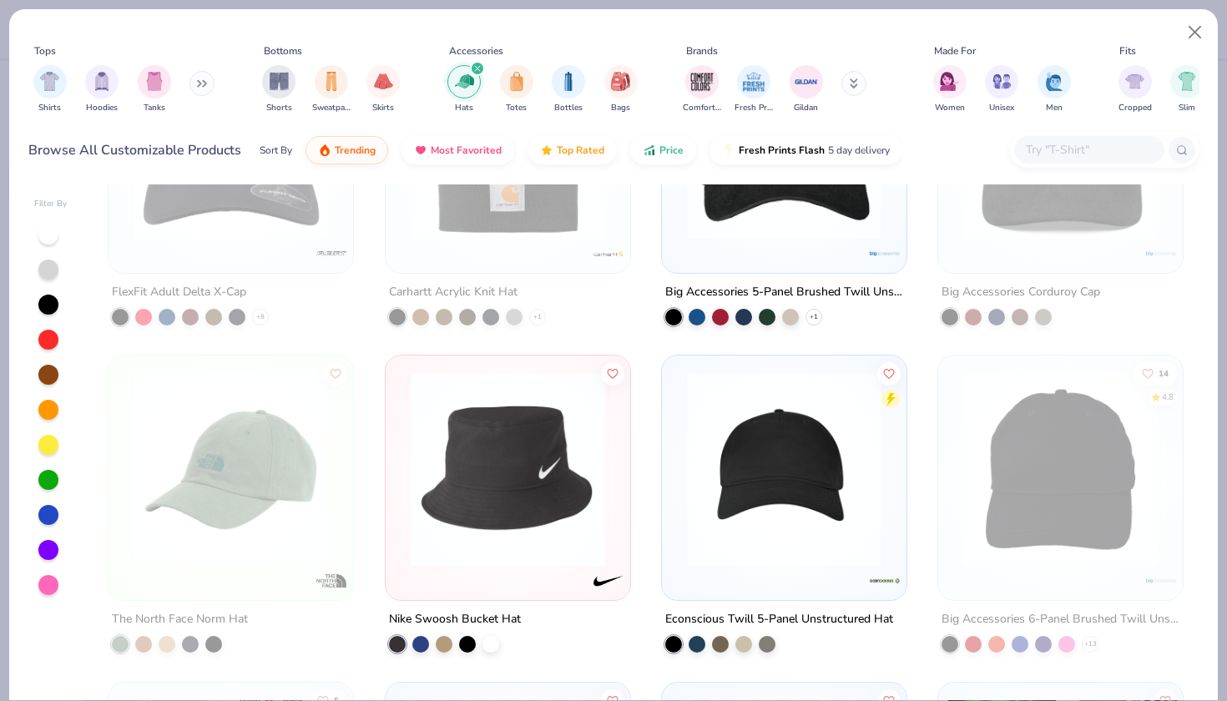
scroll to position [1141, 0]
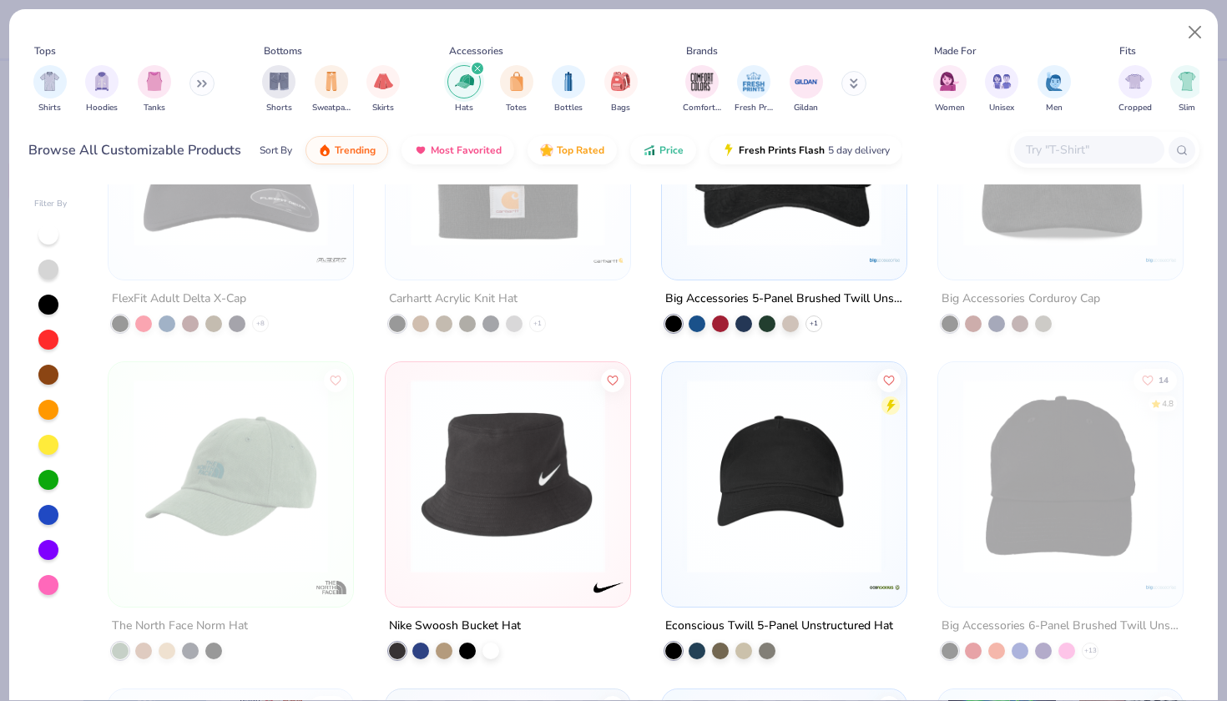
click at [749, 462] on img at bounding box center [783, 476] width 211 height 194
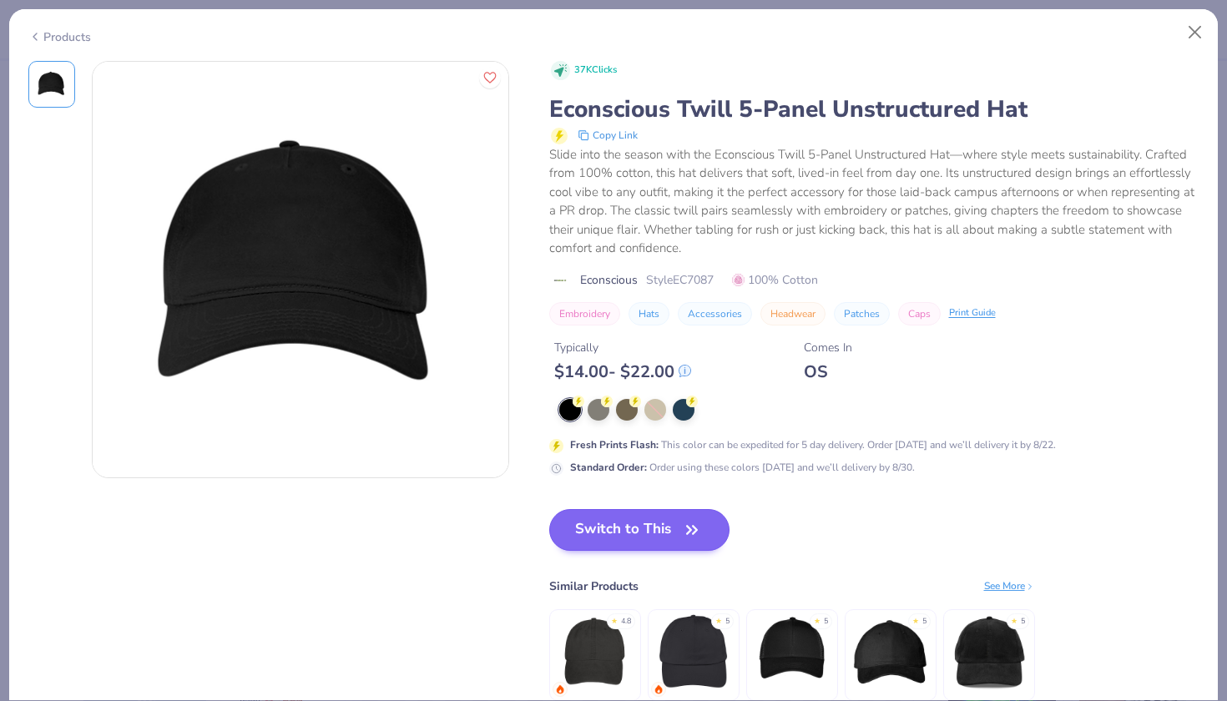
click at [608, 528] on button "Switch to This" at bounding box center [639, 530] width 181 height 42
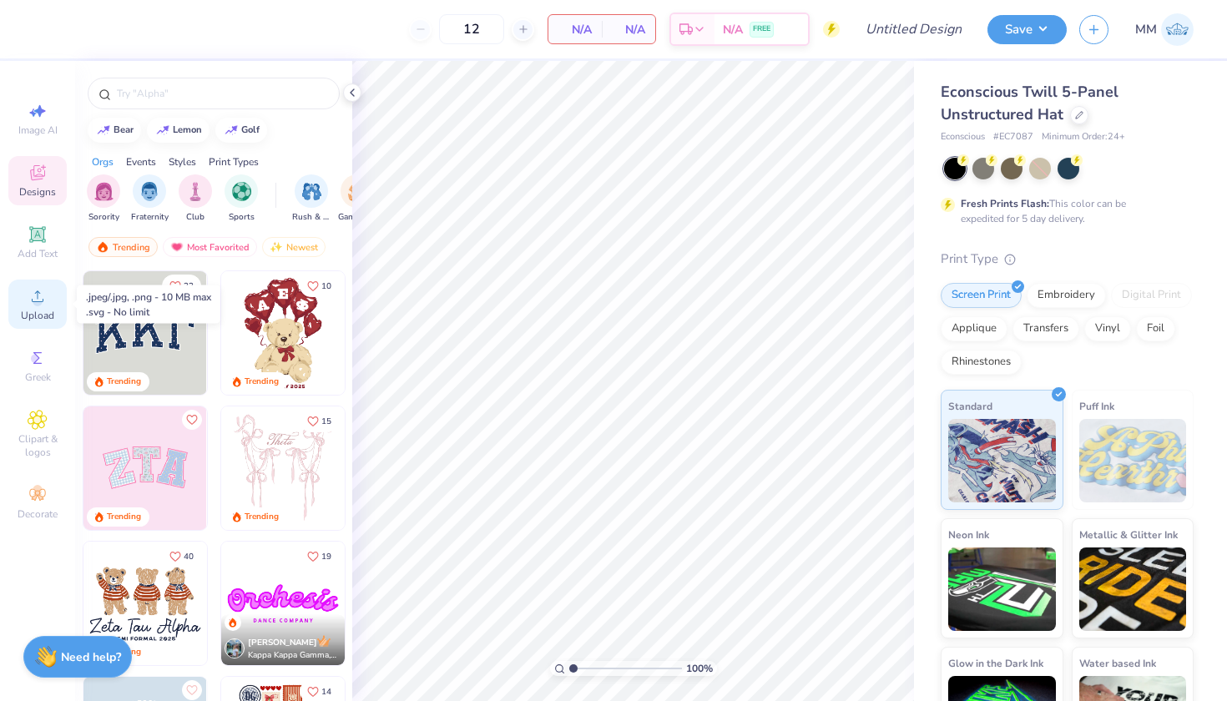
click at [27, 316] on span "Upload" at bounding box center [37, 315] width 33 height 13
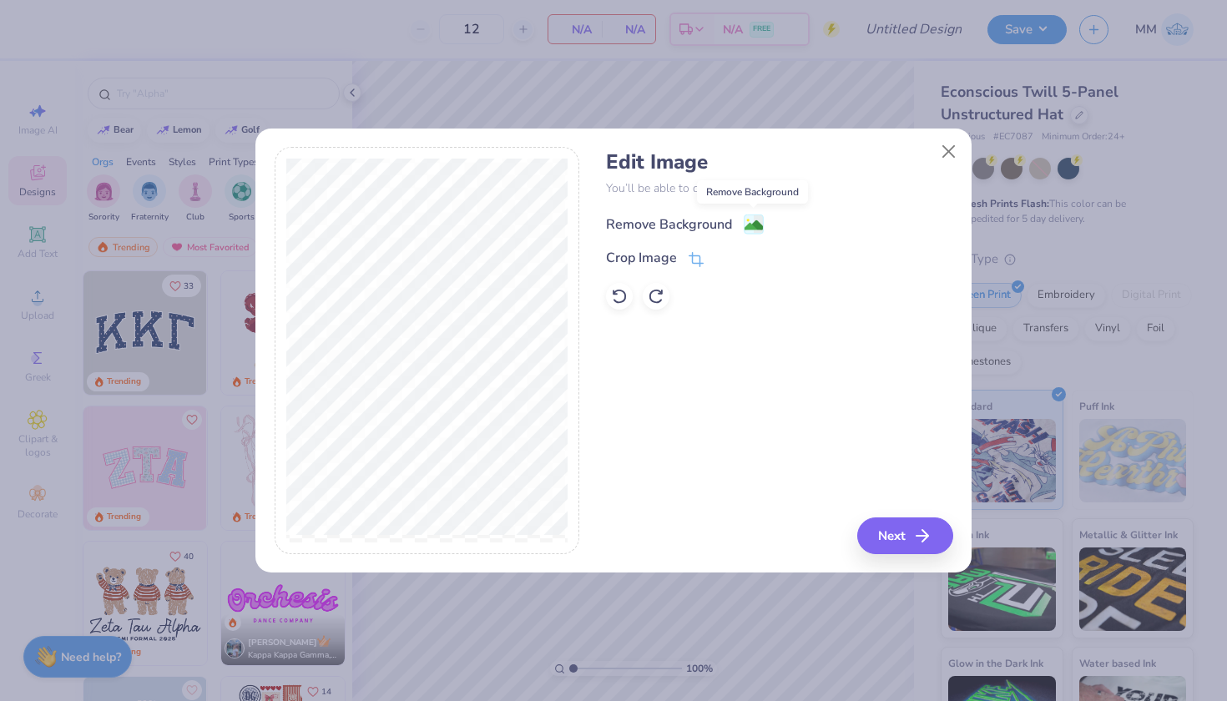
click at [746, 226] on image at bounding box center [753, 225] width 18 height 18
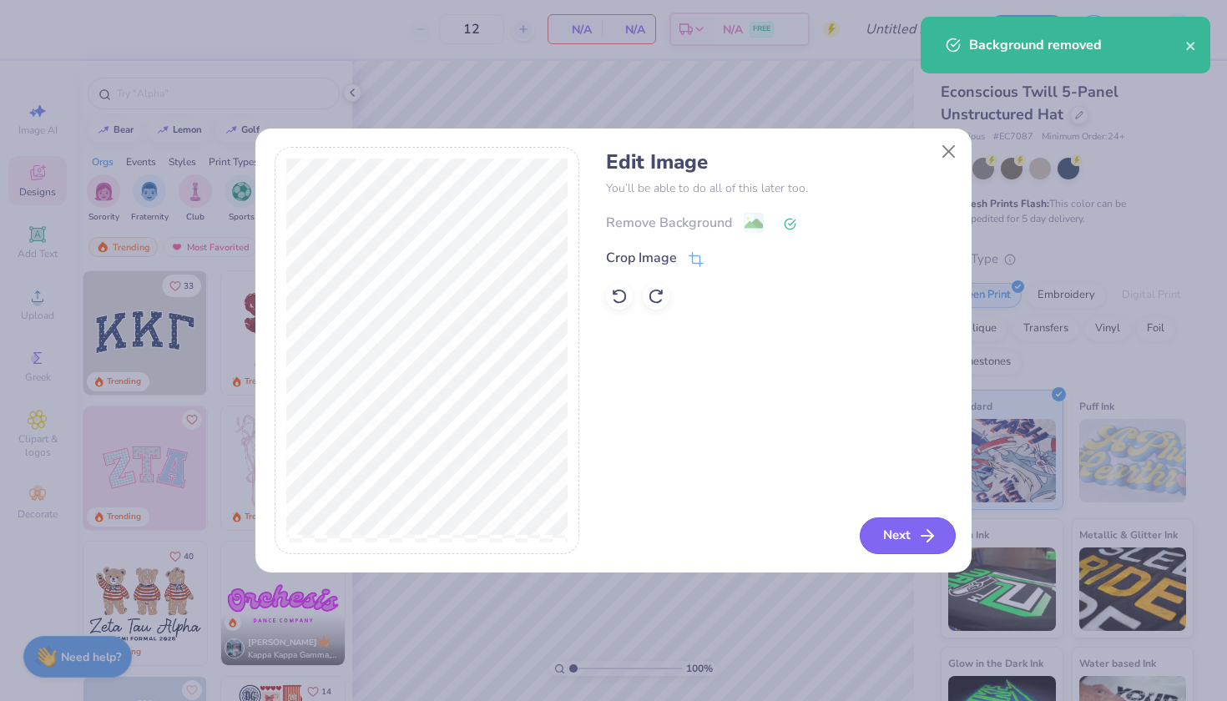
click at [885, 532] on button "Next" at bounding box center [908, 535] width 96 height 37
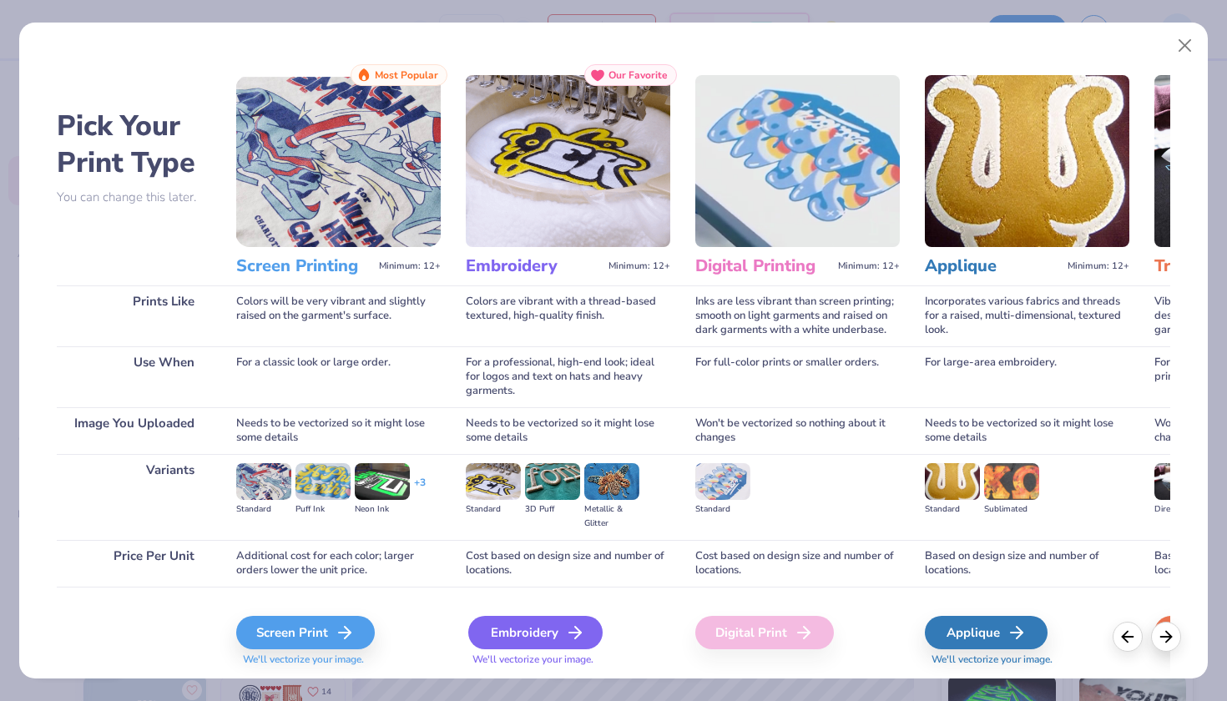
click at [499, 636] on div "Embroidery" at bounding box center [535, 632] width 134 height 33
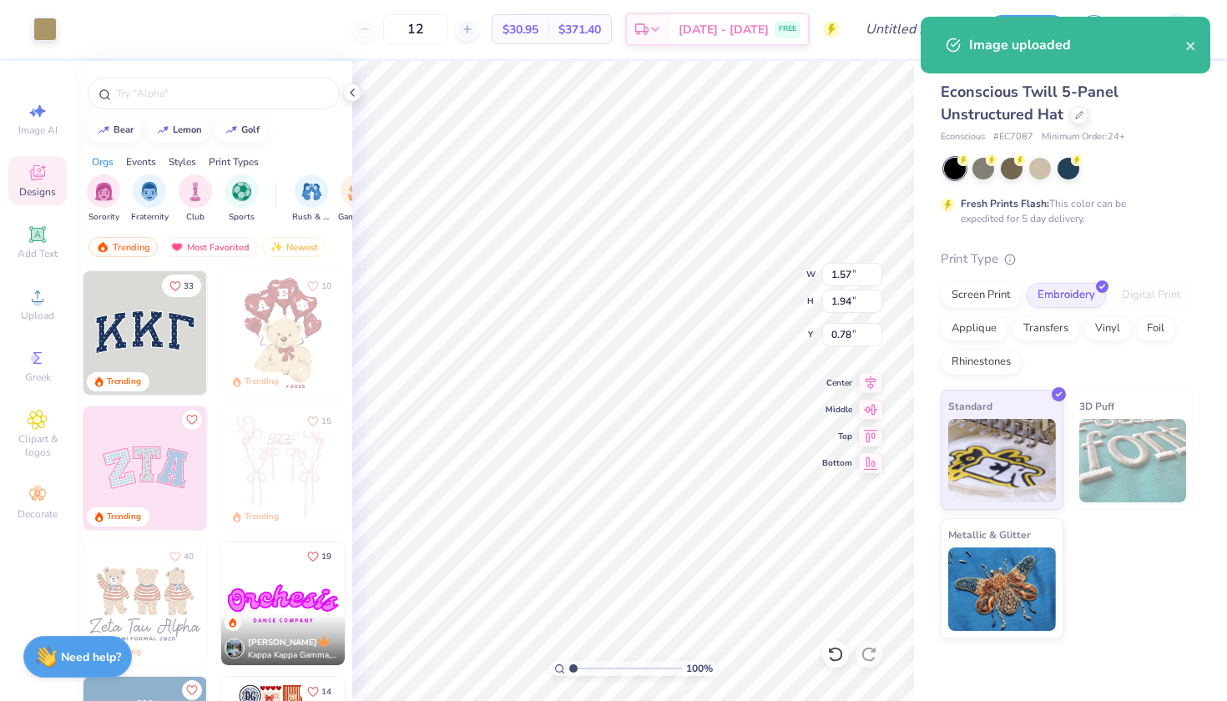
type input "0.87"
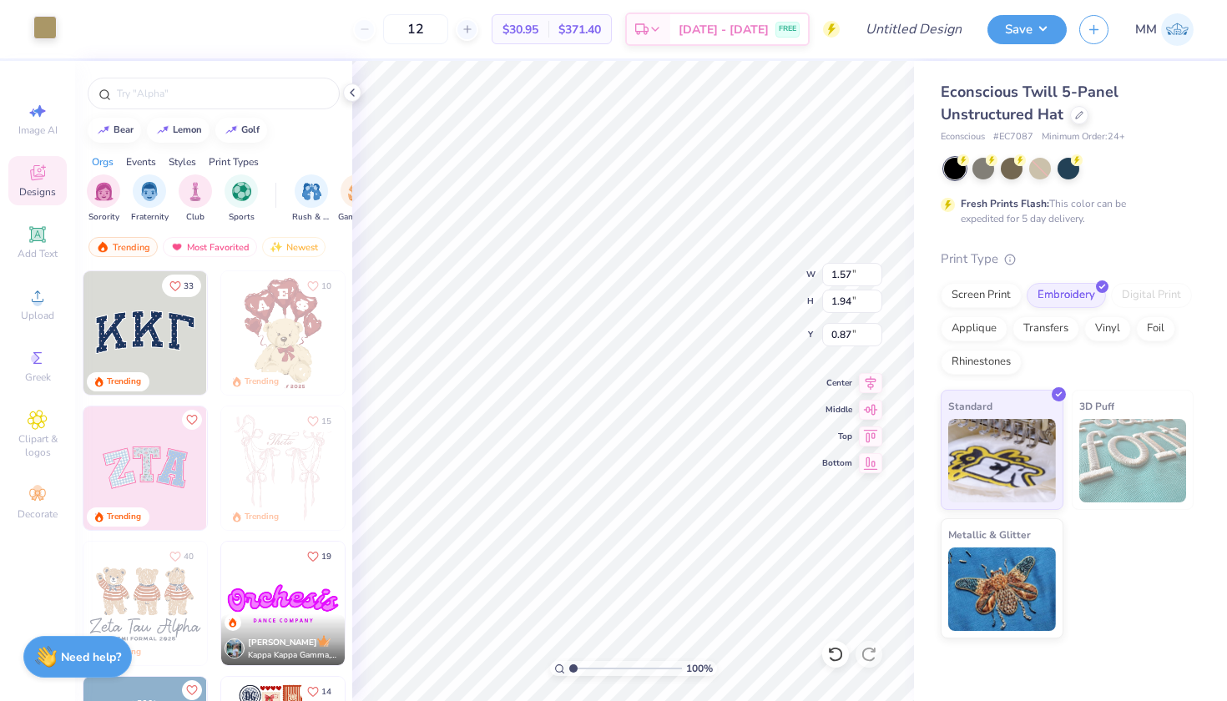
click at [44, 35] on div at bounding box center [44, 27] width 23 height 23
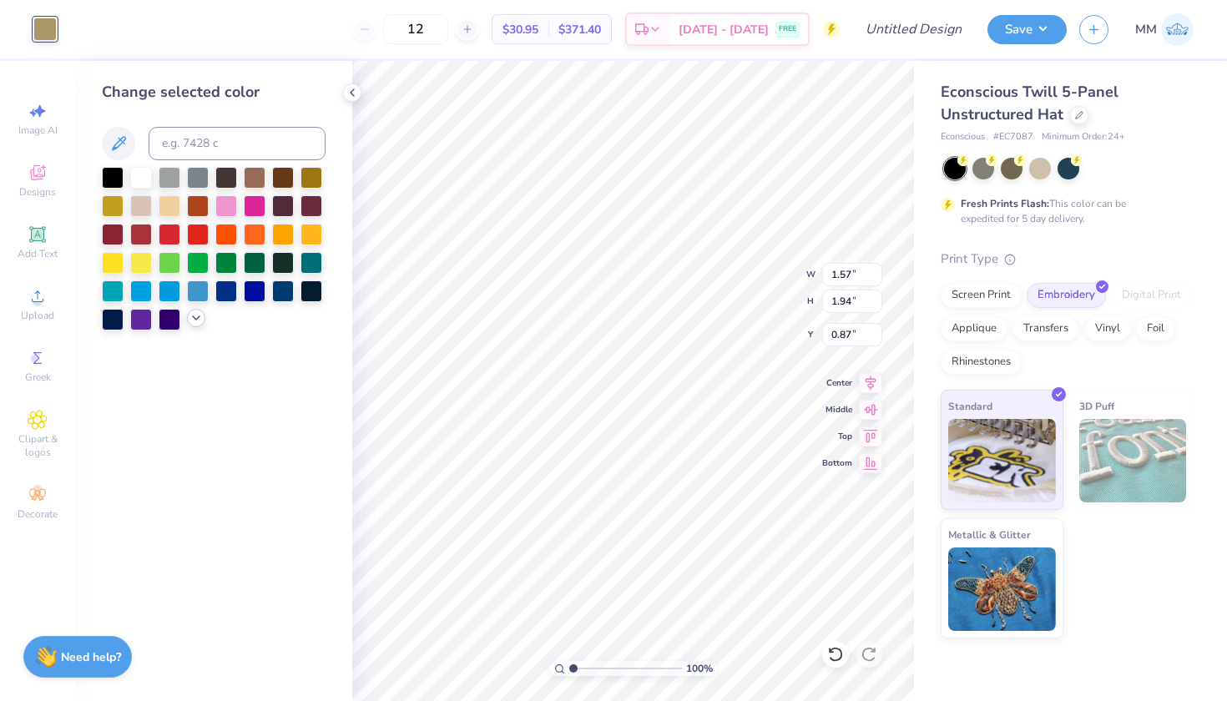
click at [191, 320] on icon at bounding box center [195, 317] width 13 height 13
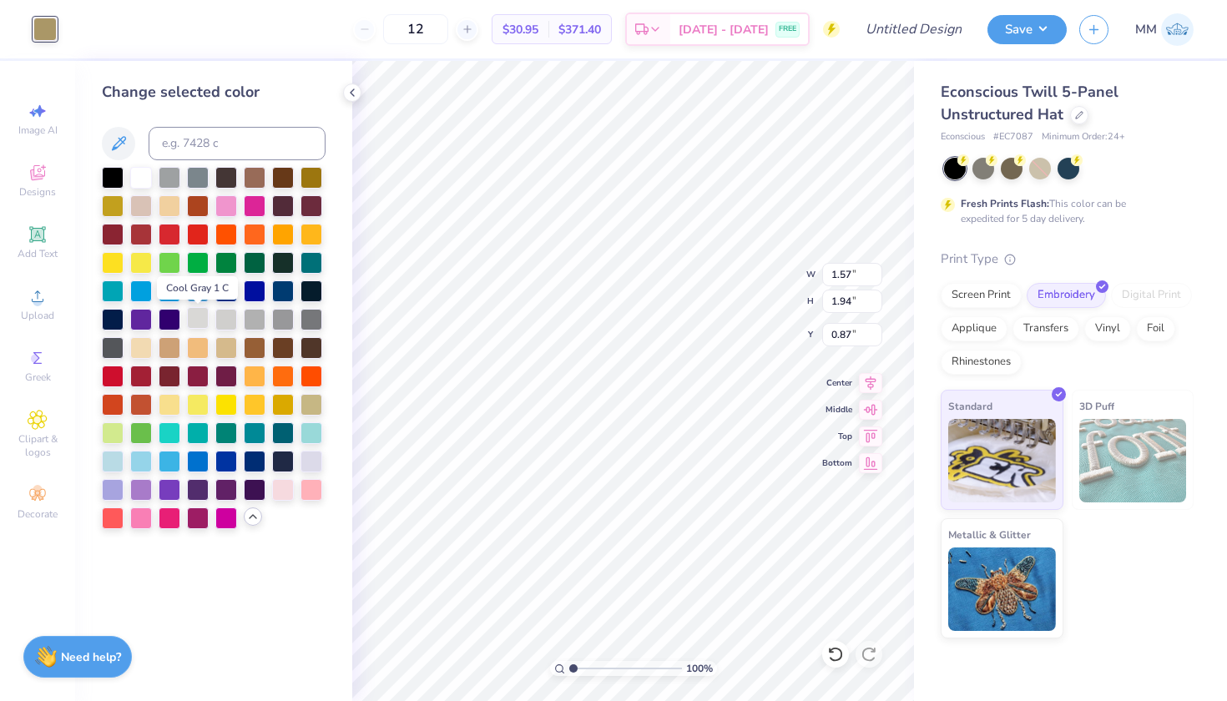
click at [204, 320] on div at bounding box center [198, 318] width 22 height 22
click at [141, 180] on div at bounding box center [141, 176] width 22 height 22
type input "1.12"
type input "1.39"
type input "1.32"
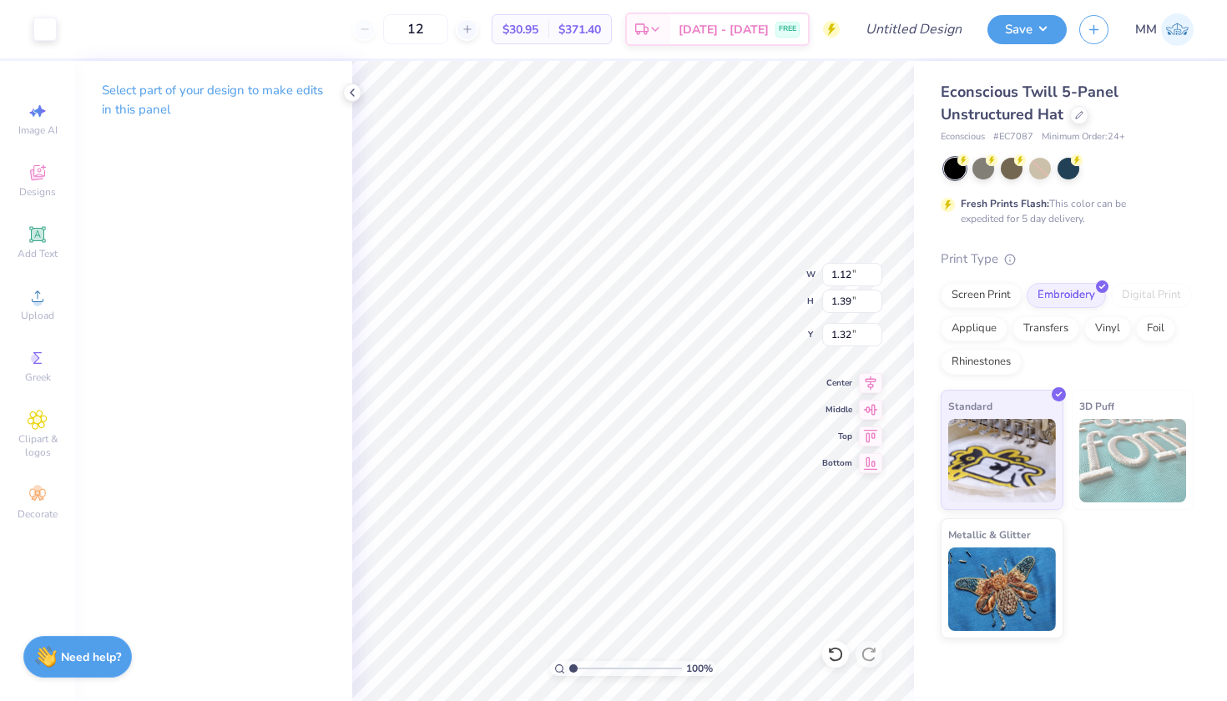
type input "0.91"
type input "1.13"
type input "1.19"
click at [986, 170] on div at bounding box center [983, 167] width 22 height 22
click at [1016, 170] on div at bounding box center [1012, 167] width 22 height 22
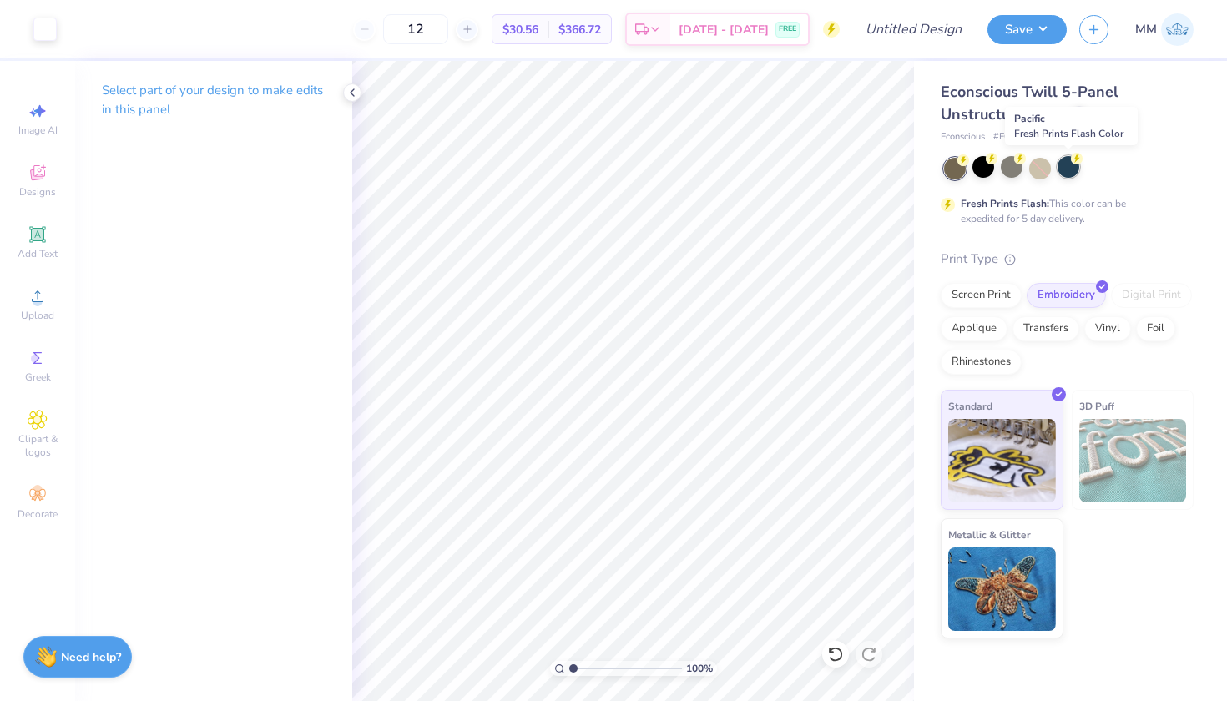
click at [1071, 169] on div at bounding box center [1068, 167] width 22 height 22
click at [978, 173] on div at bounding box center [983, 167] width 22 height 22
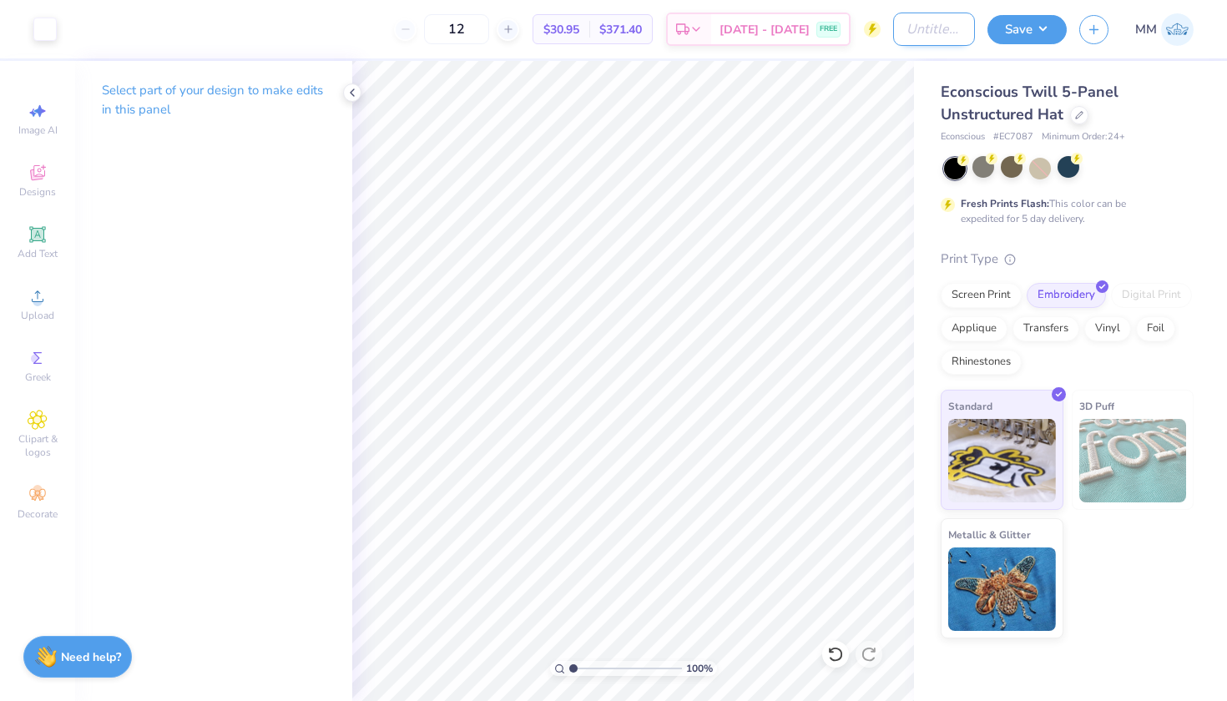
click at [962, 28] on input "Design Title" at bounding box center [934, 29] width 82 height 33
type input "PIKE Hat"
click at [1011, 27] on button "Save" at bounding box center [1026, 27] width 79 height 29
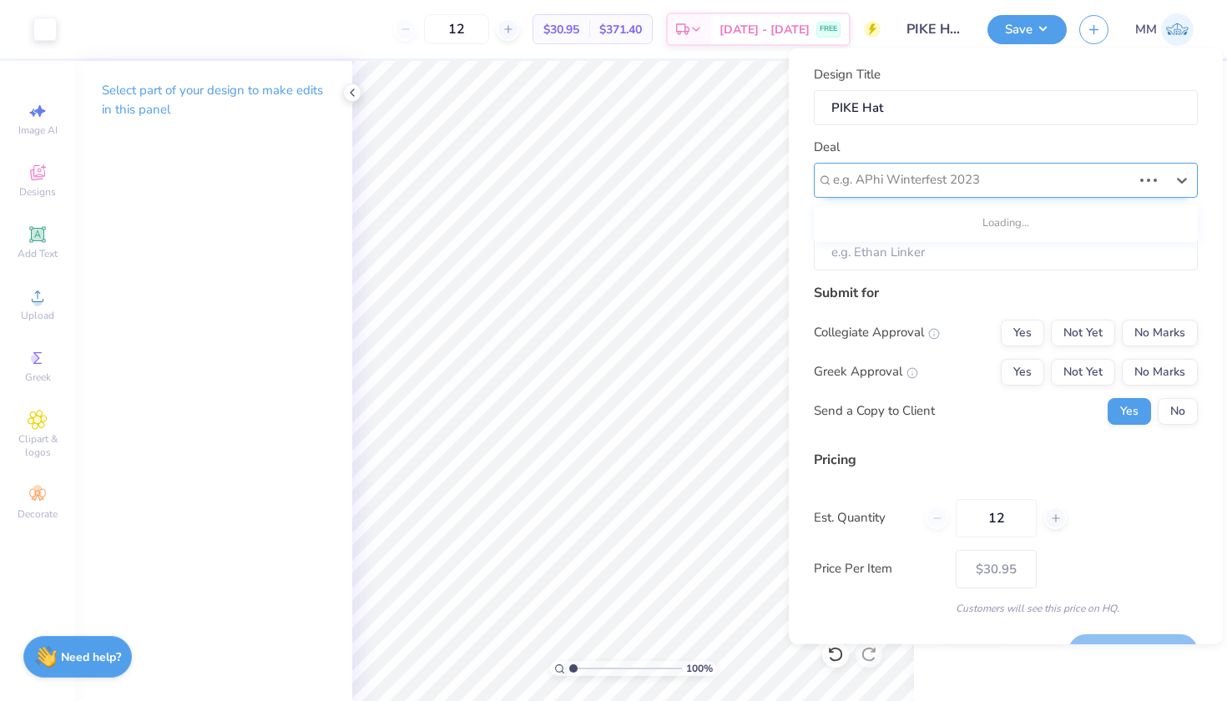
click at [905, 174] on div "e.g. APhi Winterfest 2023" at bounding box center [982, 179] width 299 height 19
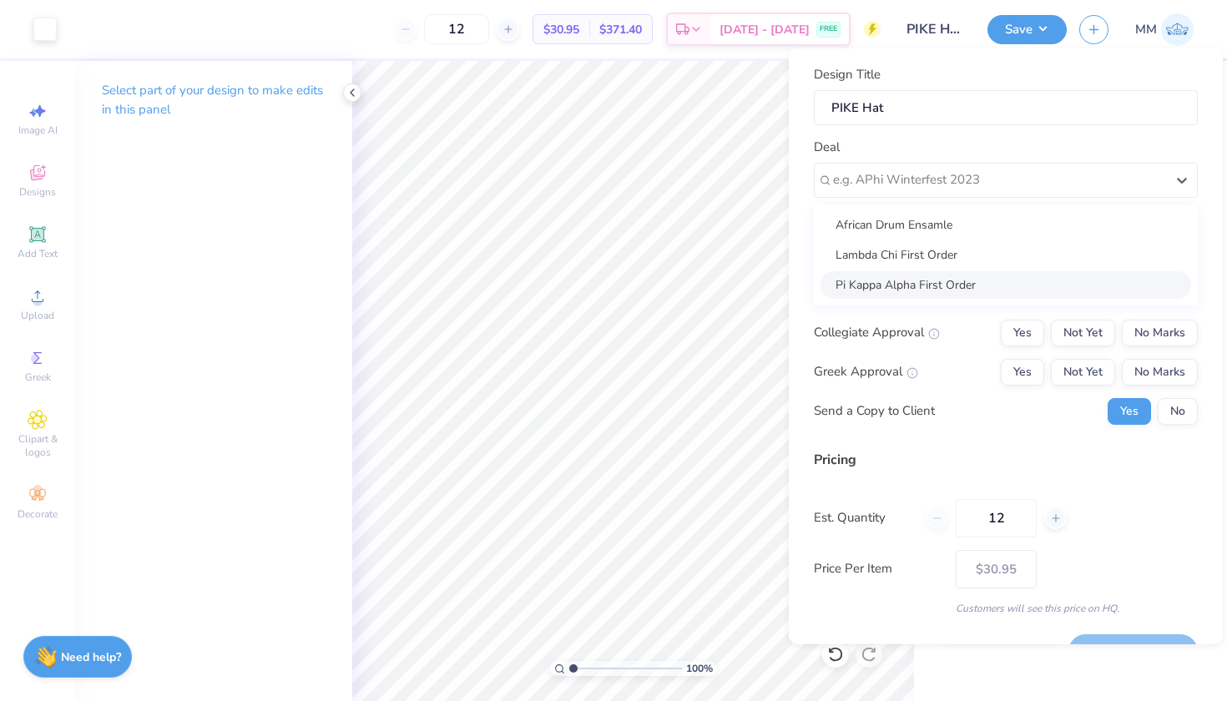
click at [880, 282] on div "Pi Kappa Alpha First Order" at bounding box center [1005, 284] width 371 height 28
type input "[PERSON_NAME]"
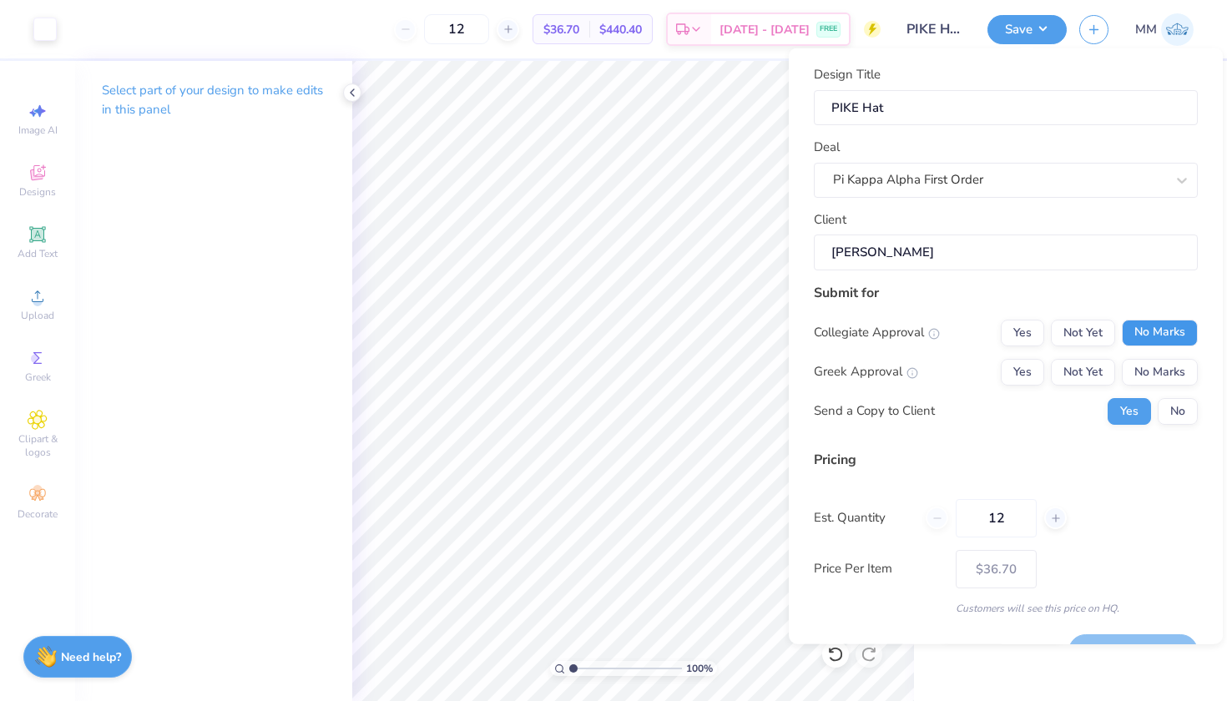
click at [1143, 327] on button "No Marks" at bounding box center [1160, 332] width 76 height 27
click at [1044, 361] on div "Yes Not Yet No Marks" at bounding box center [1099, 371] width 197 height 27
click at [1021, 379] on button "Yes" at bounding box center [1022, 371] width 43 height 27
type input "$36.70"
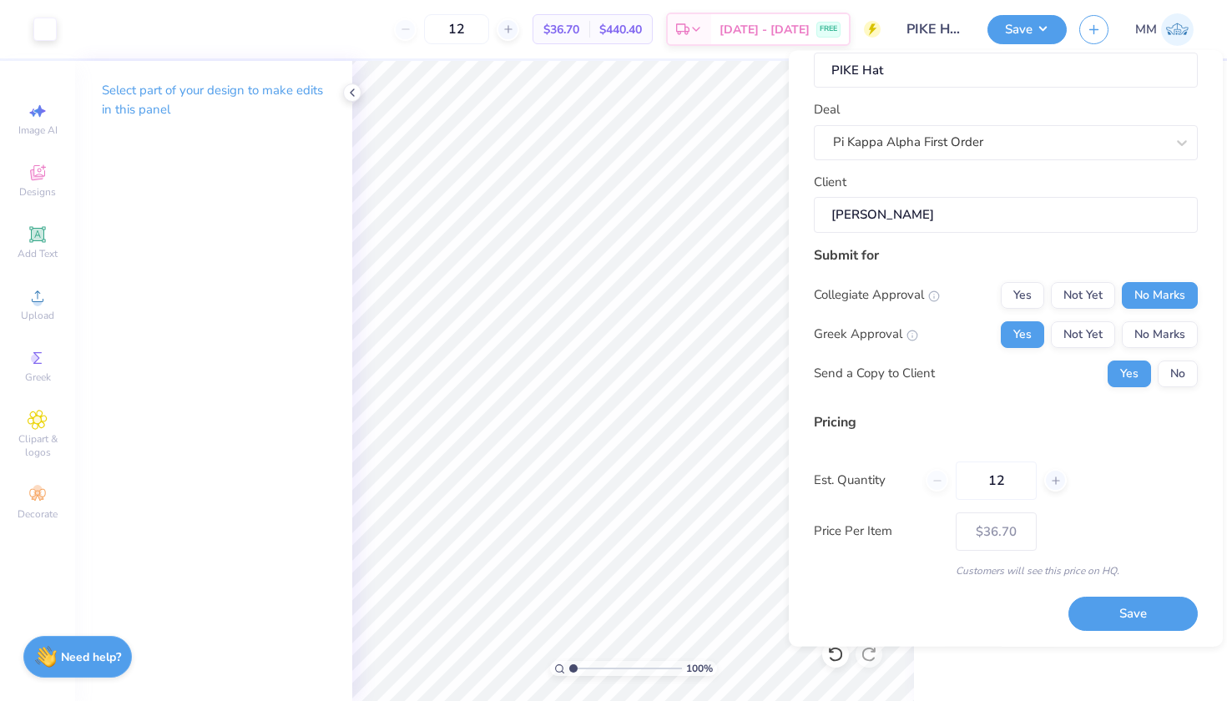
scroll to position [39, 0]
click at [1022, 476] on input "12" at bounding box center [996, 480] width 81 height 38
type input "1"
type input "0"
type input "050"
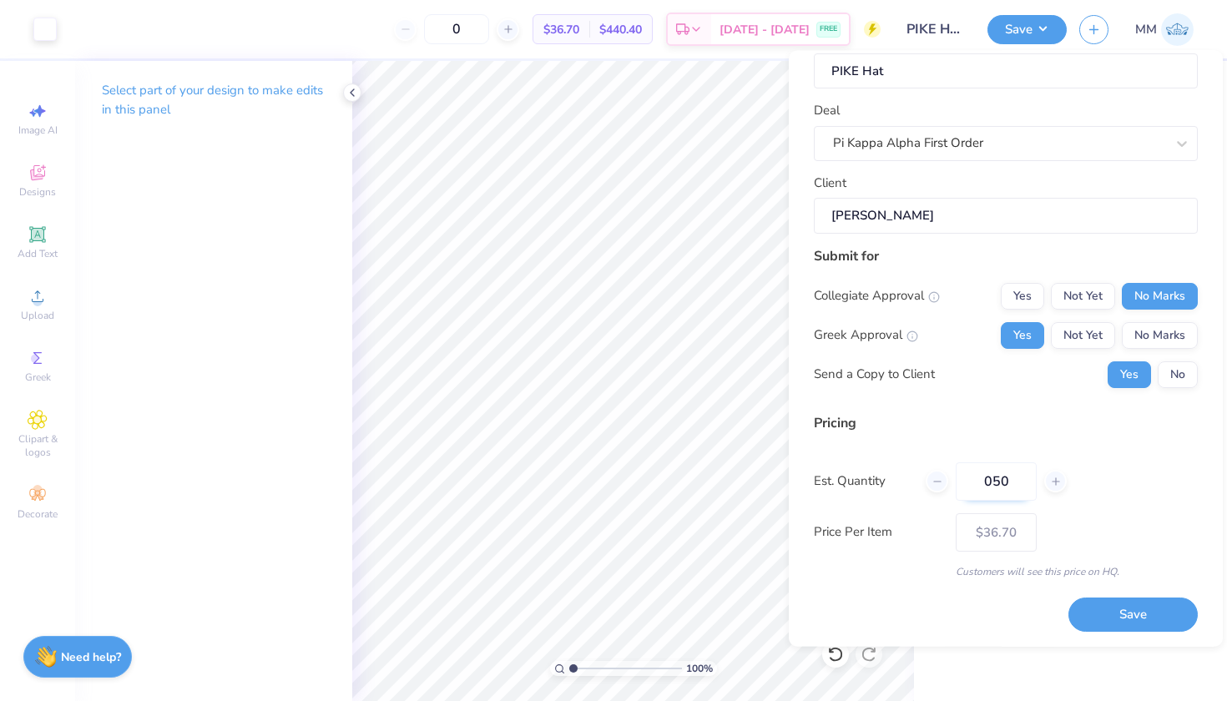
type input "50"
type input "$25.27"
type input "50"
click at [1097, 529] on div "Price Per Item $25.27" at bounding box center [1006, 531] width 384 height 38
click at [1183, 379] on button "No" at bounding box center [1177, 374] width 40 height 27
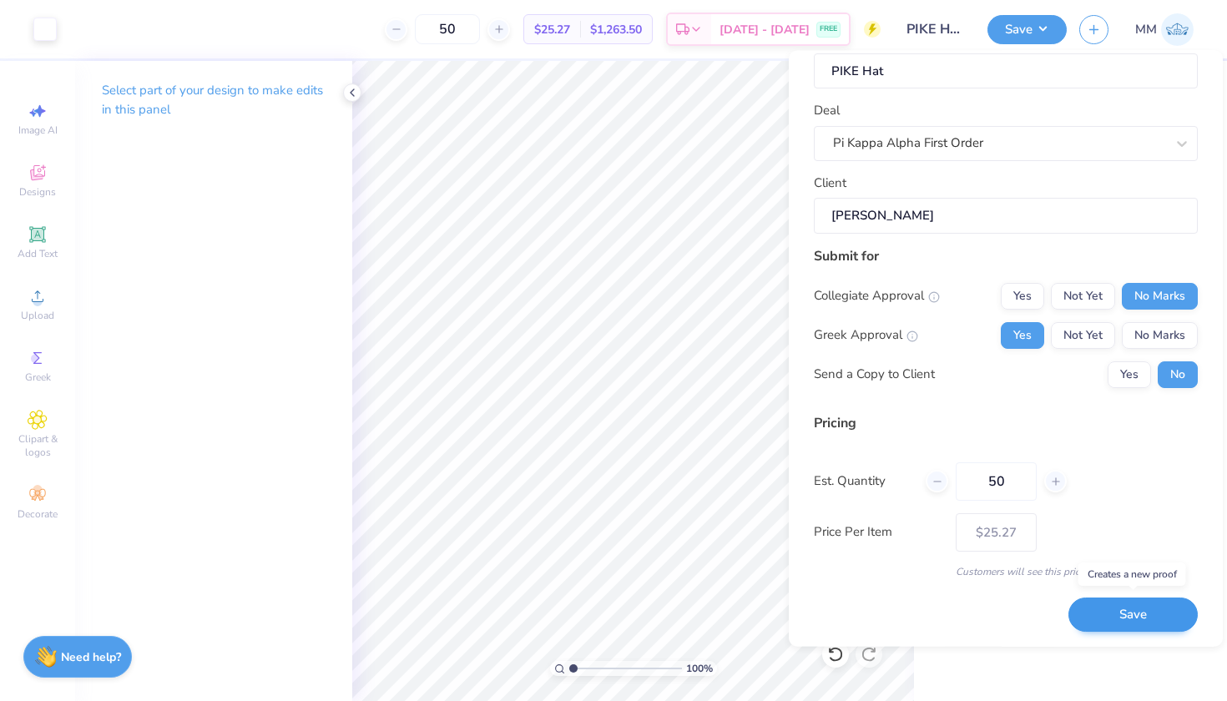
click at [1120, 613] on button "Save" at bounding box center [1132, 615] width 129 height 34
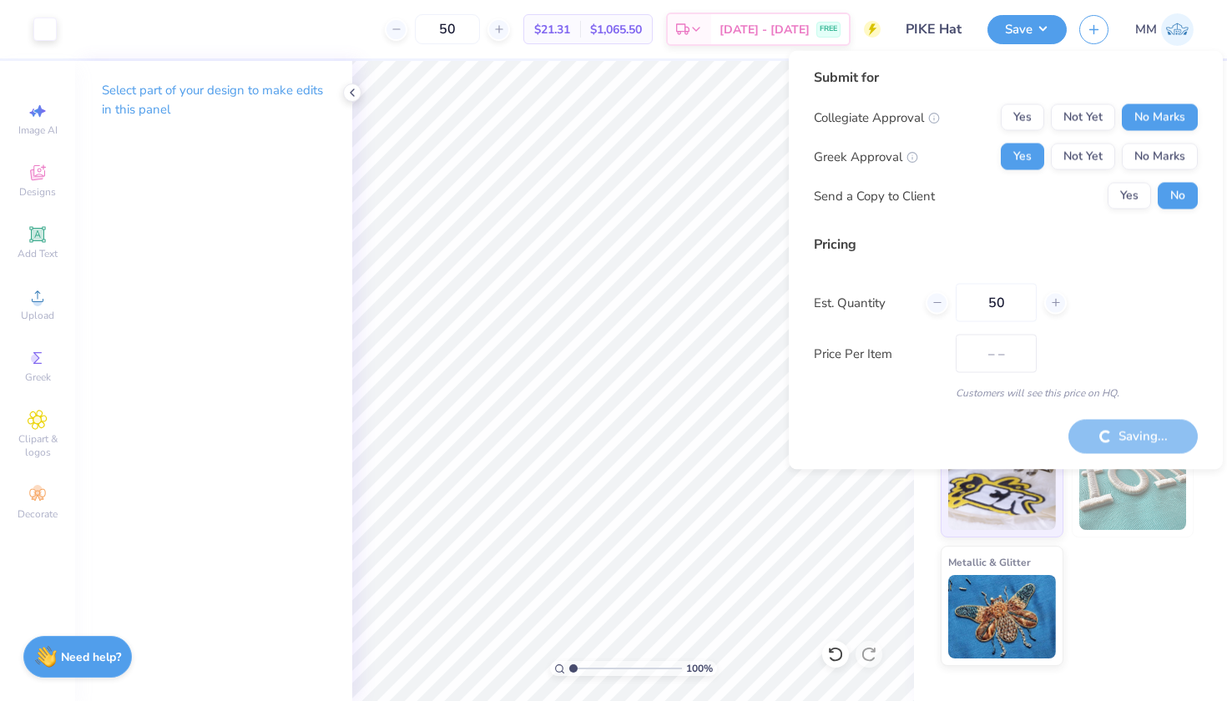
type input "$25.27"
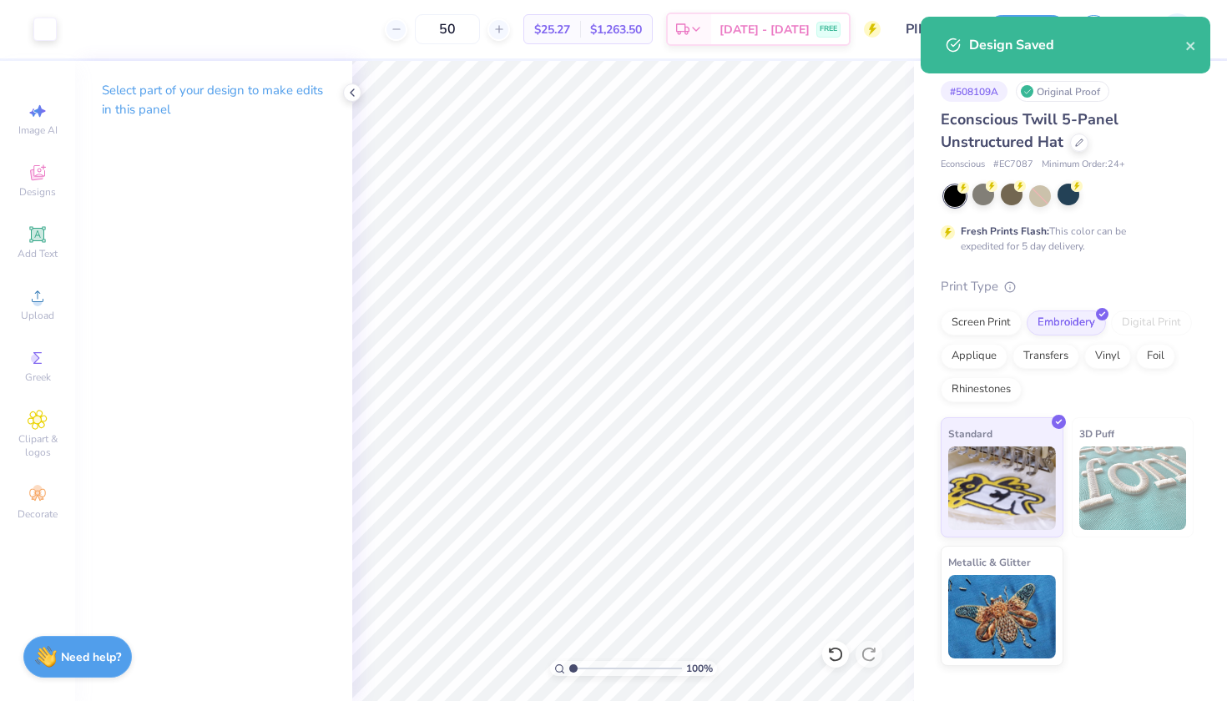
click at [889, 5] on div "Art colors 50 $25.27 Per Item $1,263.50 Total Est. Delivery [DATE] - [DATE] FRE…" at bounding box center [613, 29] width 1227 height 58
click at [1193, 43] on icon "close" at bounding box center [1190, 46] width 8 height 8
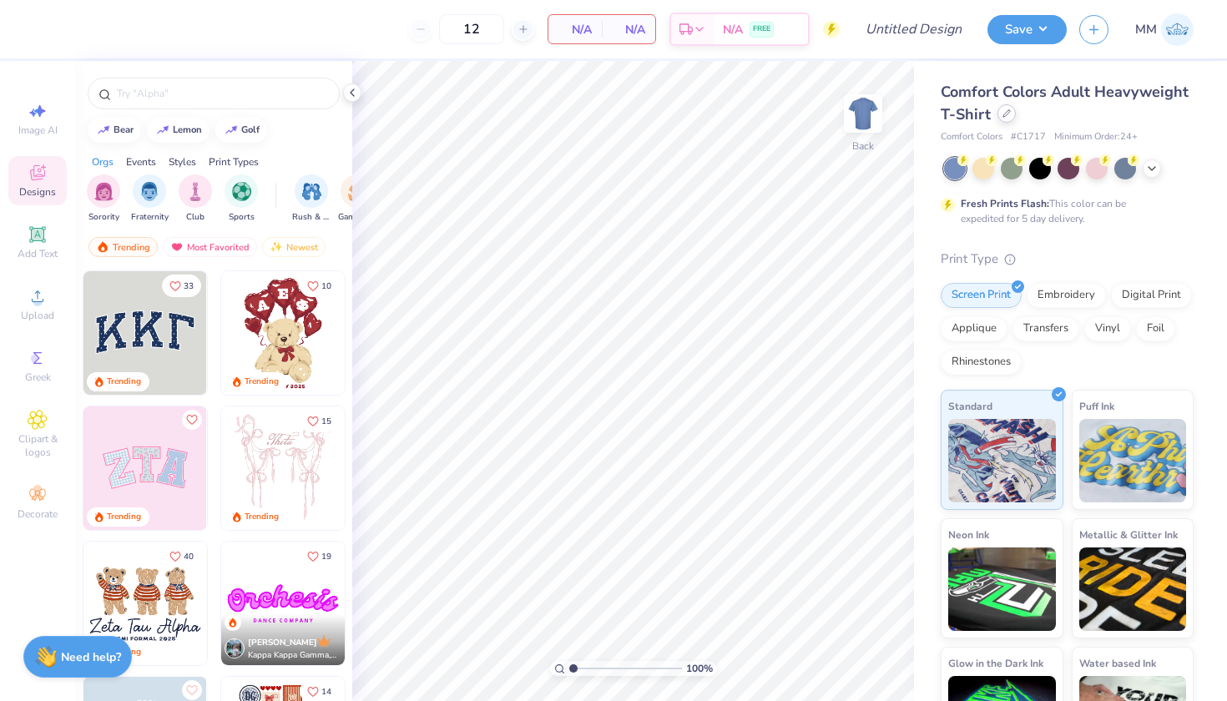
click at [1009, 119] on div at bounding box center [1006, 113] width 18 height 18
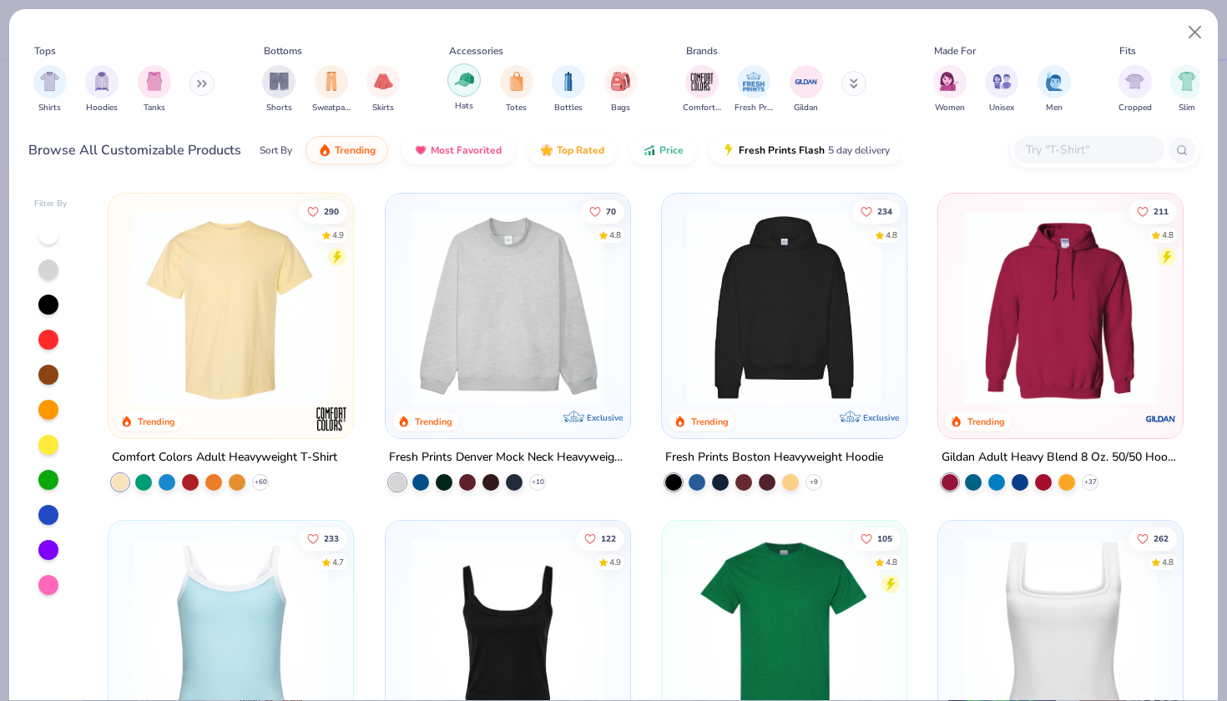
click at [462, 89] on img "filter for Hats" at bounding box center [464, 79] width 19 height 19
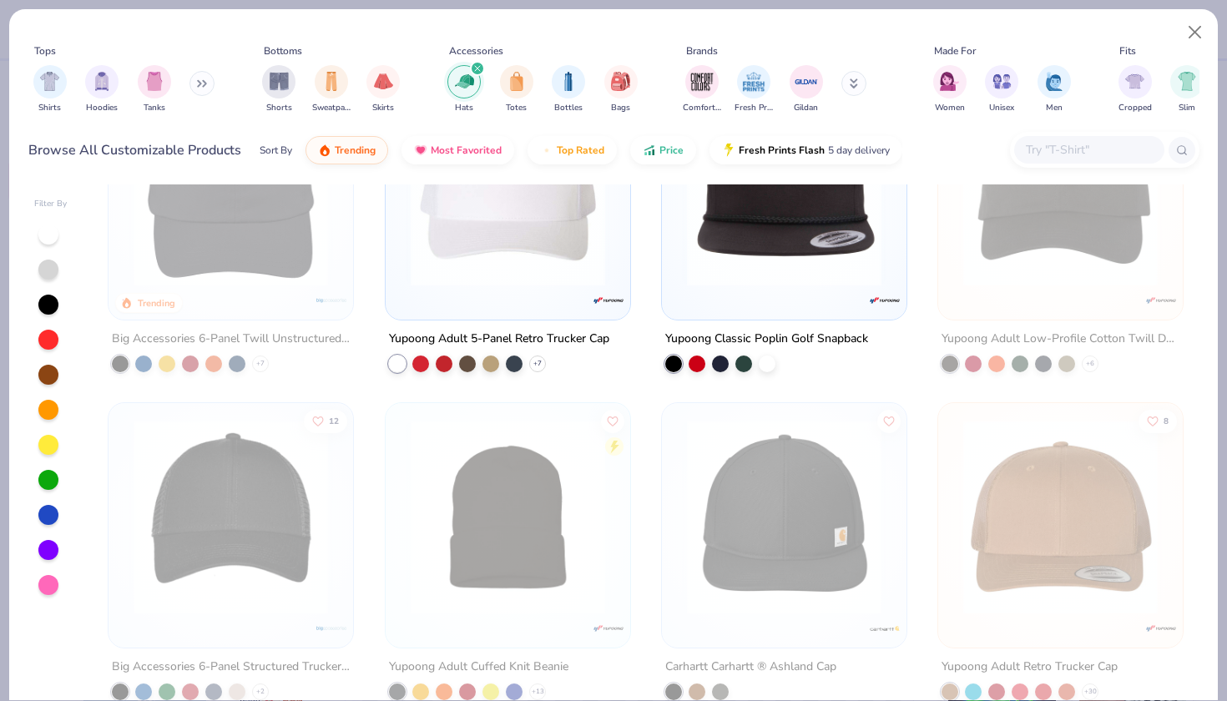
scroll to position [446, 0]
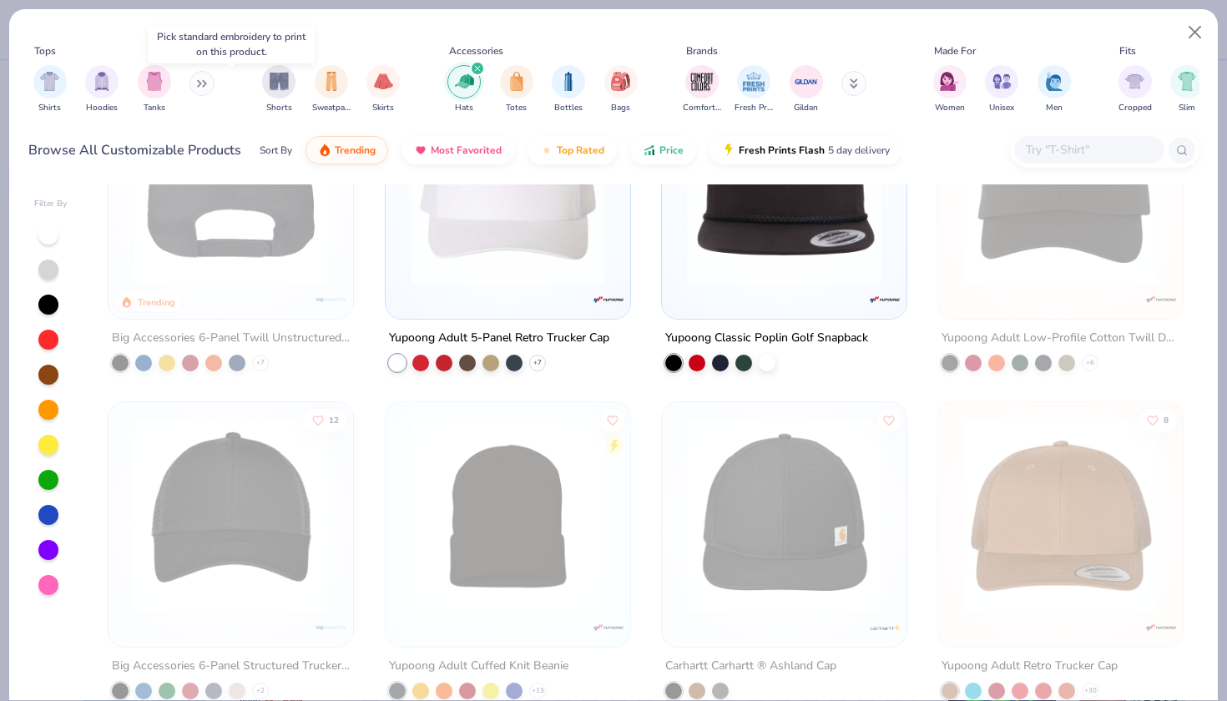
click at [298, 250] on div at bounding box center [231, 188] width 634 height 194
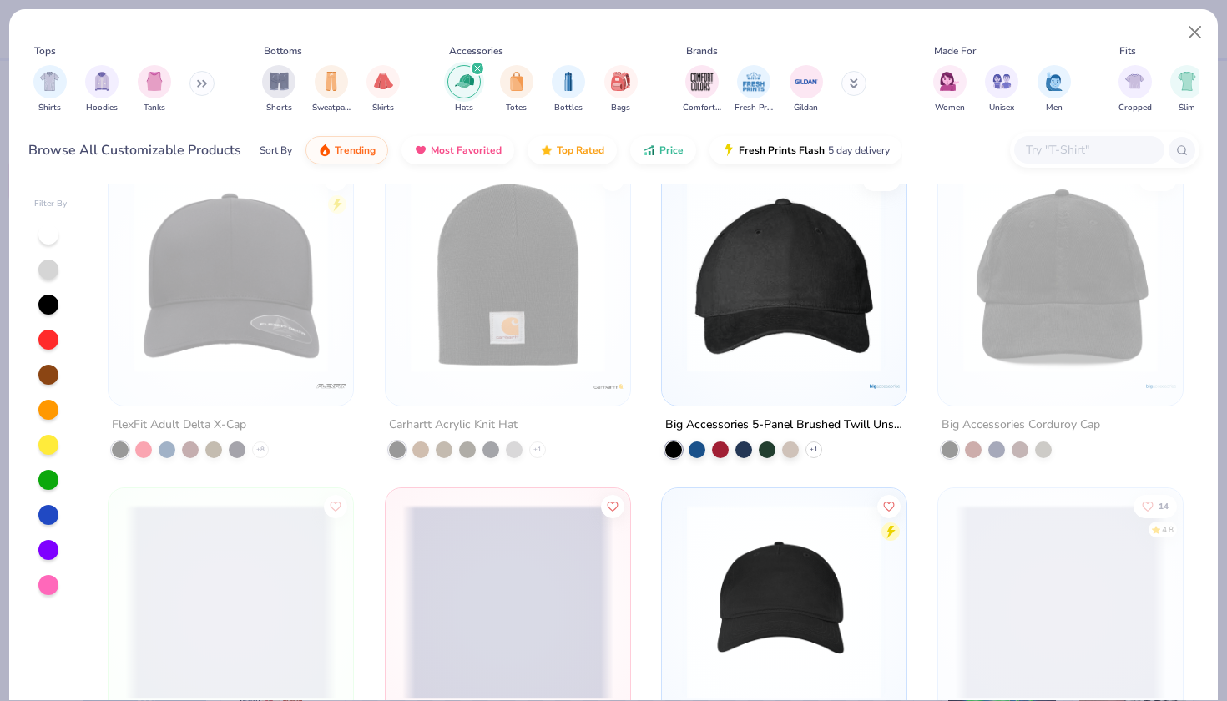
scroll to position [1007, 0]
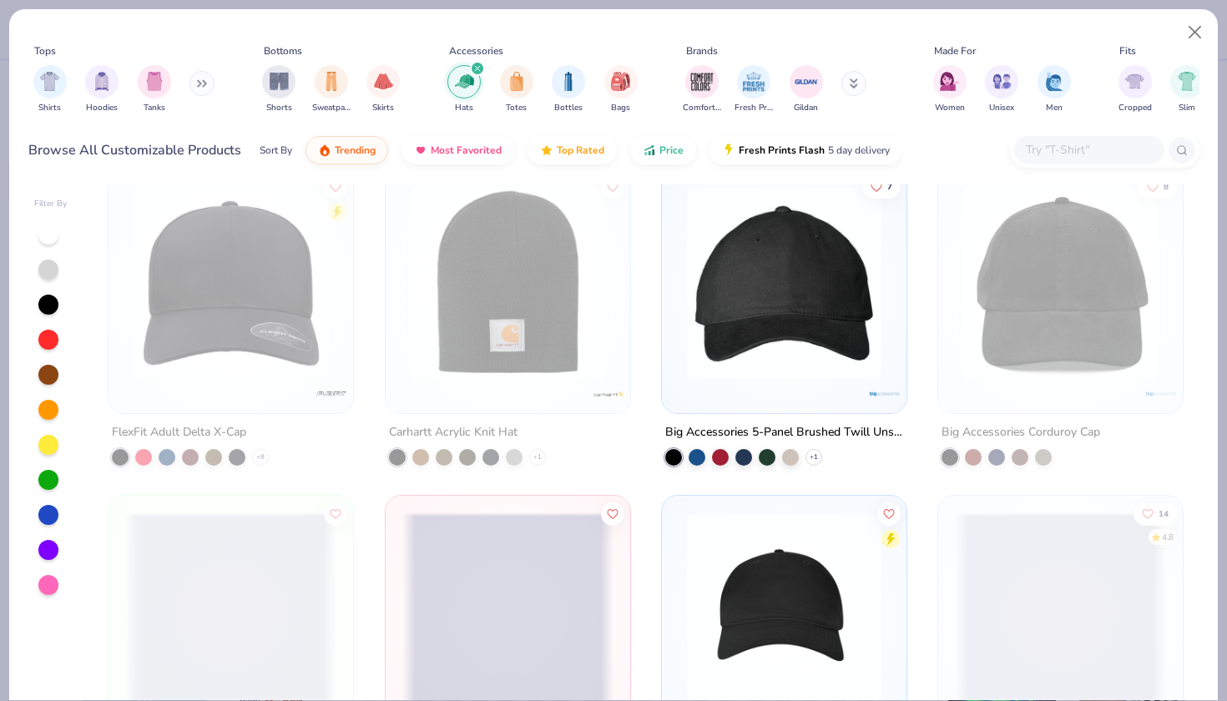
click at [755, 304] on img at bounding box center [783, 282] width 211 height 194
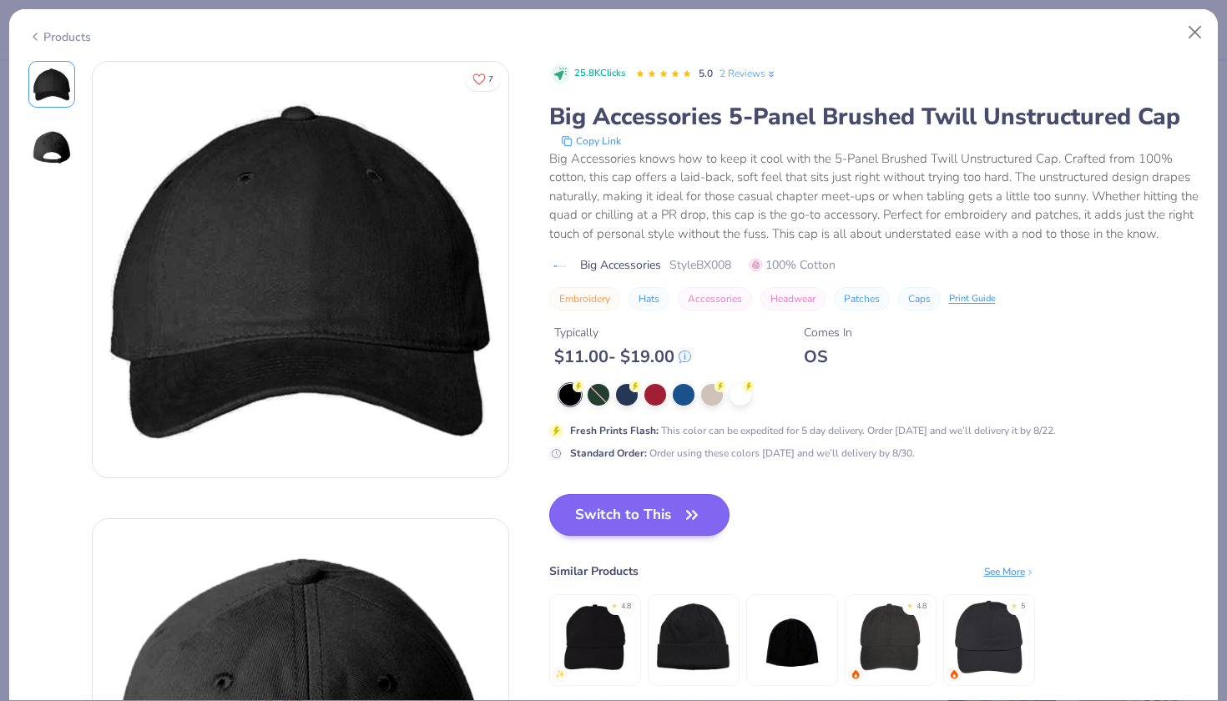
click at [613, 515] on button "Switch to This" at bounding box center [639, 515] width 181 height 42
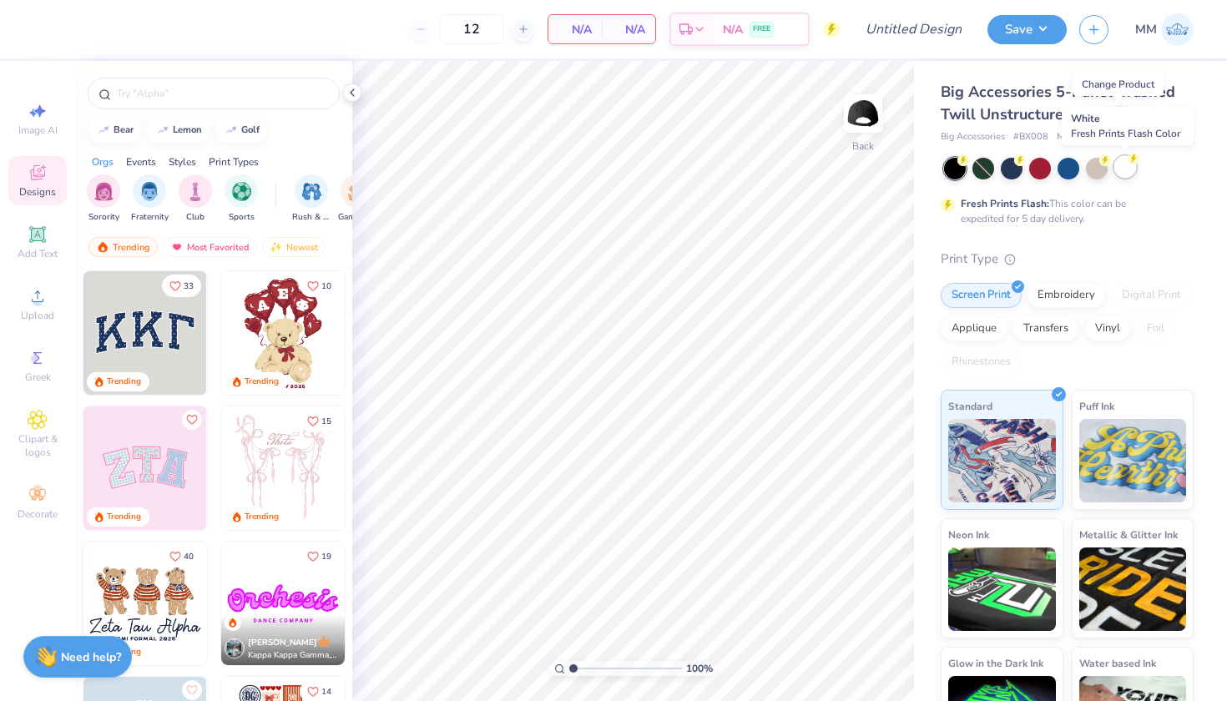
click at [1128, 171] on div at bounding box center [1125, 167] width 22 height 22
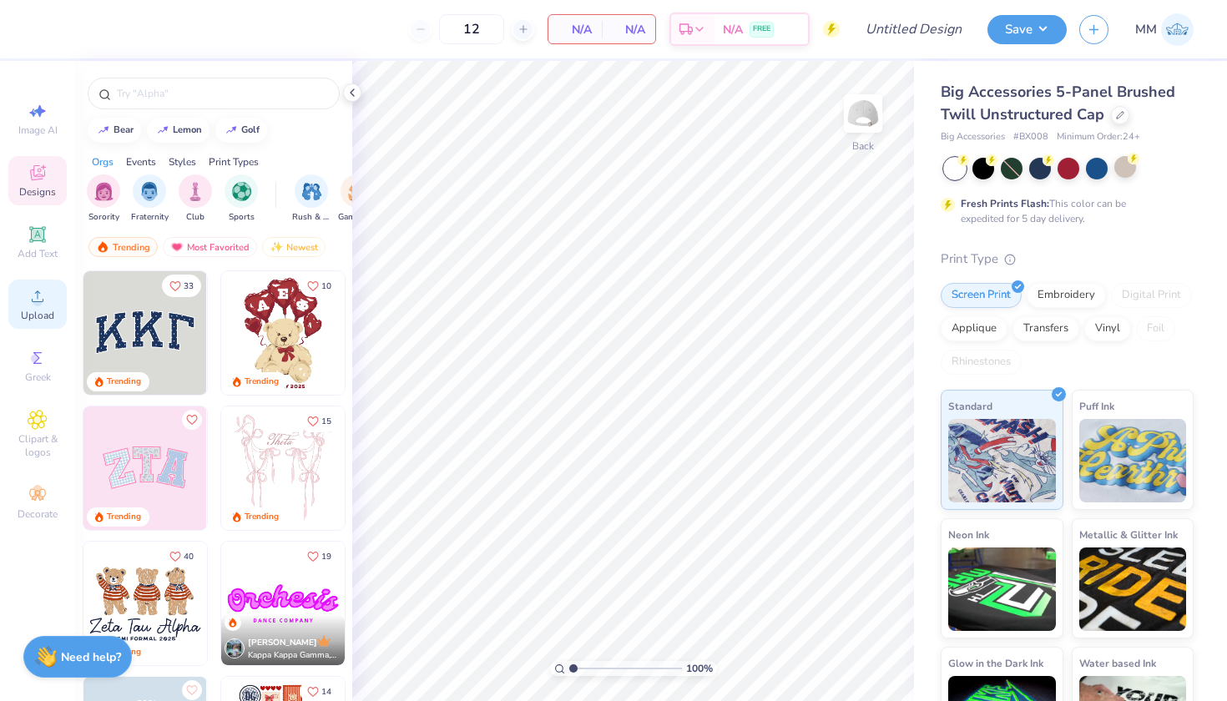
click at [37, 293] on icon at bounding box center [38, 296] width 20 height 20
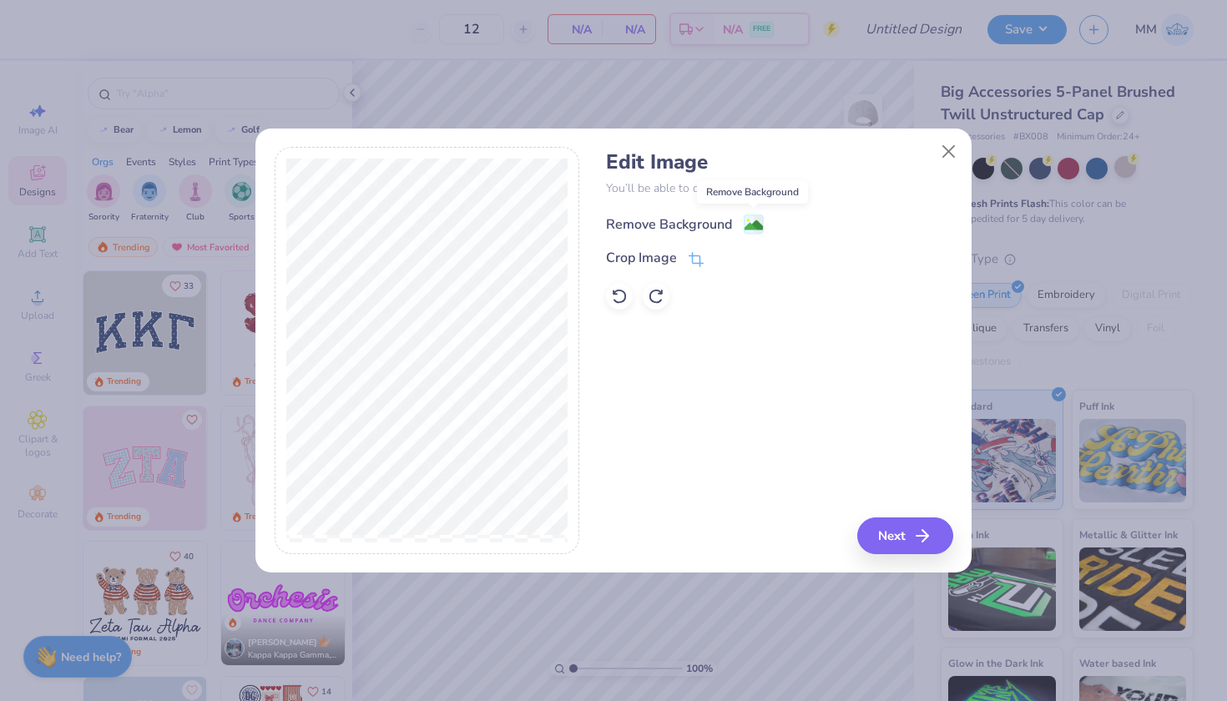
click at [747, 231] on image at bounding box center [753, 225] width 18 height 18
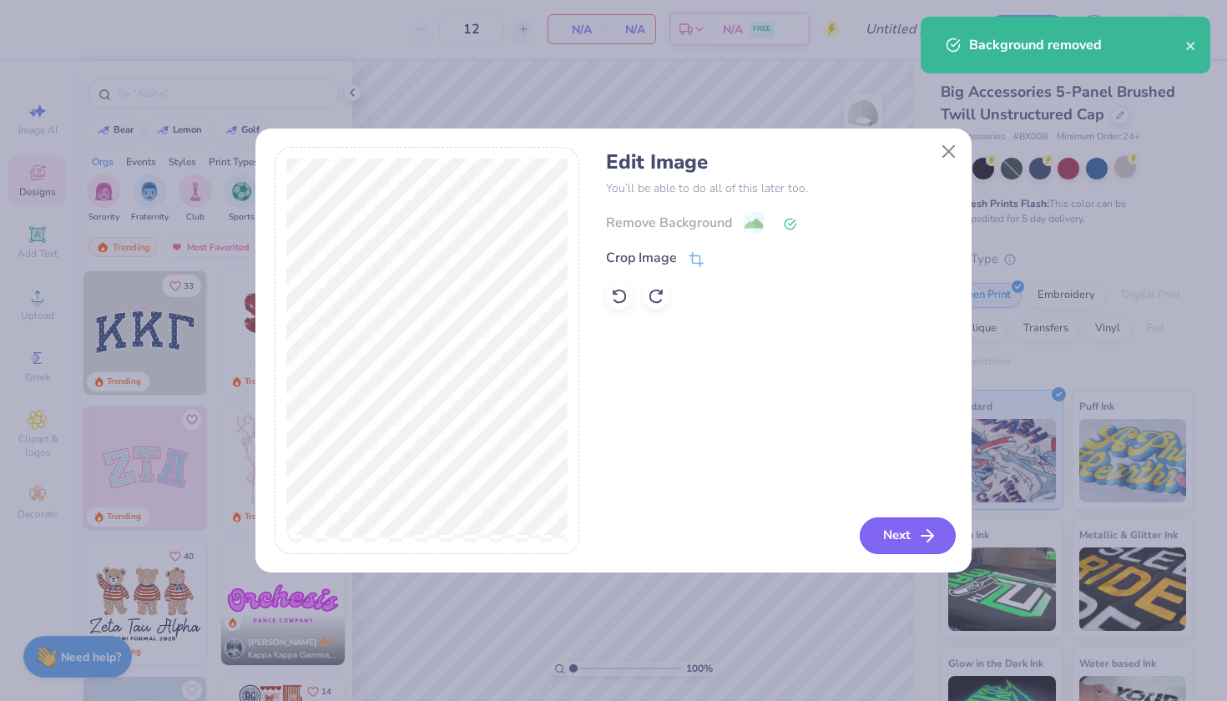
click at [893, 533] on button "Next" at bounding box center [908, 535] width 96 height 37
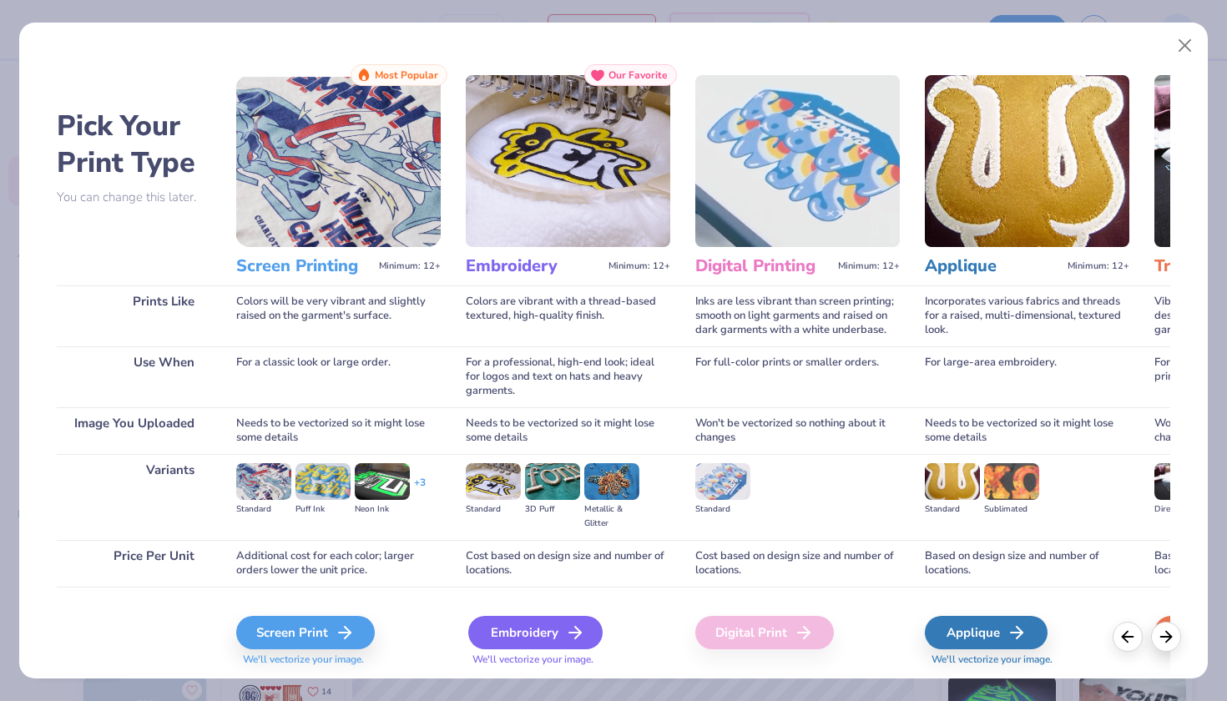
click at [497, 640] on div "Embroidery" at bounding box center [535, 632] width 134 height 33
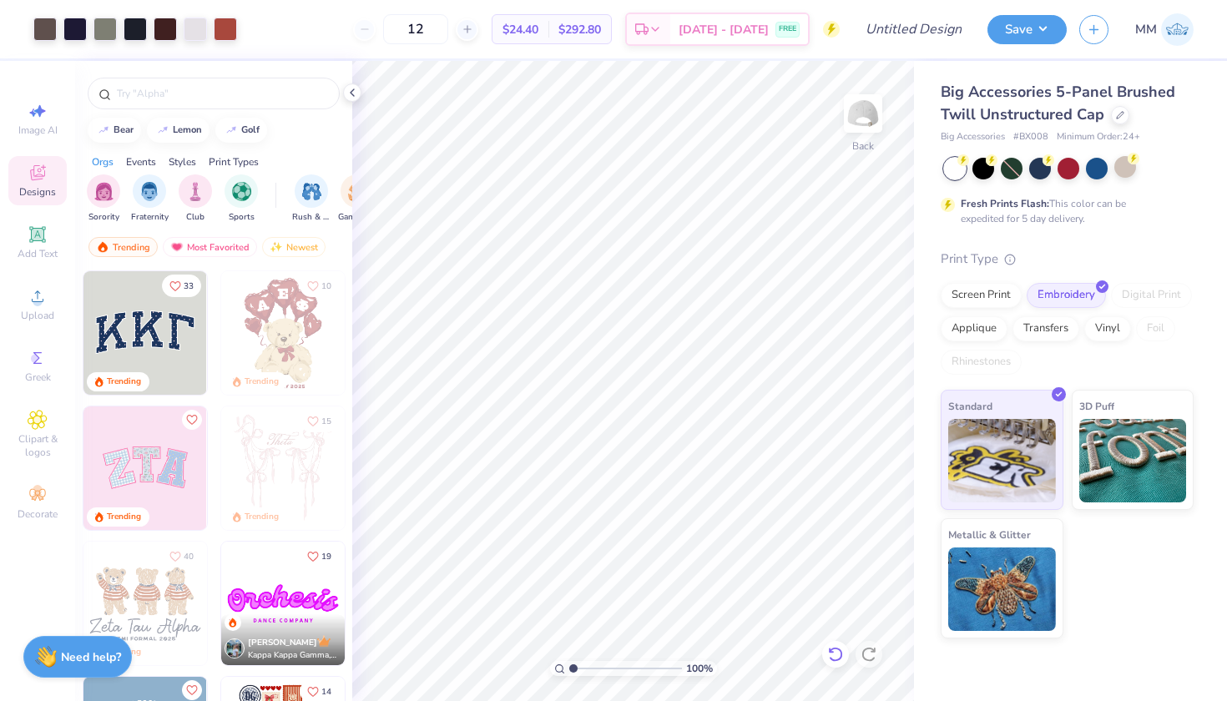
click at [829, 651] on icon at bounding box center [835, 654] width 17 height 17
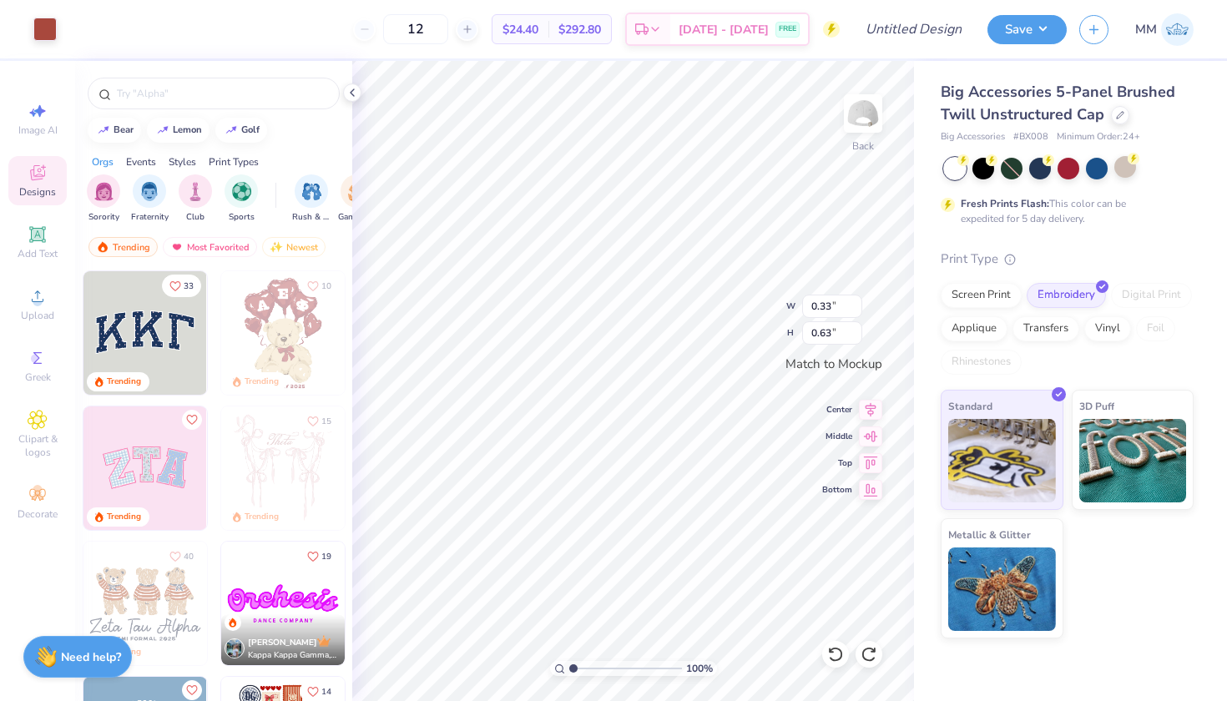
type input "0.24"
type input "0.55"
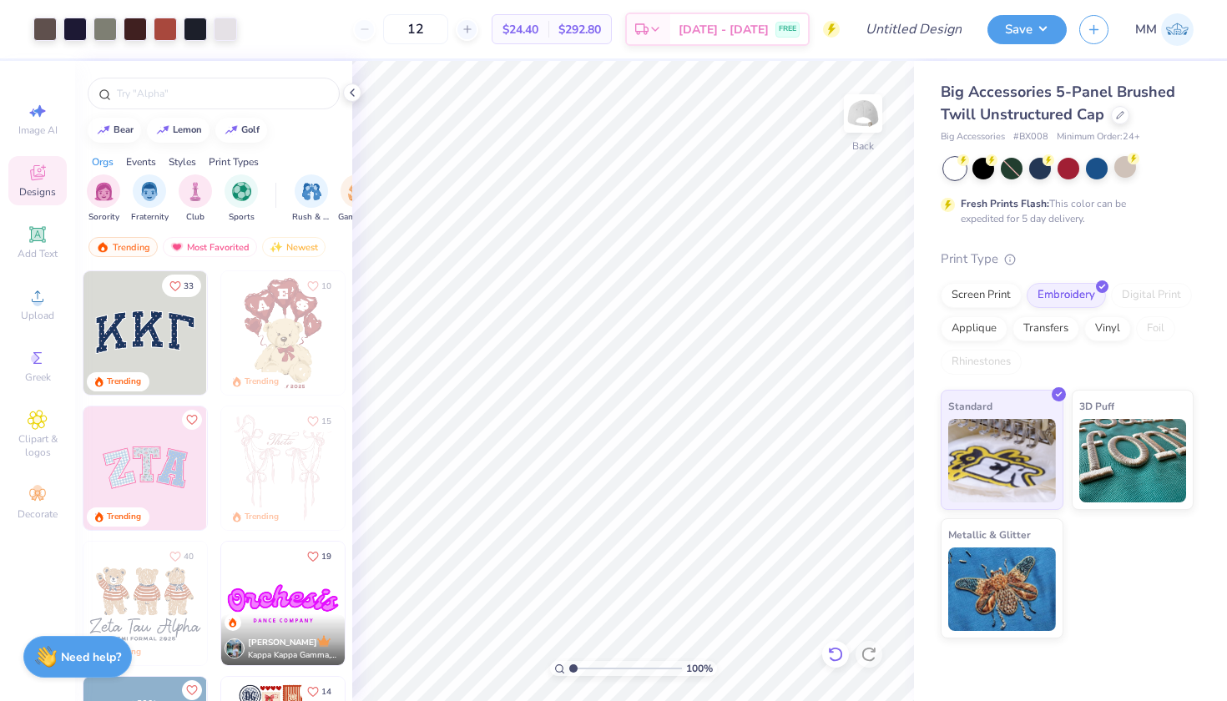
click at [830, 655] on icon at bounding box center [835, 654] width 17 height 17
click at [829, 650] on icon at bounding box center [835, 654] width 17 height 17
